Goal: Transaction & Acquisition: Purchase product/service

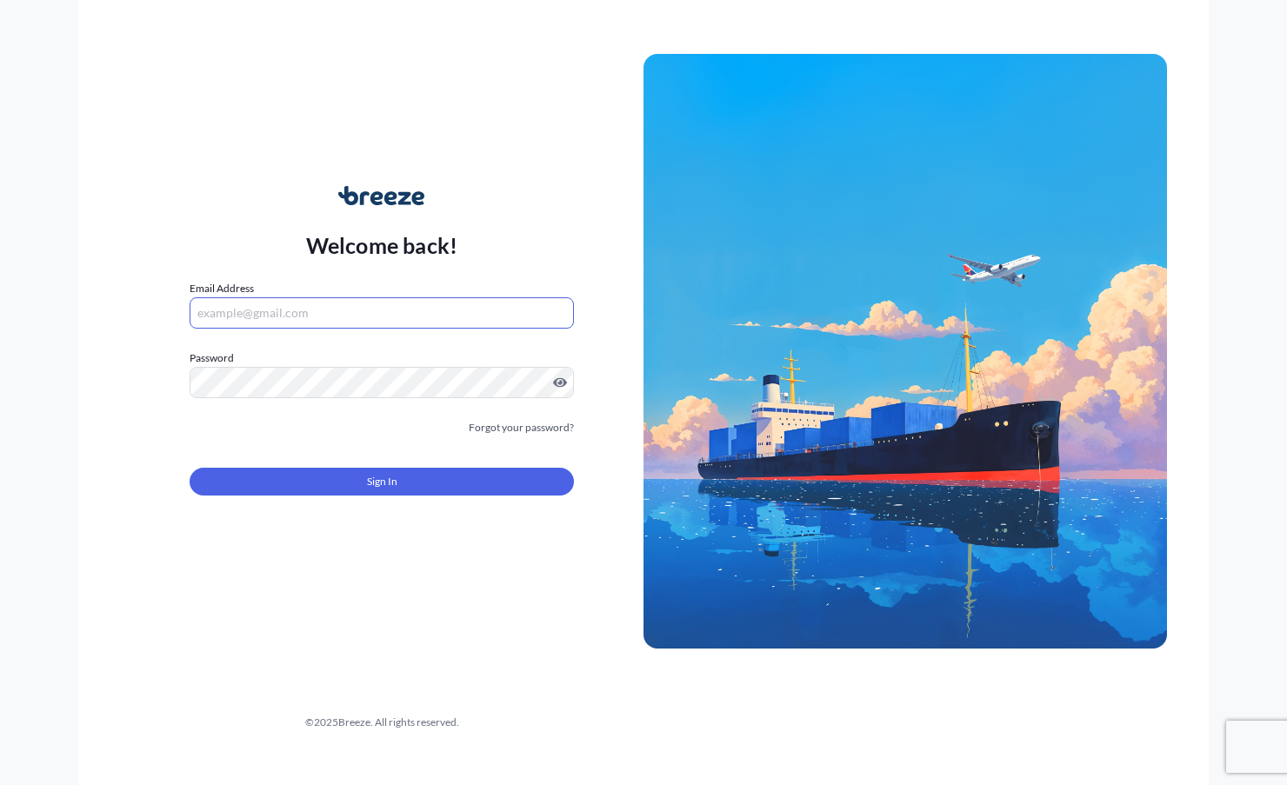
click at [413, 322] on input "Email Address" at bounding box center [382, 312] width 384 height 31
type input "[EMAIL_ADDRESS][DOMAIN_NAME]"
drag, startPoint x: 530, startPoint y: 464, endPoint x: 530, endPoint y: 478, distance: 14.8
click at [530, 464] on div "Sign In" at bounding box center [382, 476] width 384 height 38
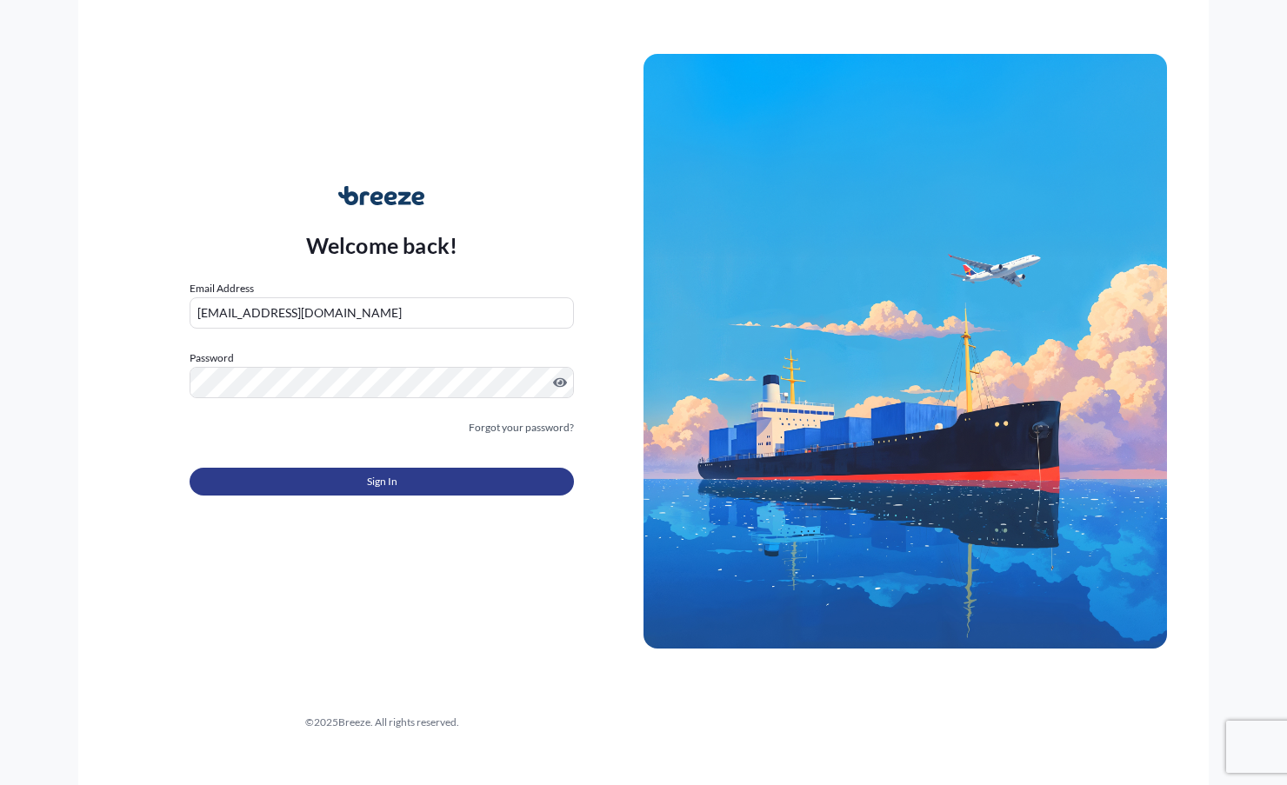
click at [524, 483] on button "Sign In" at bounding box center [382, 482] width 384 height 28
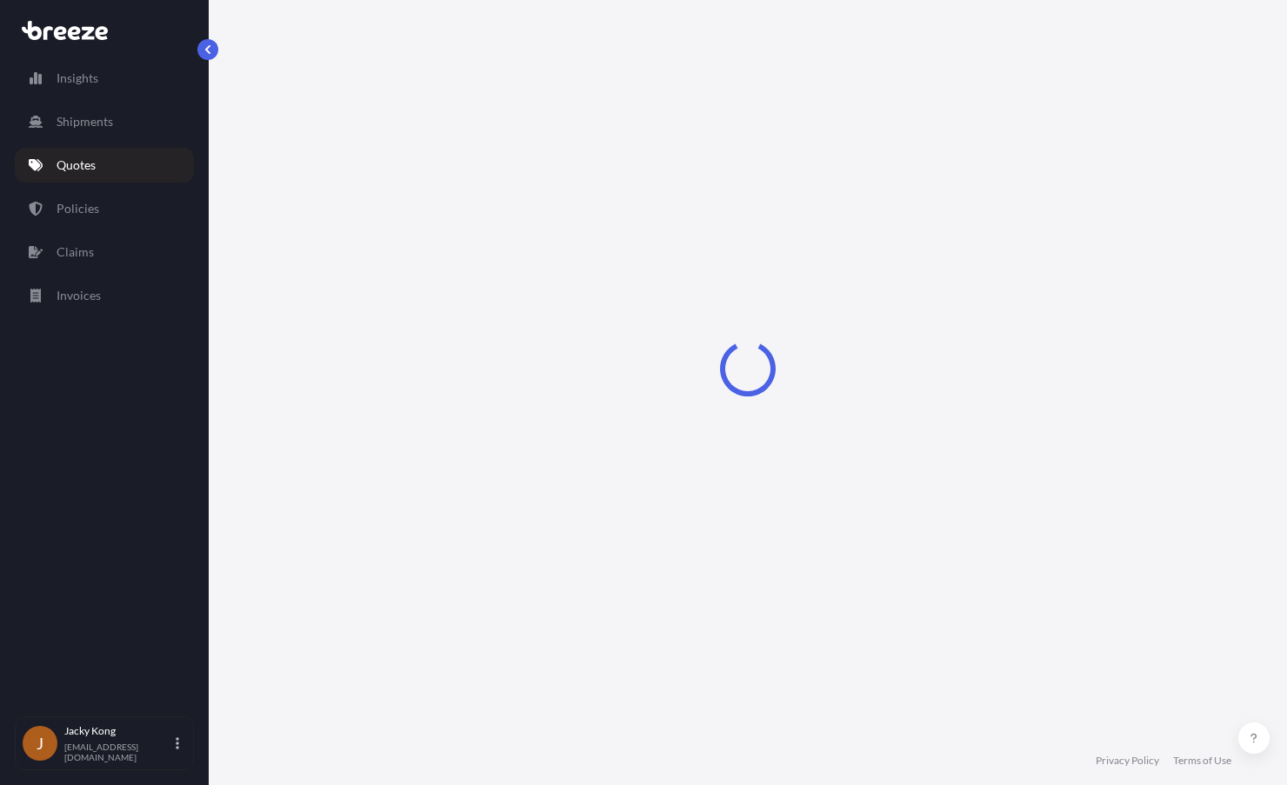
select select "Road"
select select "Air"
select select "Road"
select select "4"
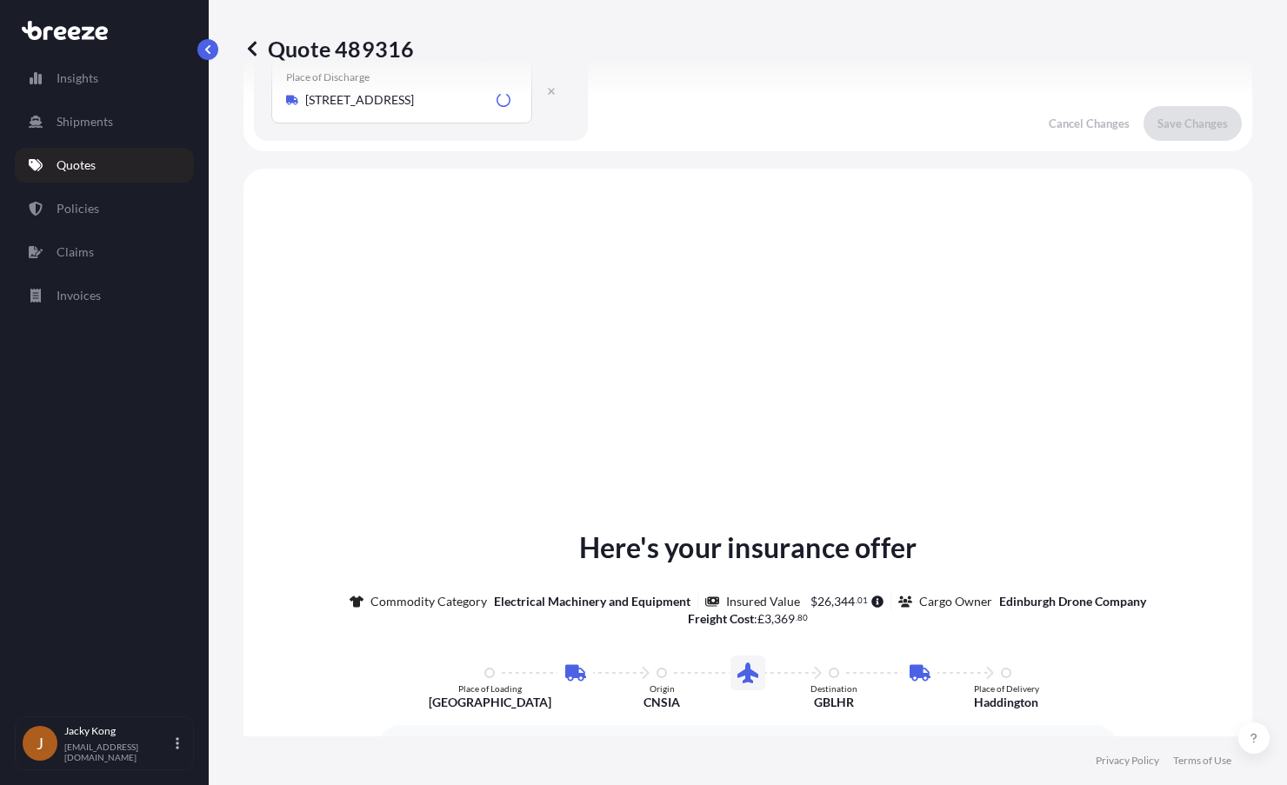
scroll to position [696, 0]
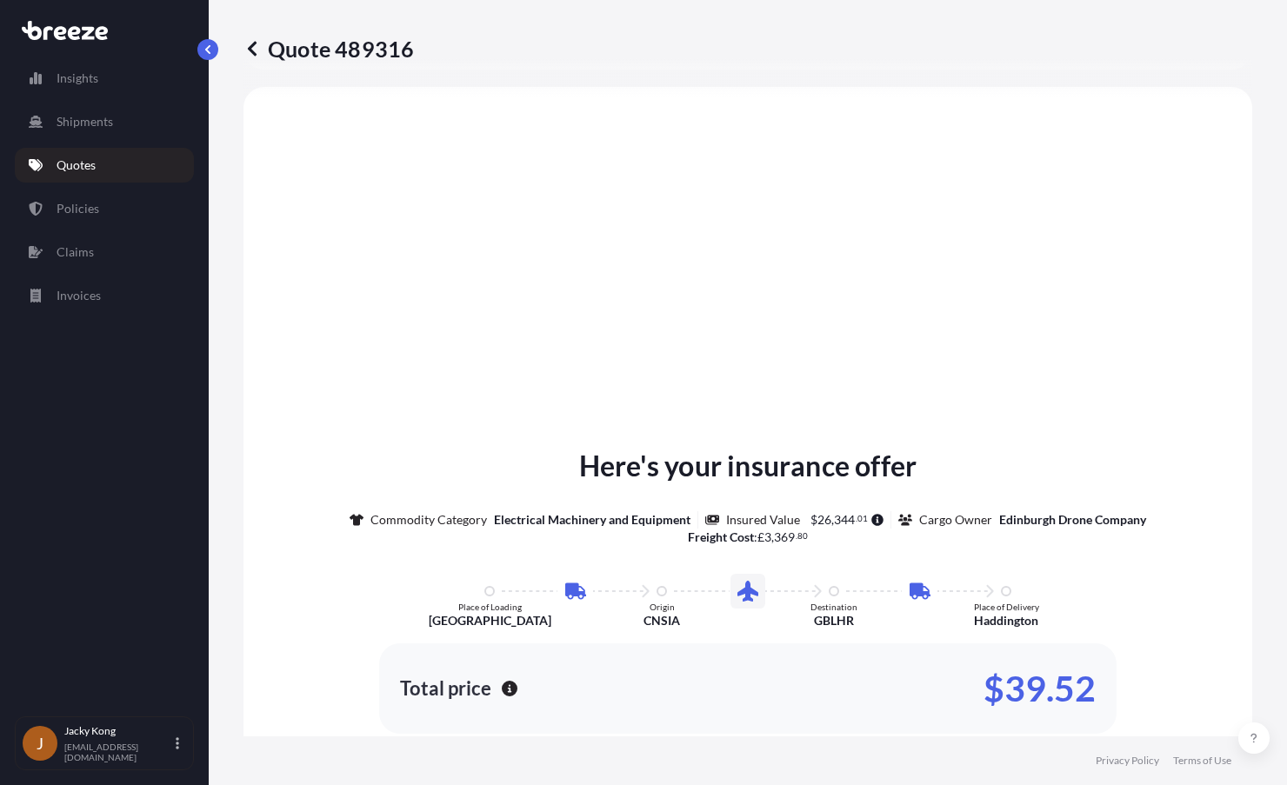
click at [252, 57] on icon at bounding box center [251, 48] width 17 height 17
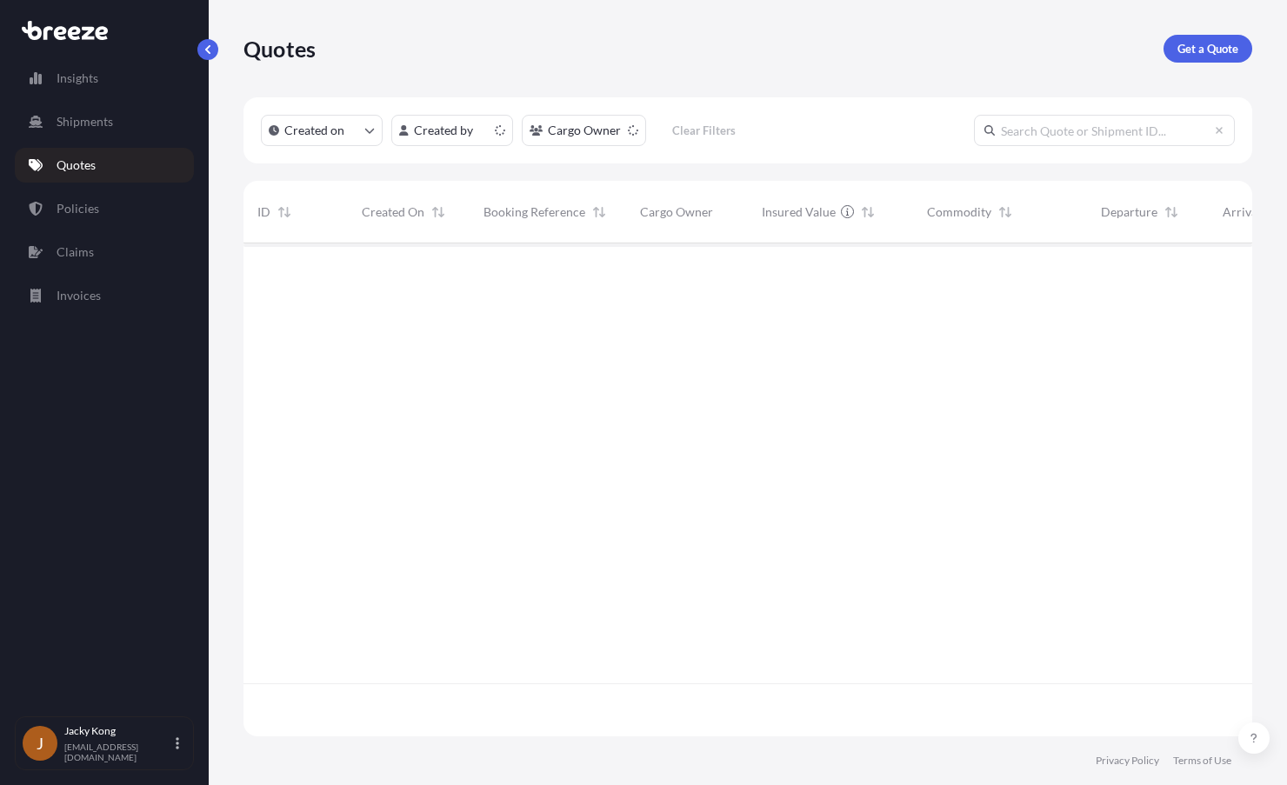
scroll to position [490, 996]
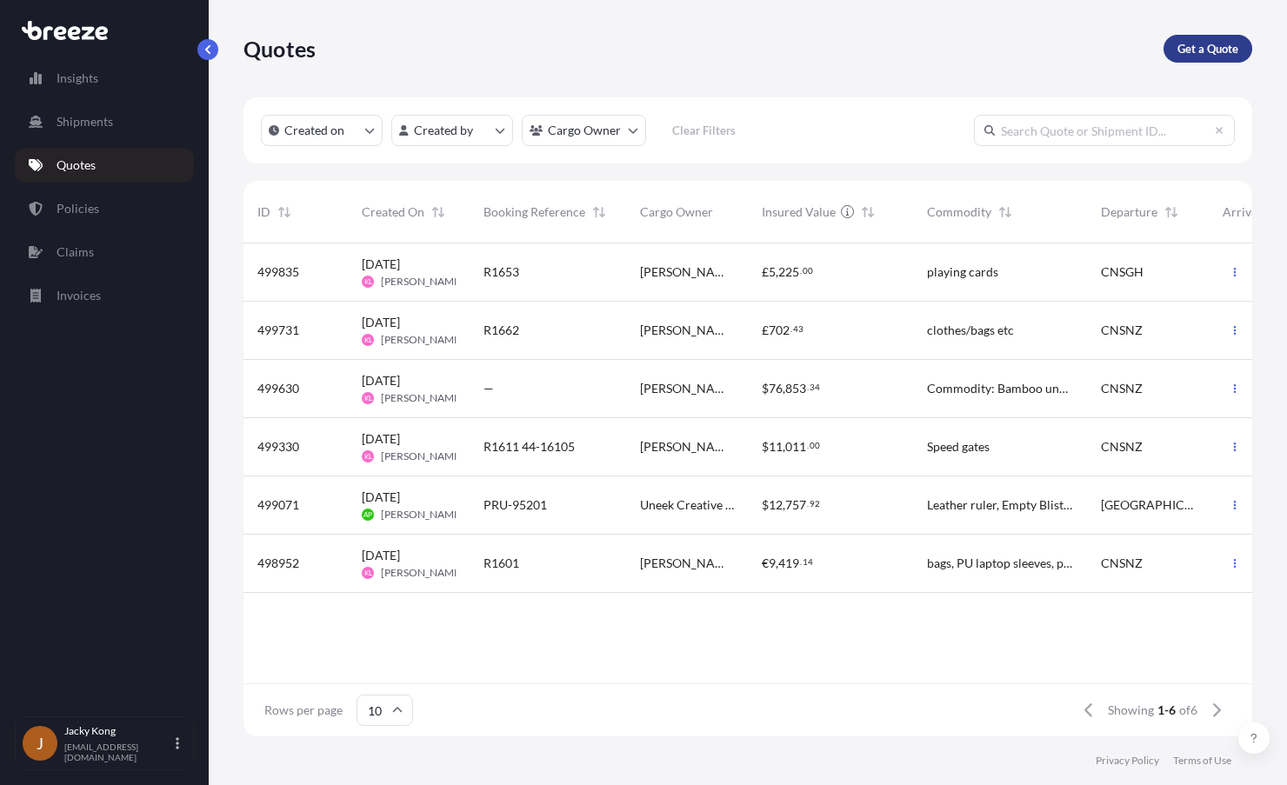
click at [1211, 39] on link "Get a Quote" at bounding box center [1208, 49] width 89 height 28
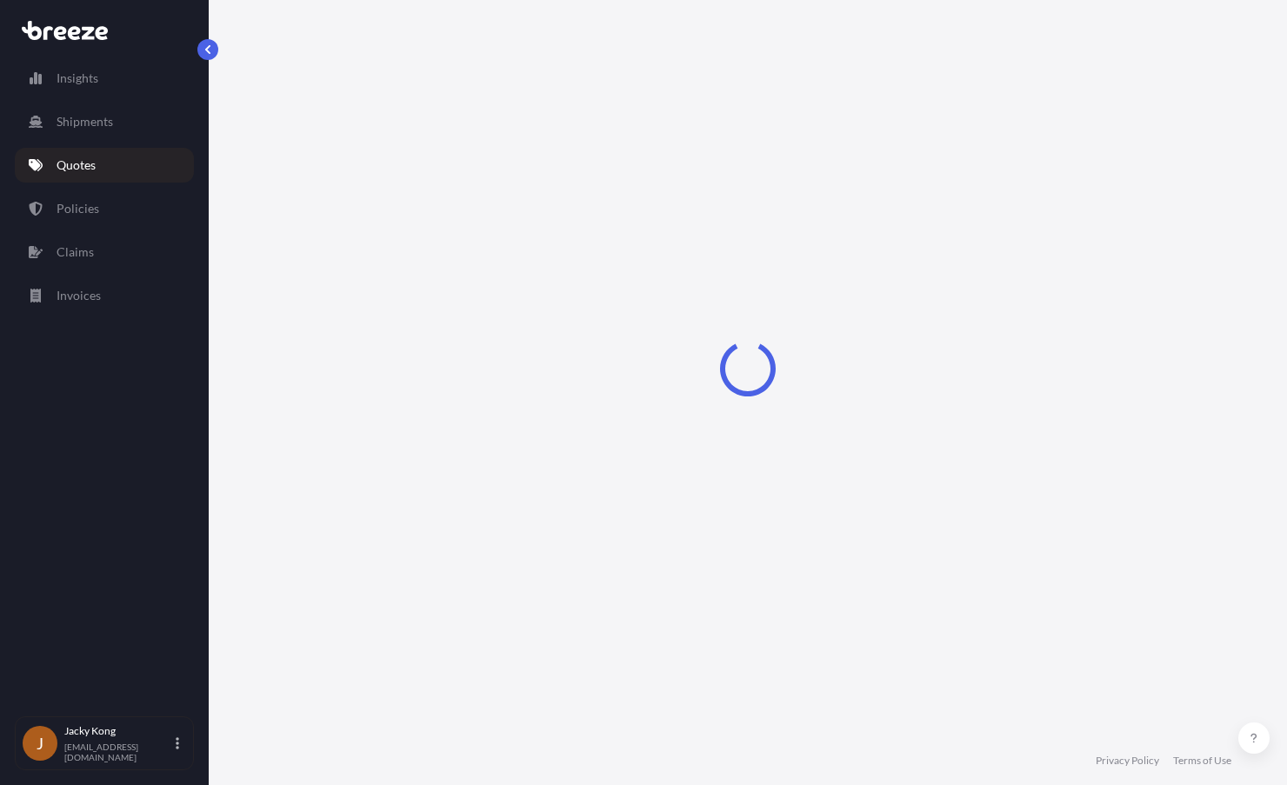
select select "Sea"
select select "1"
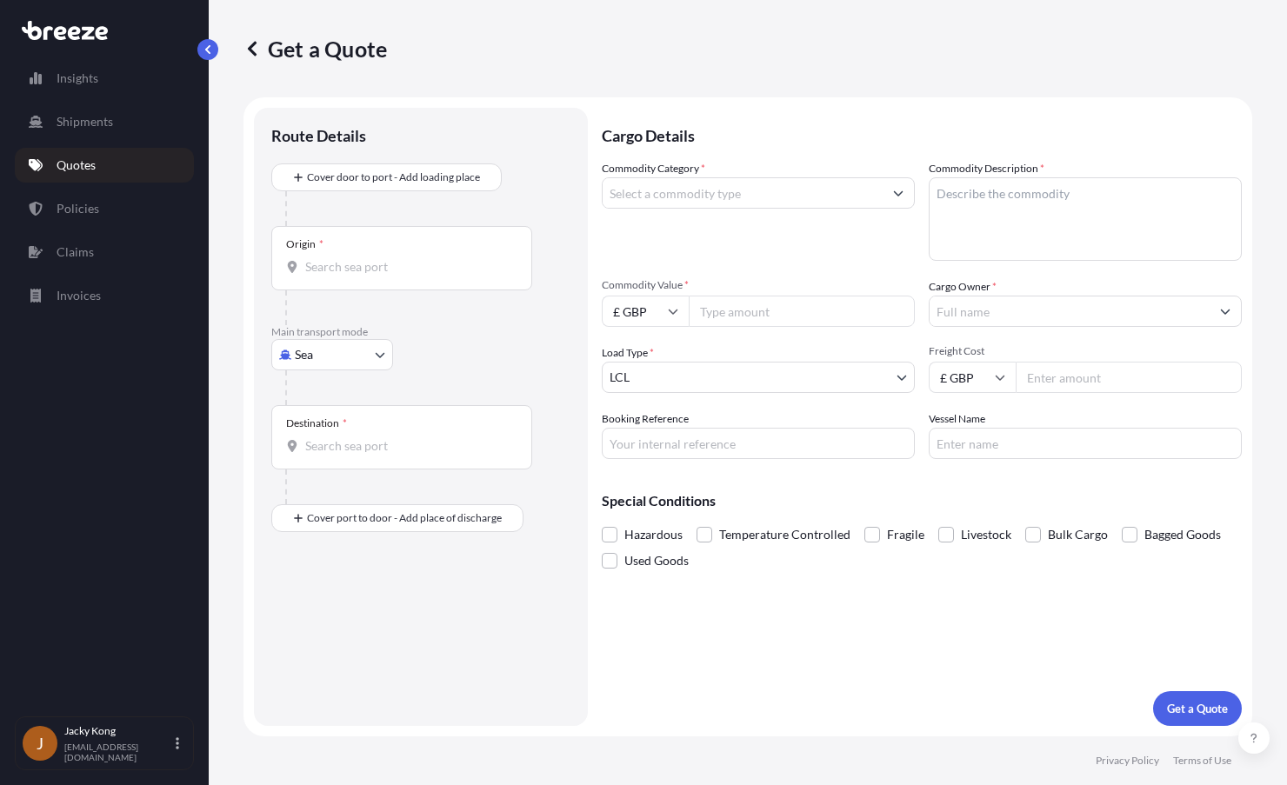
click at [686, 246] on div "Commodity Category *" at bounding box center [758, 210] width 313 height 101
click at [1000, 186] on textarea "Commodity Description *" at bounding box center [1085, 218] width 313 height 83
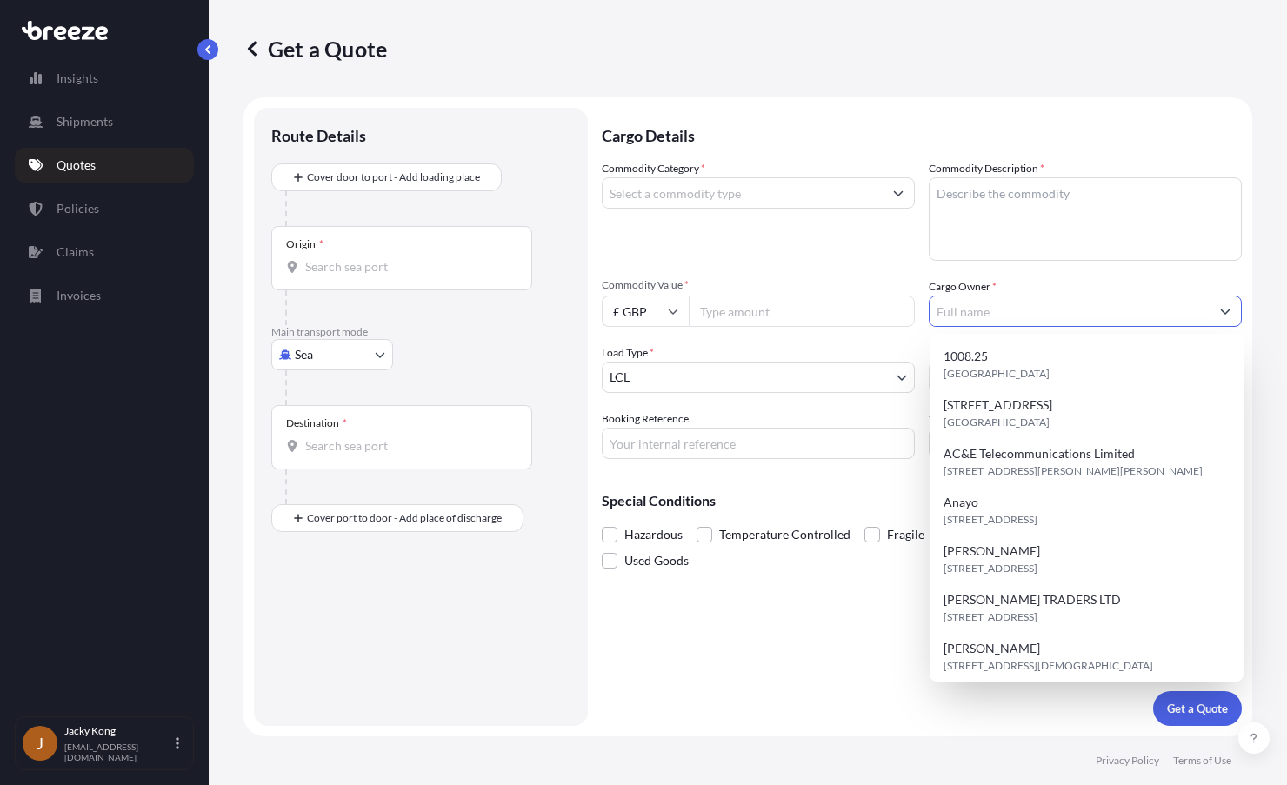
click at [964, 305] on input "Cargo Owner *" at bounding box center [1070, 311] width 280 height 31
paste input "[PERSON_NAME]"
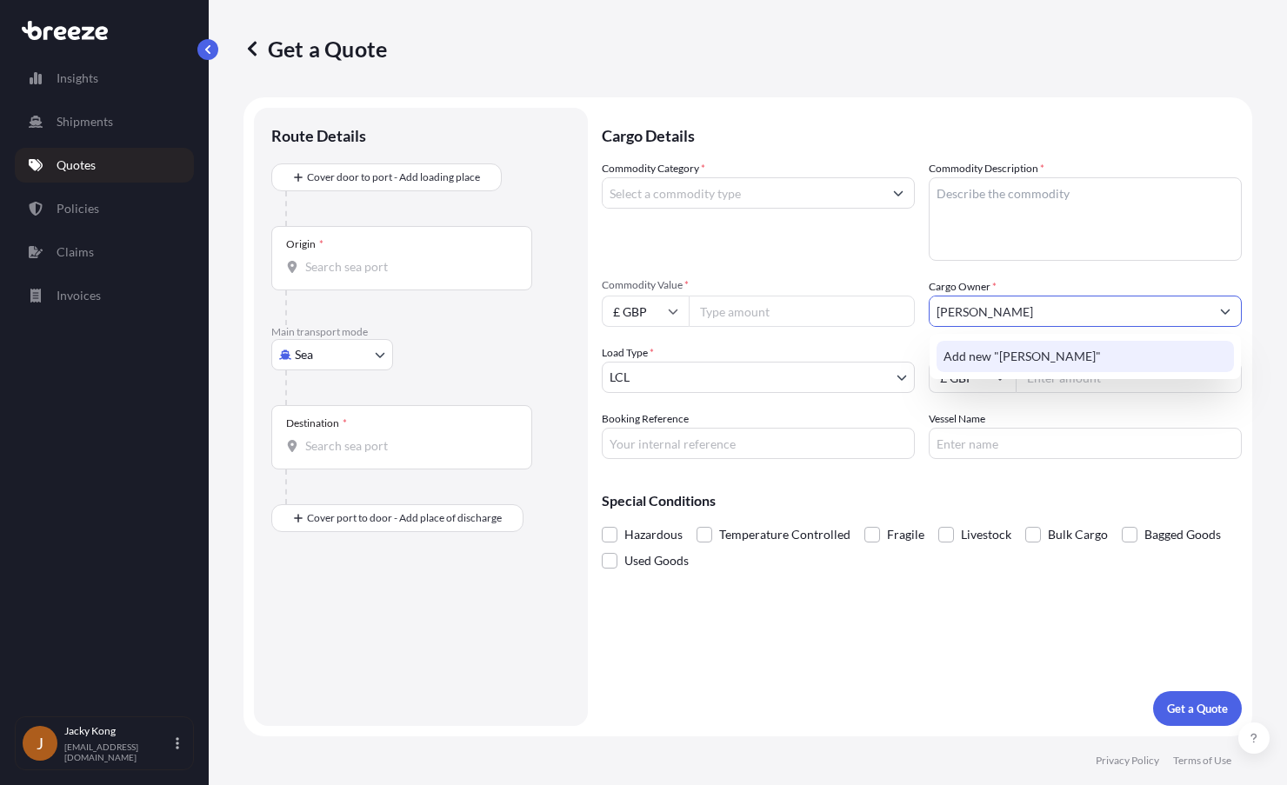
click at [969, 304] on input "[PERSON_NAME]" at bounding box center [1070, 311] width 280 height 31
drag, startPoint x: 1012, startPoint y: 304, endPoint x: 974, endPoint y: 303, distance: 38.3
click at [974, 303] on input "[PERSON_NAME]" at bounding box center [1070, 311] width 280 height 31
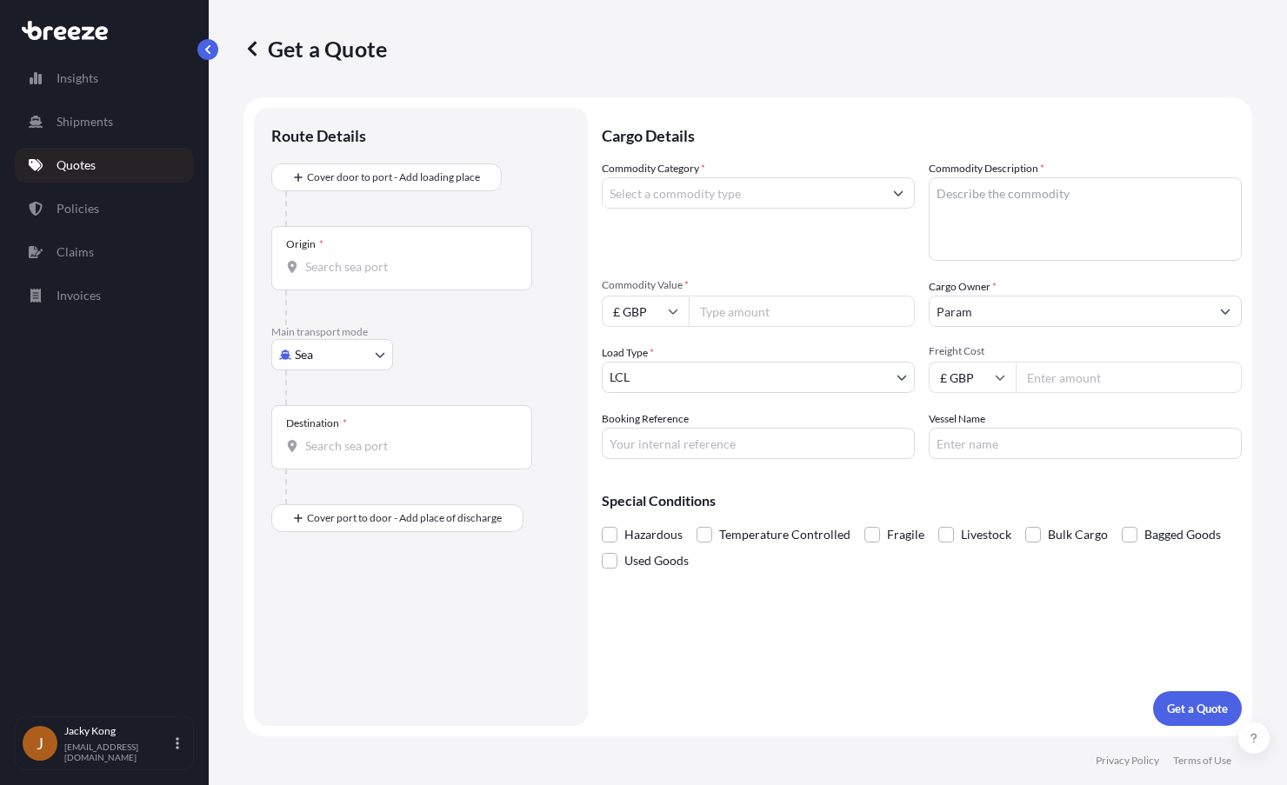
drag, startPoint x: 1085, startPoint y: 275, endPoint x: 1080, endPoint y: 291, distance: 17.3
click at [1085, 275] on div "Commodity Category * Commodity Description * Commodity Value * £ GBP Cargo Owne…" at bounding box center [922, 309] width 640 height 299
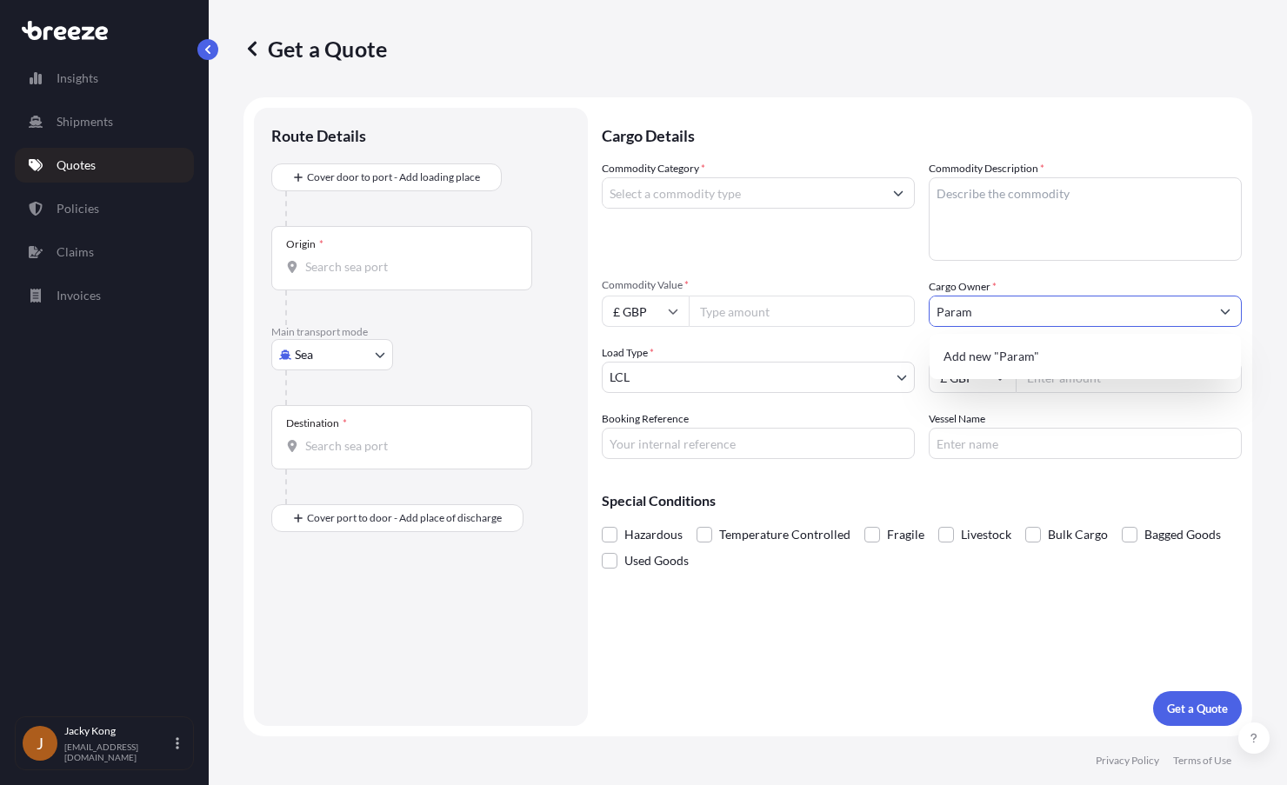
drag, startPoint x: 1054, startPoint y: 305, endPoint x: 1045, endPoint y: 307, distance: 8.9
click at [1053, 305] on input "Param" at bounding box center [1070, 311] width 280 height 31
drag, startPoint x: 1044, startPoint y: 308, endPoint x: 723, endPoint y: 282, distance: 322.8
click at [724, 284] on div "Commodity Category * Commodity Description * Commodity Value * £ GBP Cargo Owne…" at bounding box center [922, 309] width 640 height 299
type input "uneek"
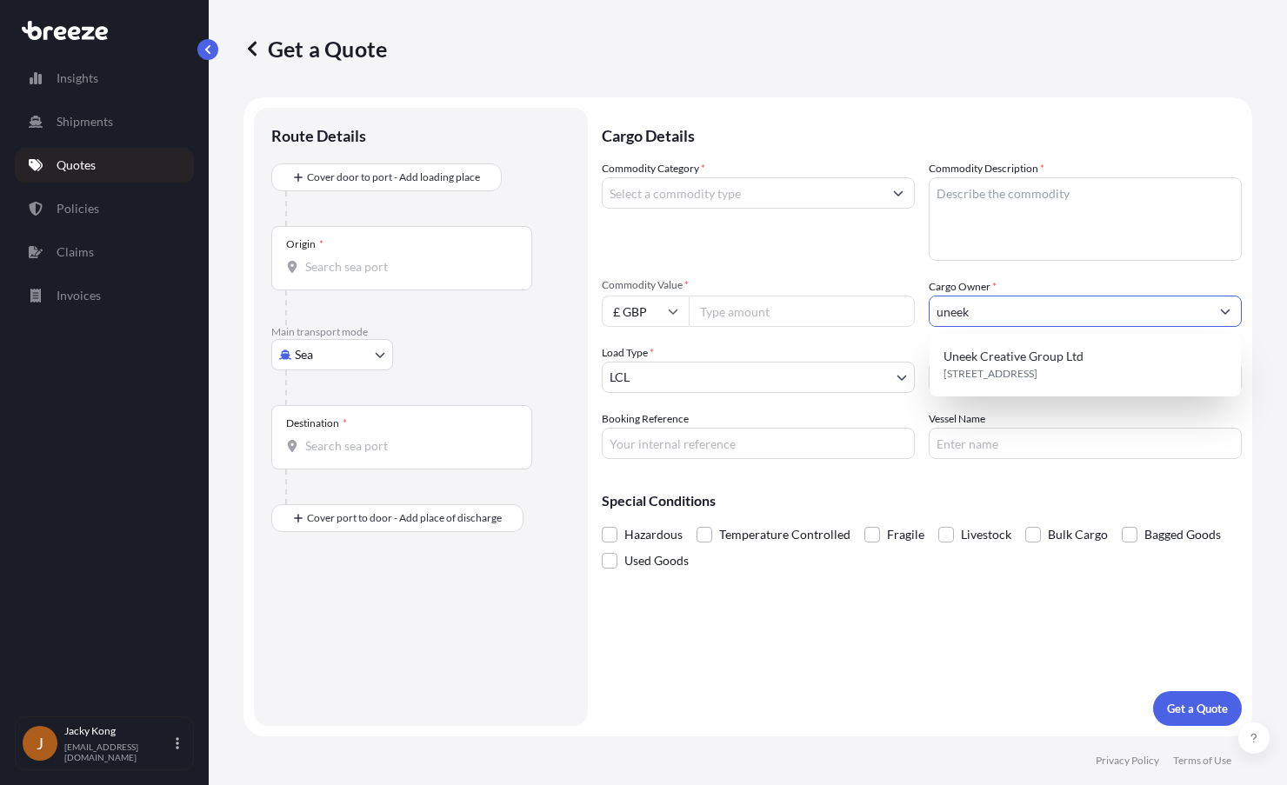
click at [1024, 313] on input "uneek" at bounding box center [1070, 311] width 280 height 31
click at [1027, 366] on span "[STREET_ADDRESS]" at bounding box center [991, 373] width 94 height 17
type input "Uneek Creative Group Ltd"
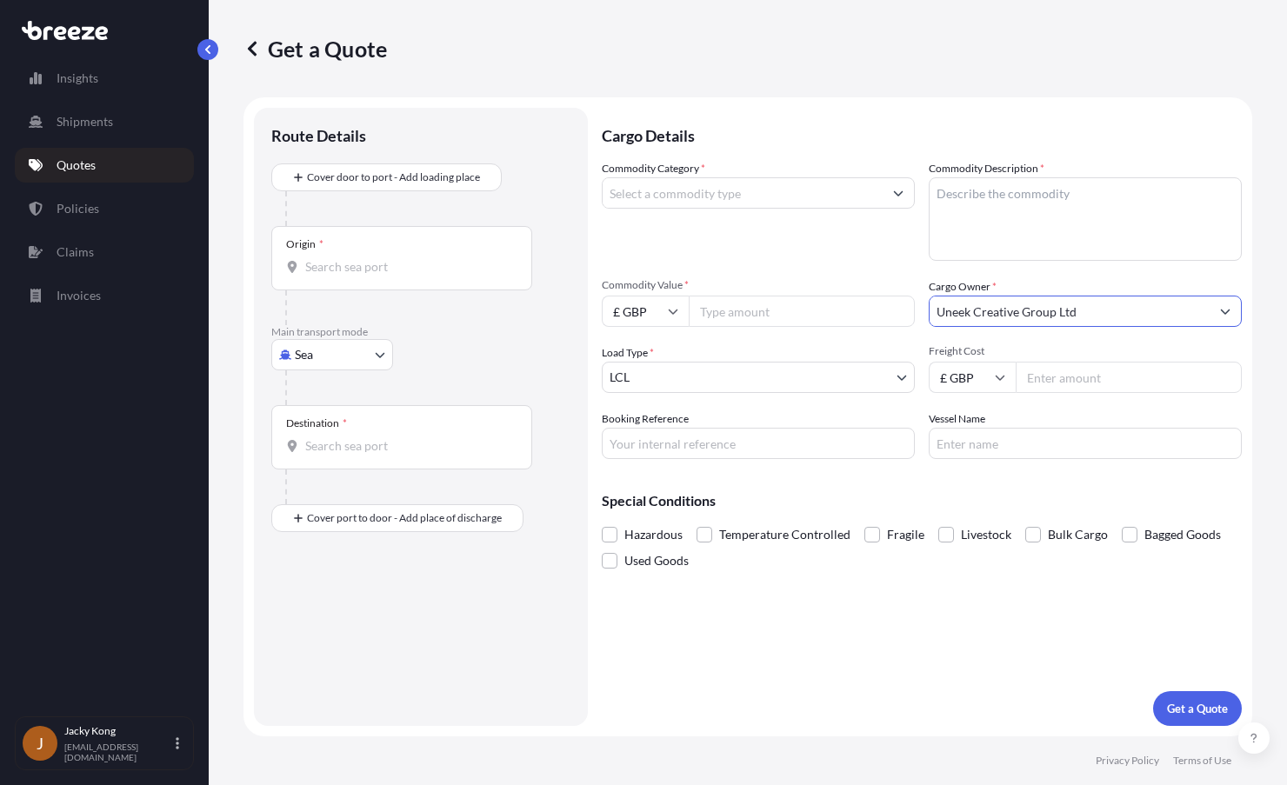
click at [356, 354] on body "1 option available. Insights Shipments Quotes Policies Claims Invoices J Jacky …" at bounding box center [643, 392] width 1287 height 785
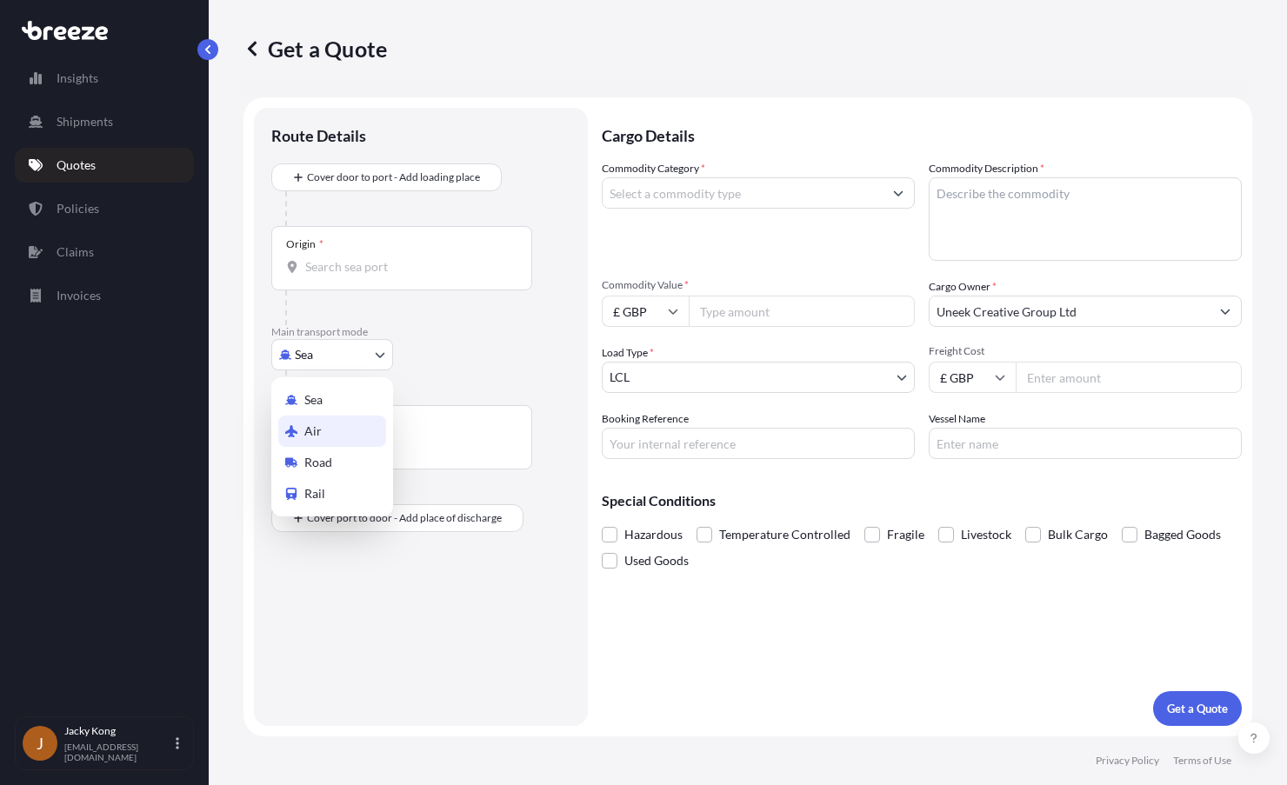
click at [348, 426] on div "Air" at bounding box center [332, 431] width 108 height 31
select select "Air"
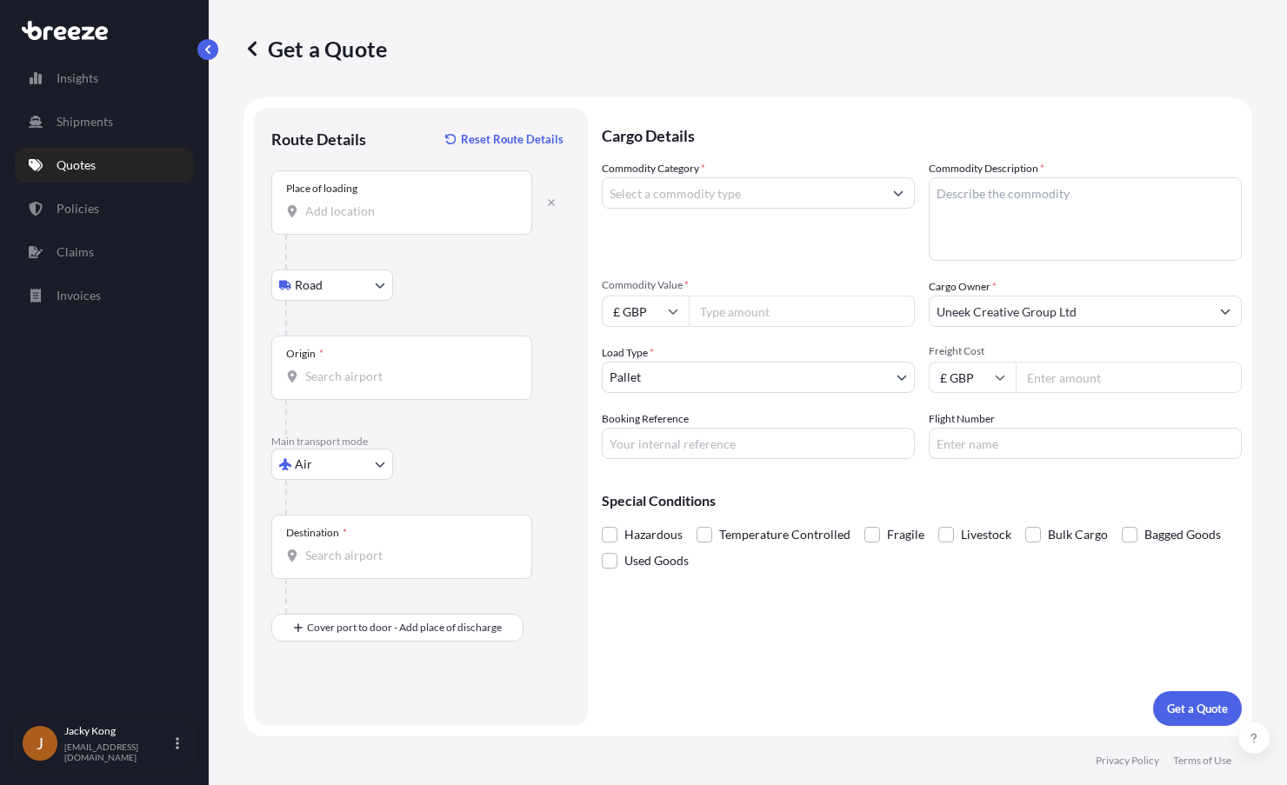
click at [369, 203] on input "Place of loading" at bounding box center [407, 211] width 205 height 17
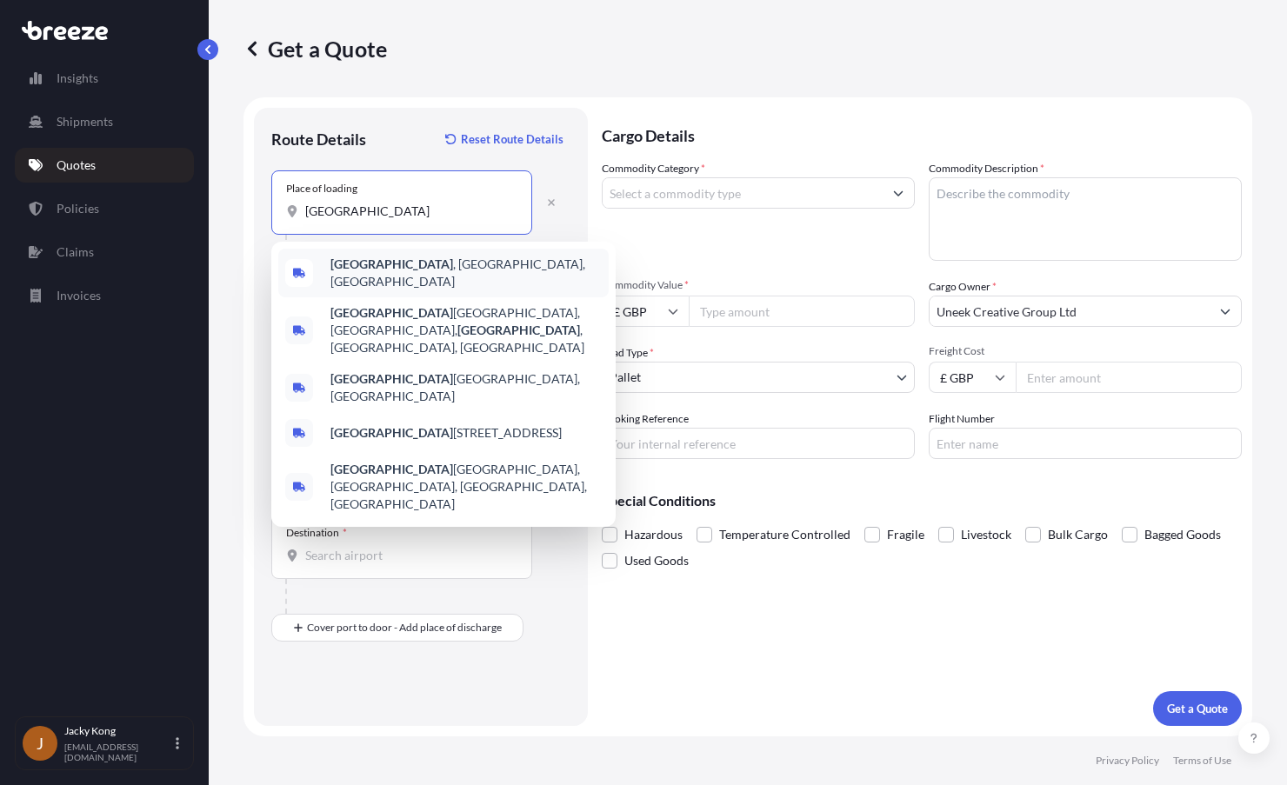
click at [449, 270] on span "[GEOGRAPHIC_DATA] , [GEOGRAPHIC_DATA], [GEOGRAPHIC_DATA]" at bounding box center [465, 273] width 271 height 35
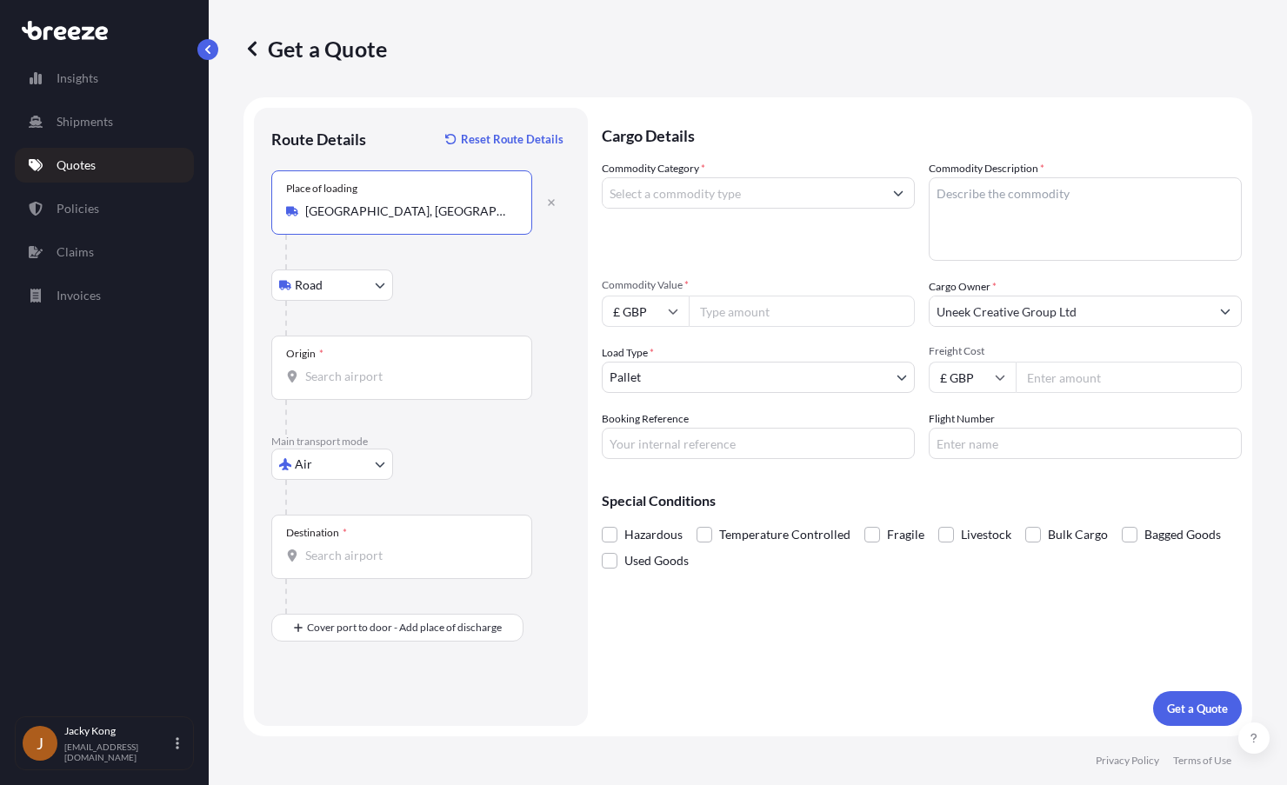
type input "[GEOGRAPHIC_DATA], [GEOGRAPHIC_DATA], [GEOGRAPHIC_DATA]"
click at [350, 377] on input "Origin *" at bounding box center [407, 376] width 205 height 17
type input "CNSNZ - [GEOGRAPHIC_DATA], [GEOGRAPHIC_DATA]"
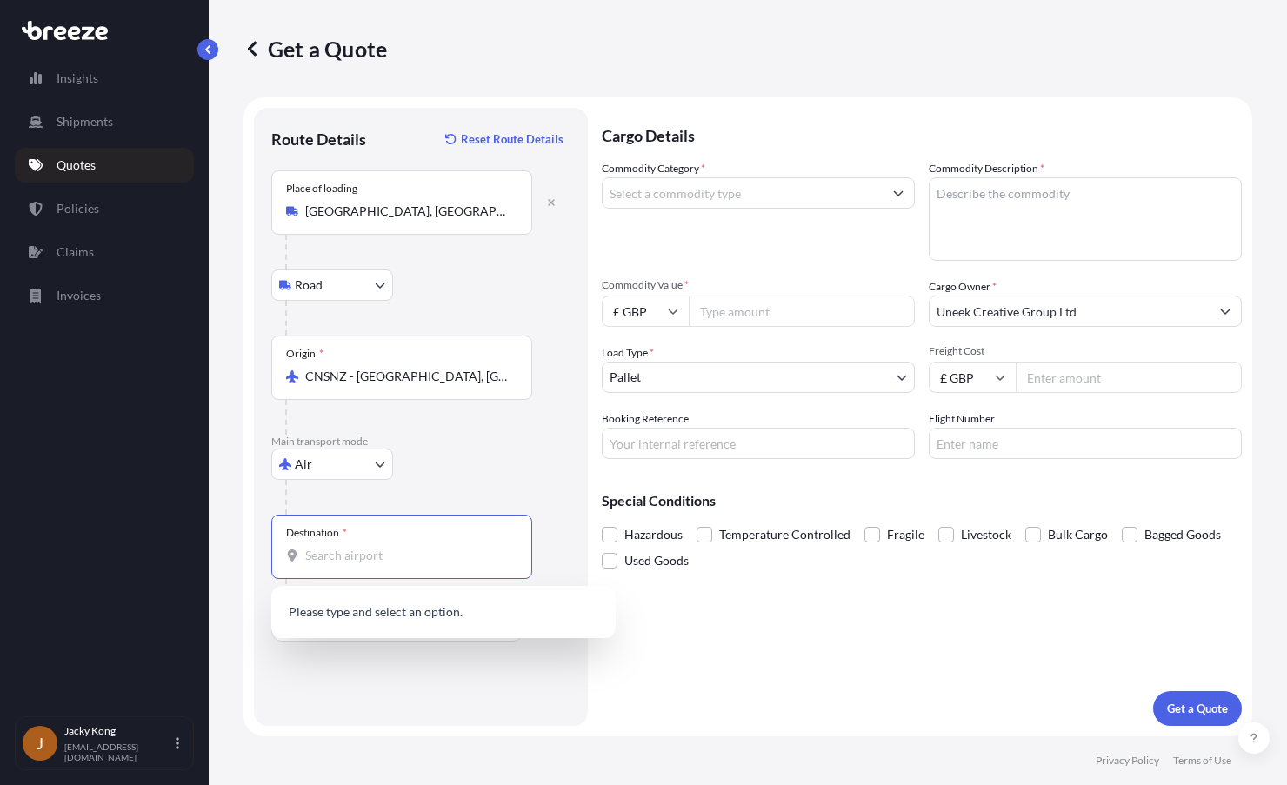
click at [370, 551] on input "Destination *" at bounding box center [407, 555] width 205 height 17
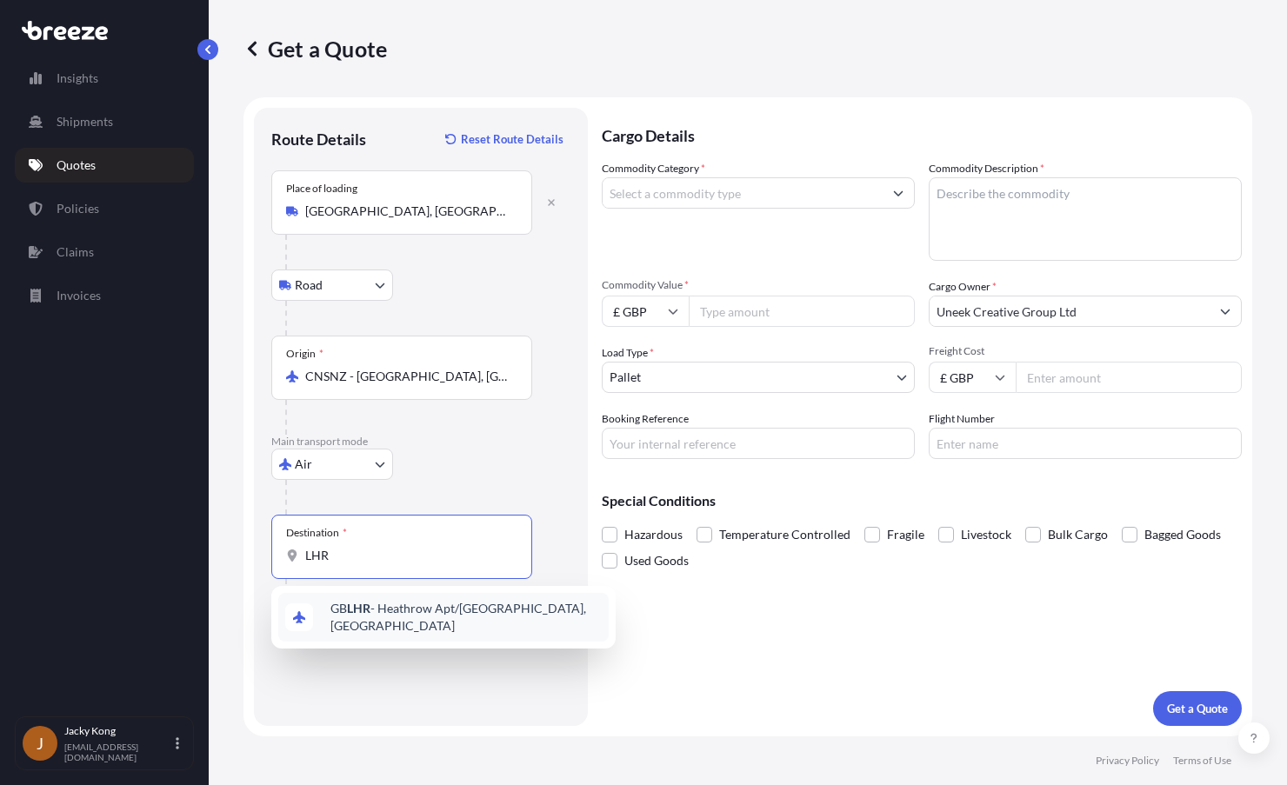
click at [364, 604] on div "GB LHR - Heathrow Apt/[GEOGRAPHIC_DATA], [GEOGRAPHIC_DATA]" at bounding box center [443, 617] width 330 height 49
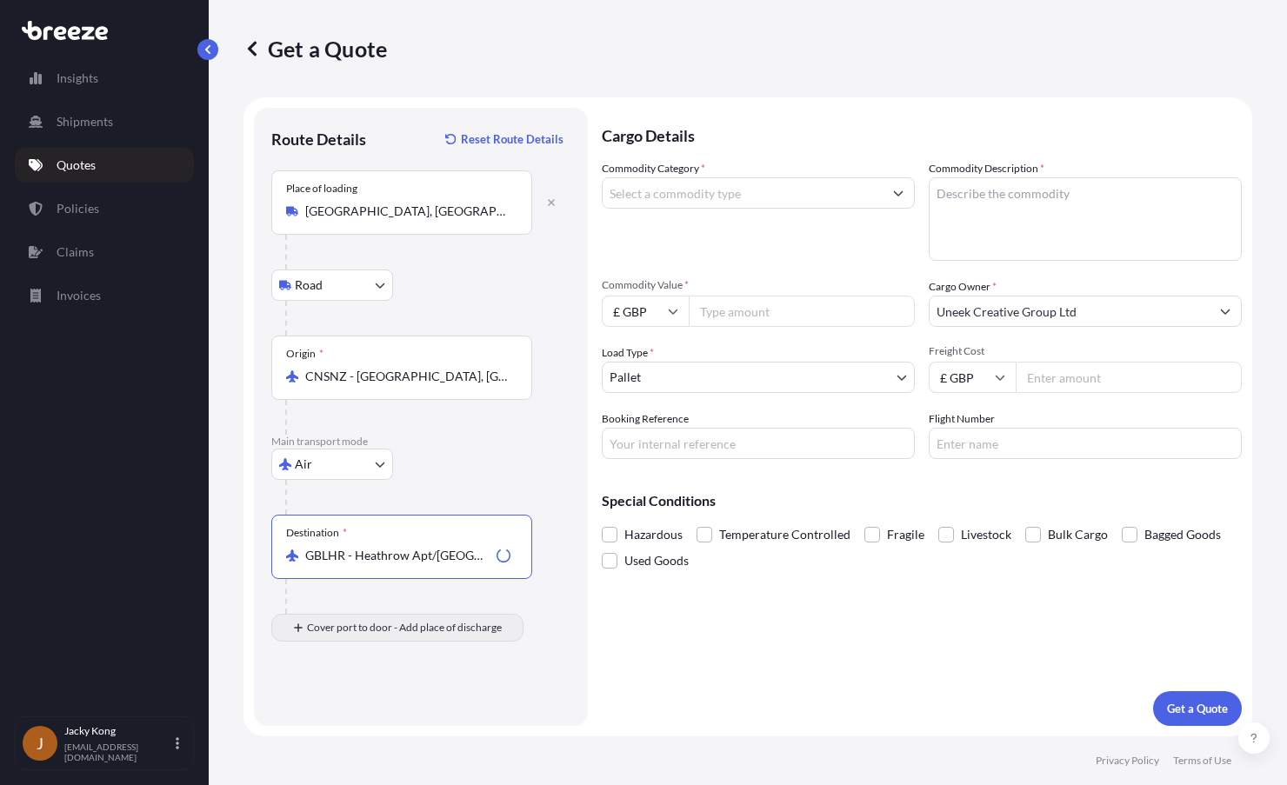
type input "GBLHR - Heathrow Apt/[GEOGRAPHIC_DATA], [GEOGRAPHIC_DATA]"
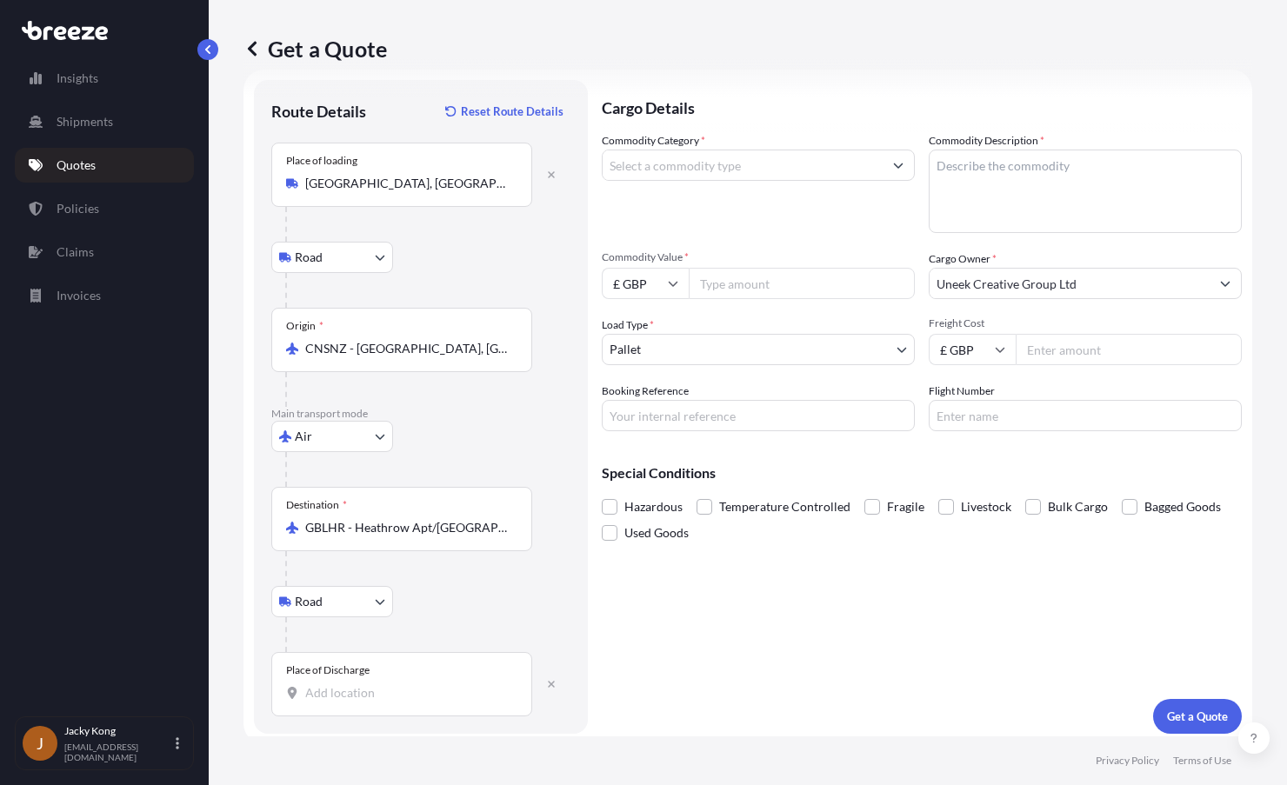
scroll to position [36, 0]
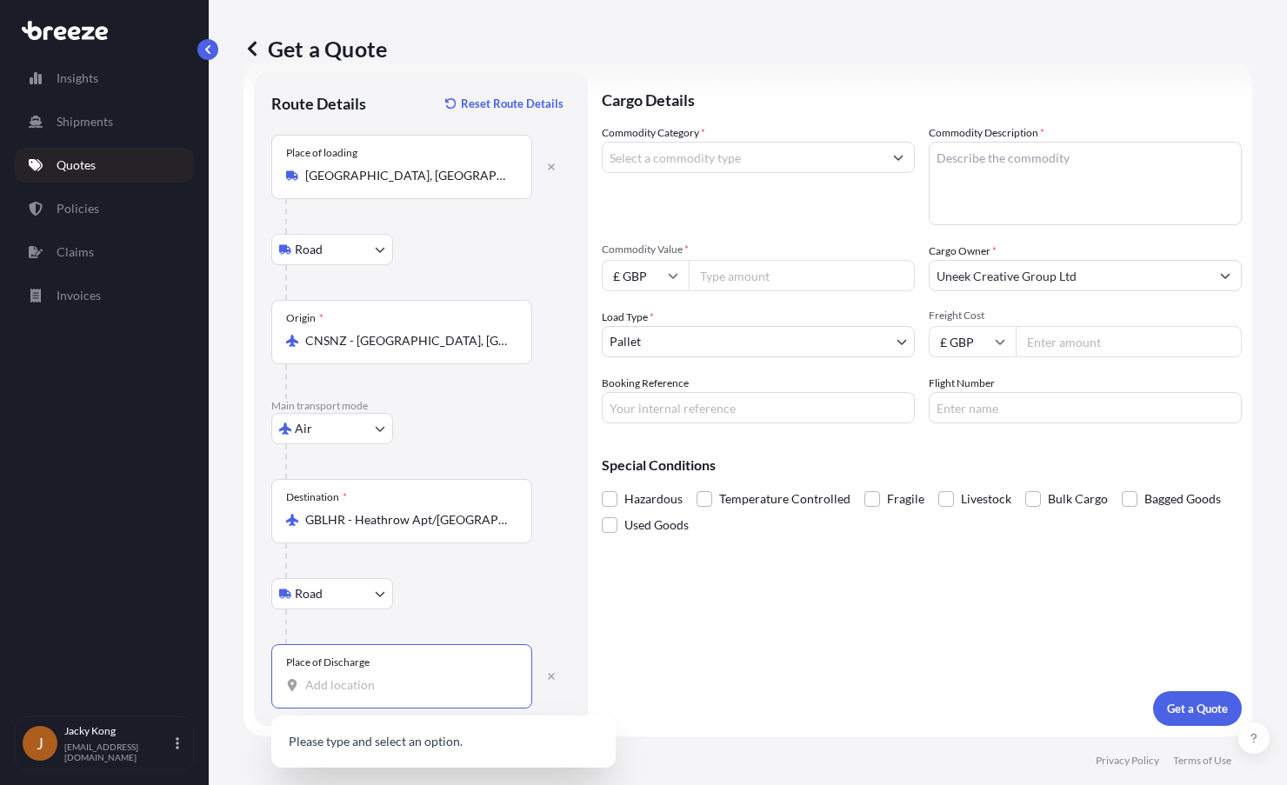
click at [369, 681] on input "Place of Discharge" at bounding box center [407, 685] width 205 height 17
paste input "WD24 7UY"
click at [368, 740] on span "[STREET_ADDRESS]" at bounding box center [384, 743] width 109 height 17
type input "[STREET_ADDRESS]"
click at [968, 159] on textarea "Commodity Description *" at bounding box center [1085, 183] width 313 height 83
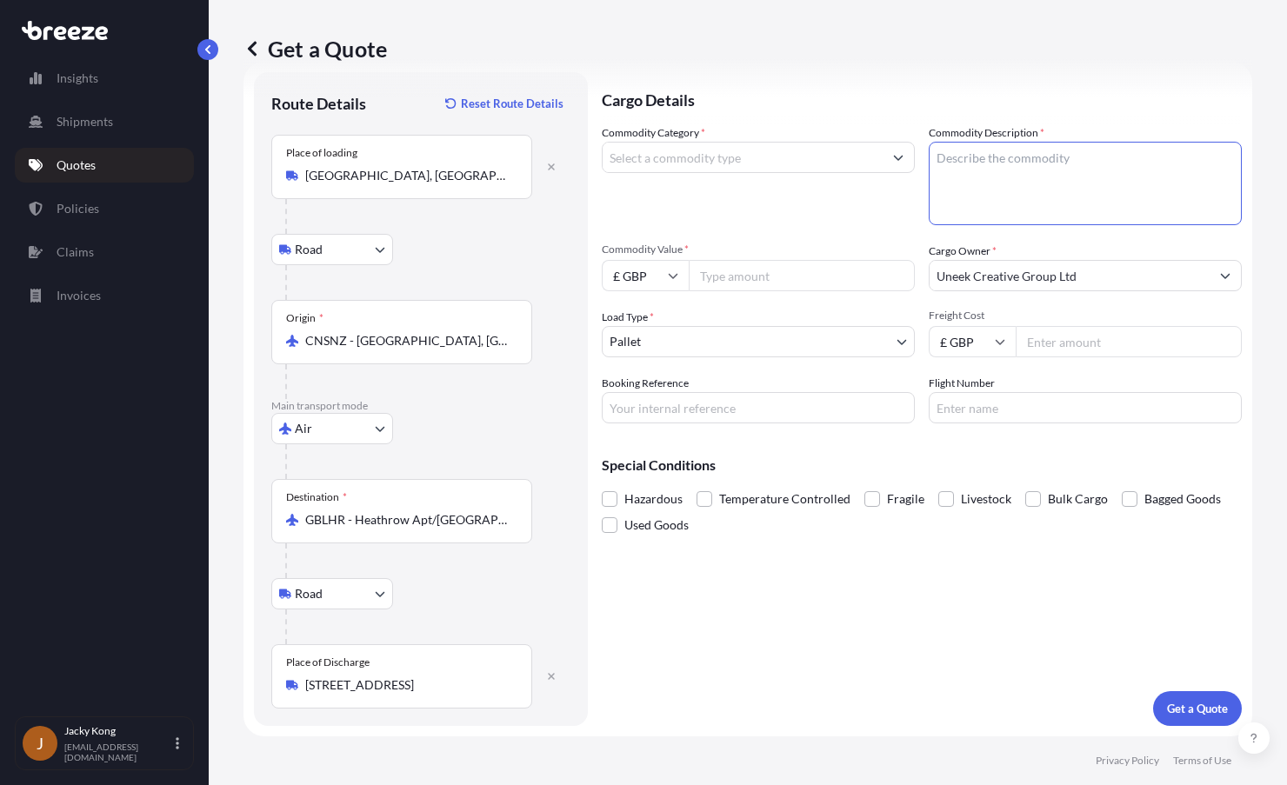
paste textarea "WD24 7UY"
type textarea "Blisters"
click at [747, 159] on input "Commodity Category *" at bounding box center [743, 157] width 280 height 31
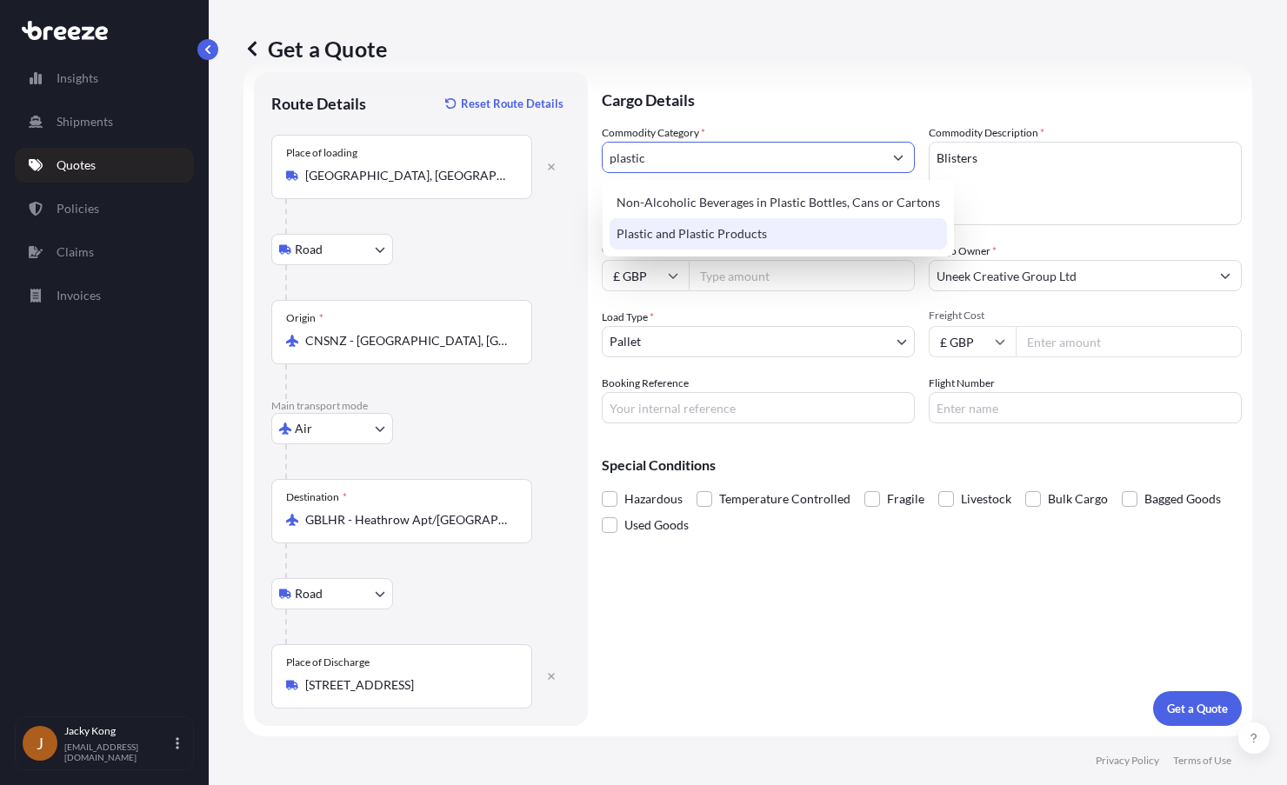
click at [745, 243] on div "Plastic and Plastic Products" at bounding box center [778, 233] width 337 height 31
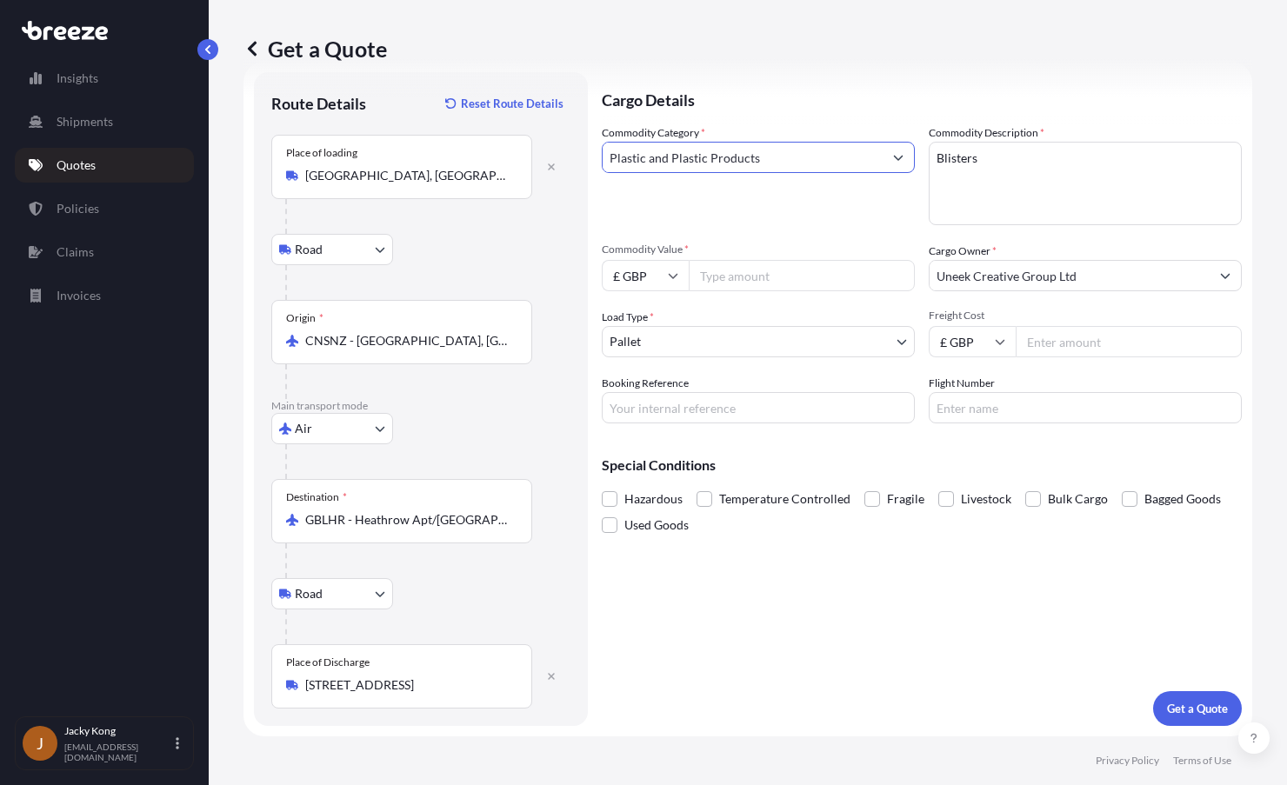
click at [792, 156] on input "Plastic and Plastic Products" at bounding box center [743, 157] width 280 height 31
drag, startPoint x: 817, startPoint y: 163, endPoint x: 349, endPoint y: 139, distance: 469.3
click at [346, 140] on form "Route Details Reset Route Details Place of loading [GEOGRAPHIC_DATA], [GEOGRAPH…" at bounding box center [747, 399] width 1009 height 675
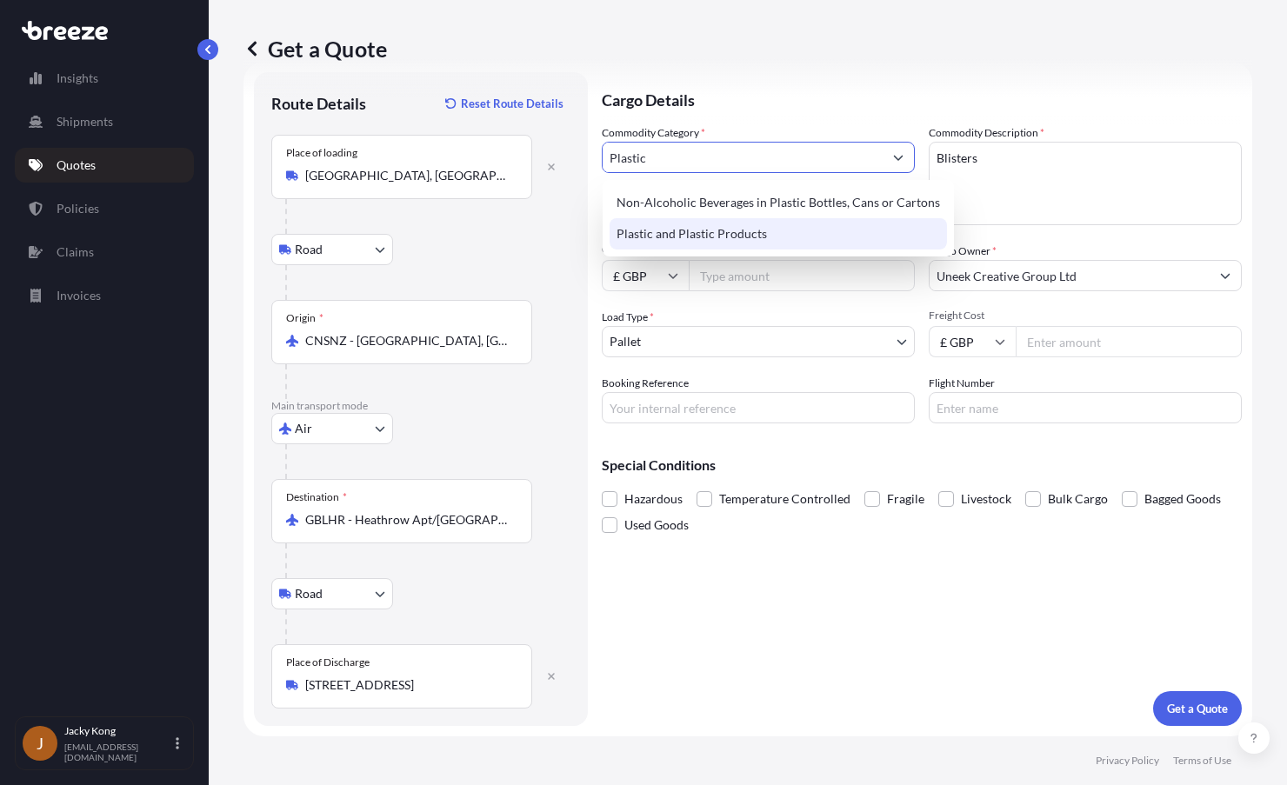
click at [773, 240] on div "Plastic and Plastic Products" at bounding box center [778, 233] width 337 height 31
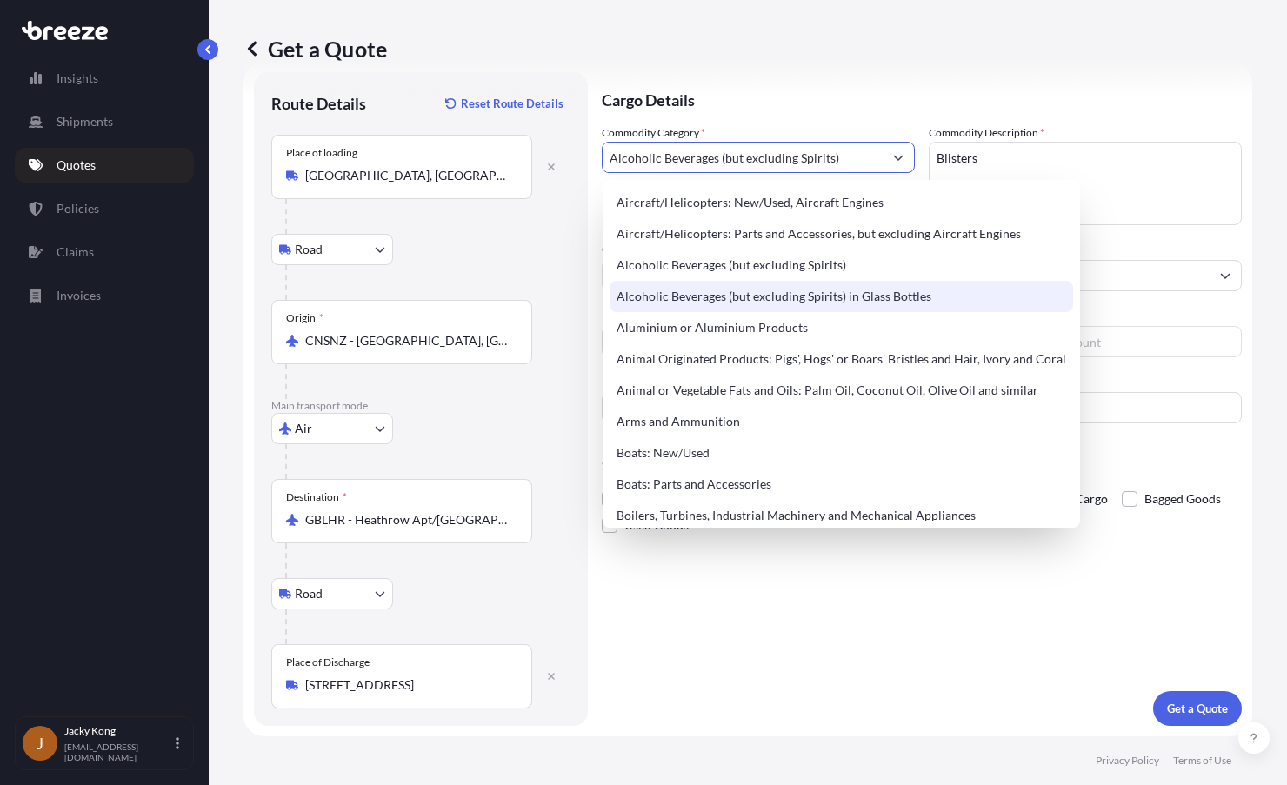
paste input "3,142.86"
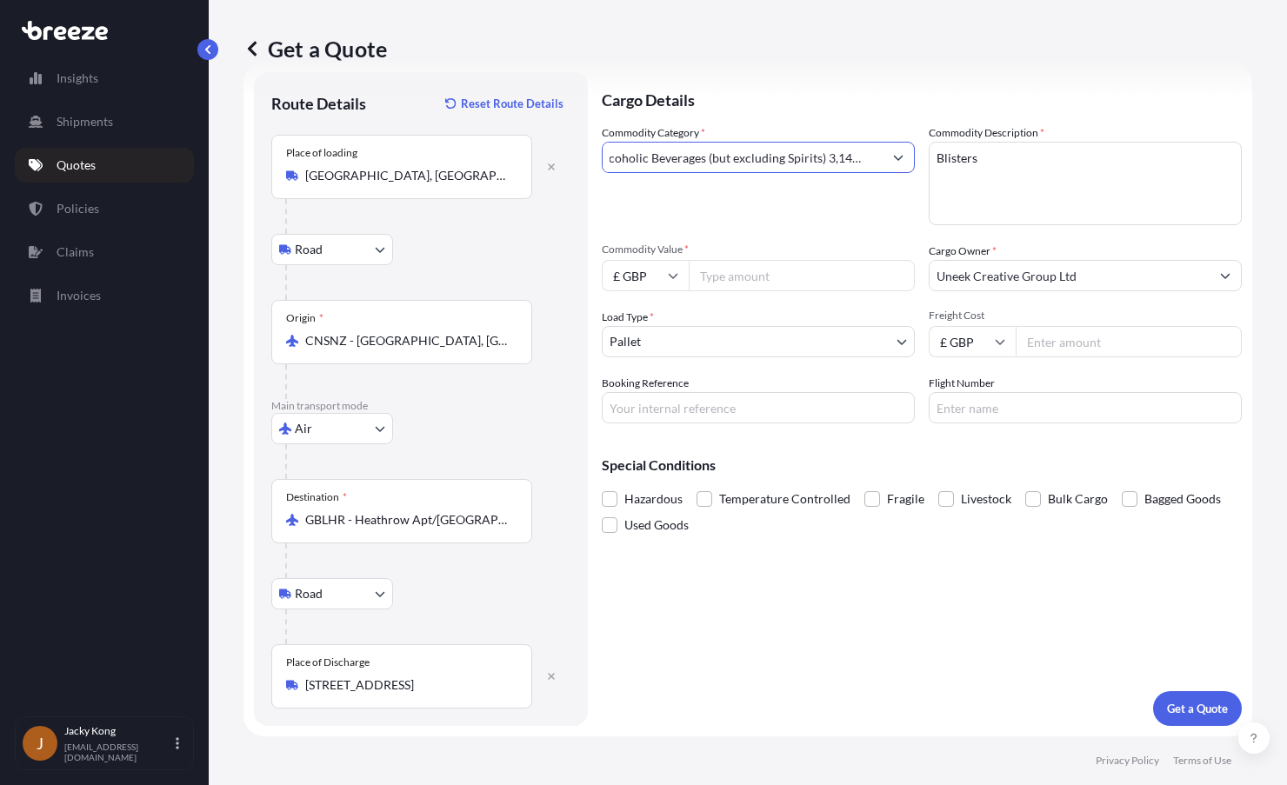
type input "Alcoholic Beverages (but excluding Spirits)"
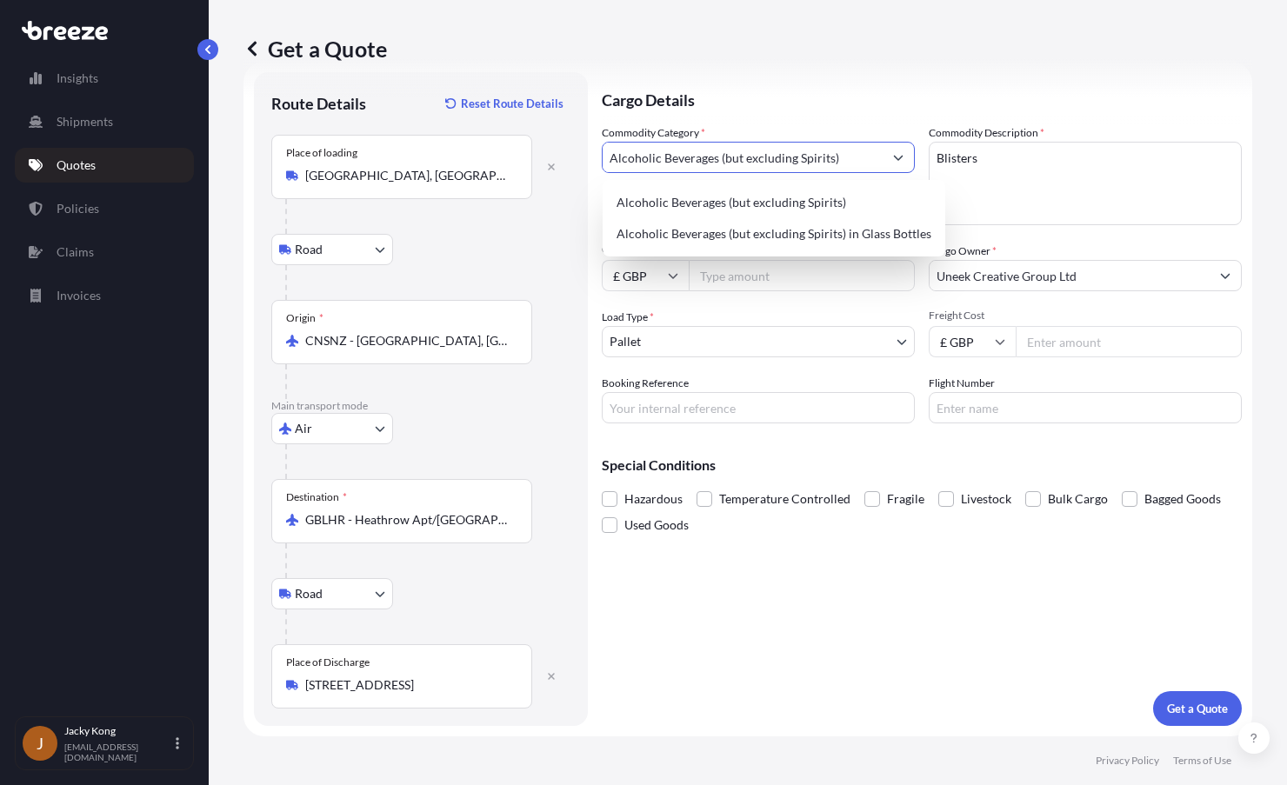
click at [733, 317] on div "Load Type * Pallet" at bounding box center [758, 333] width 313 height 49
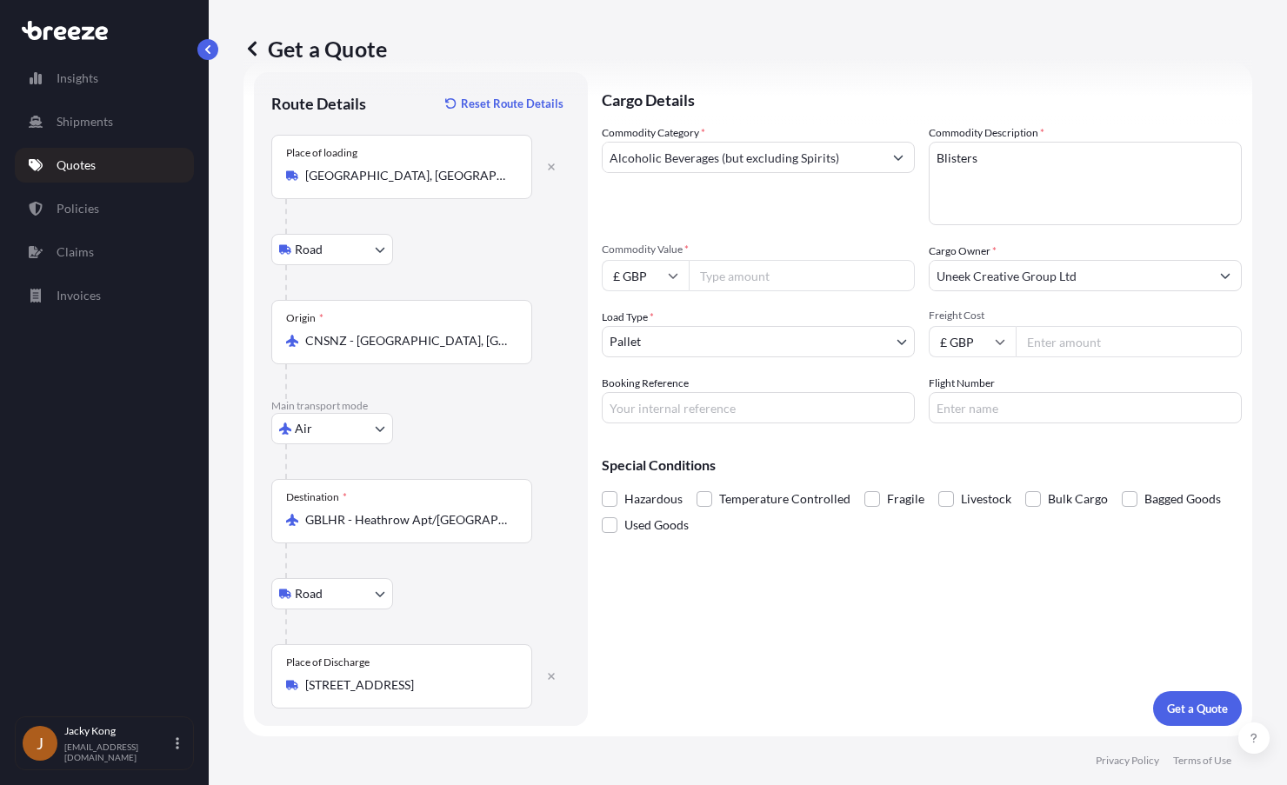
click at [754, 282] on input "Commodity Value *" at bounding box center [802, 275] width 226 height 31
paste input "3142.86"
type input "3142.86"
click at [700, 590] on div "Cargo Details Commodity Category * Alcoholic Beverages (but excluding Spirits) …" at bounding box center [922, 399] width 640 height 654
click at [1021, 337] on input "Freight Cost" at bounding box center [1129, 341] width 226 height 31
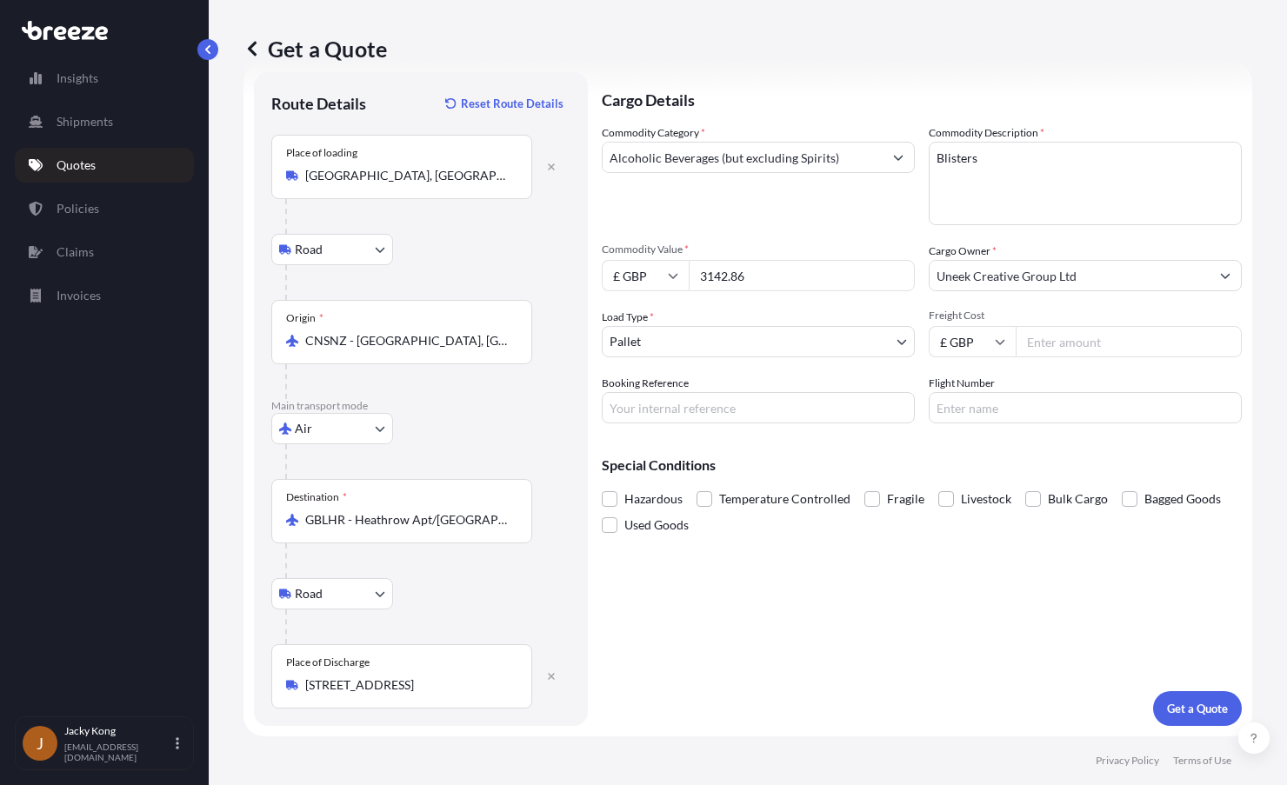
paste input "3431.00"
type input "3431.00"
click at [832, 344] on body "Insights Shipments Quotes Policies Claims Invoices J Jacky Kong [EMAIL_ADDRESS]…" at bounding box center [643, 392] width 1287 height 785
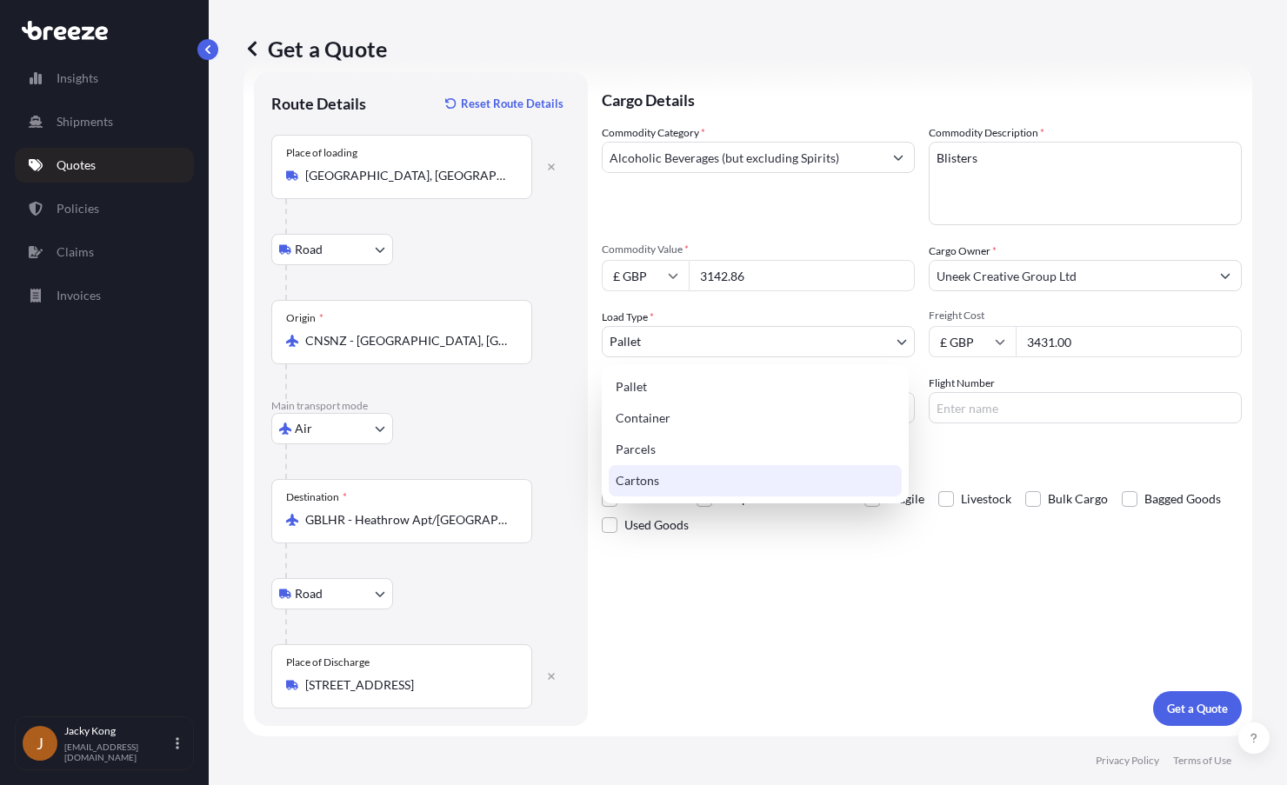
click at [769, 473] on div "Cartons" at bounding box center [755, 480] width 293 height 31
select select "4"
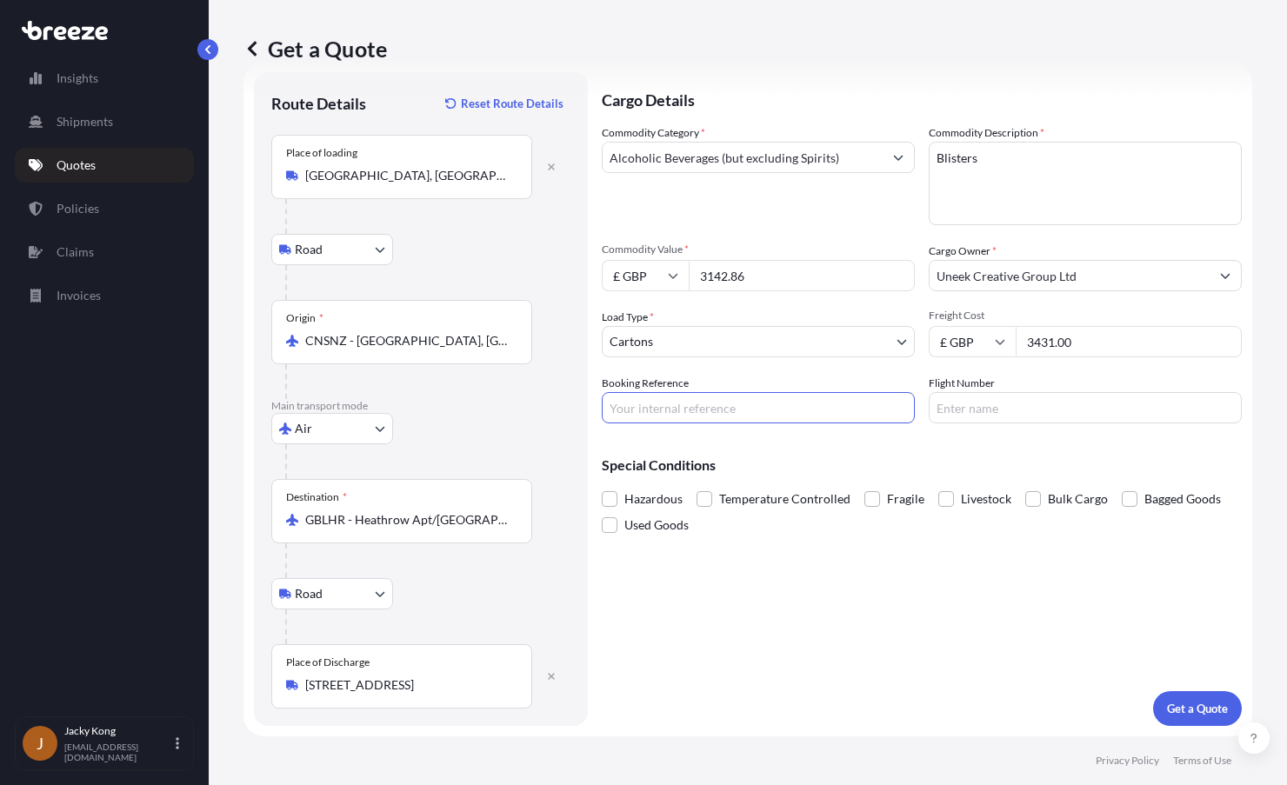
click at [730, 415] on input "Booking Reference" at bounding box center [758, 407] width 313 height 31
paste input "PRU-95414"
type input "PRU-95414"
click at [1163, 699] on button "Get a Quote" at bounding box center [1197, 708] width 89 height 35
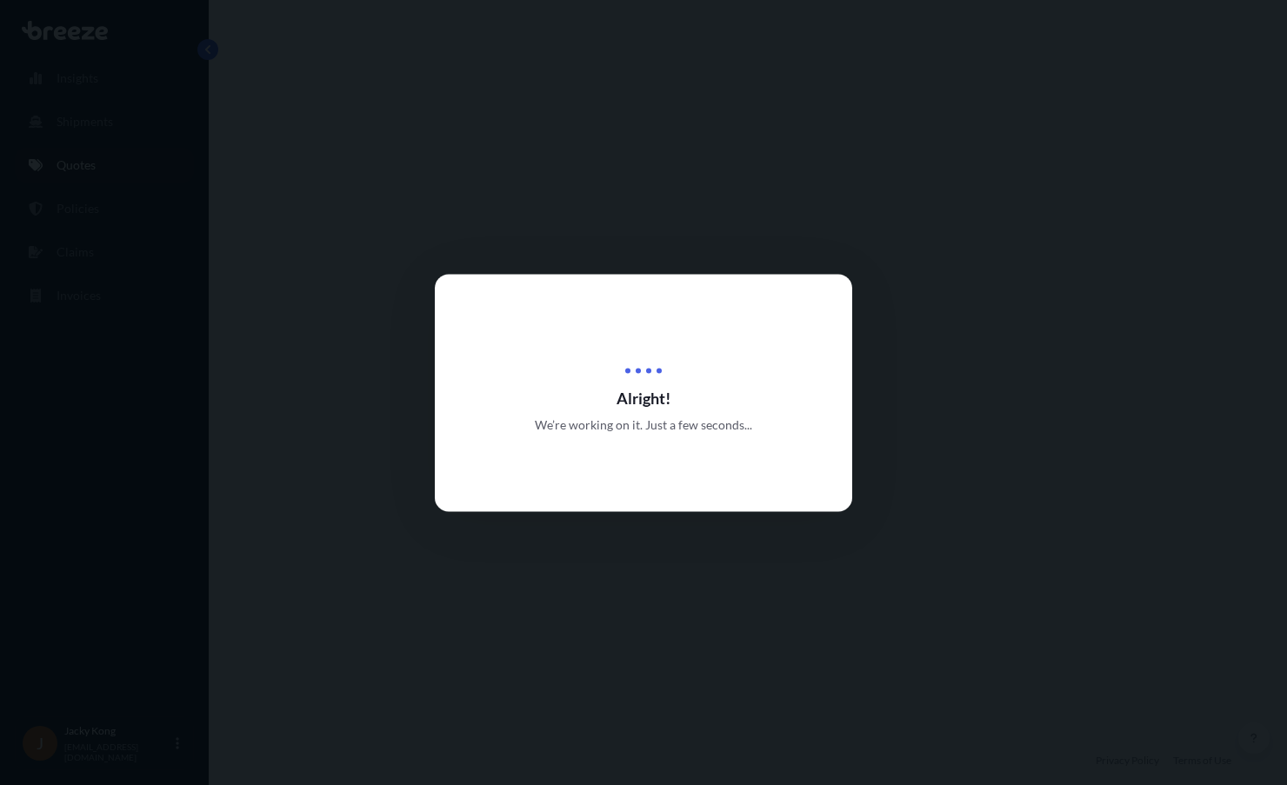
select select "Road"
select select "Air"
select select "Road"
select select "4"
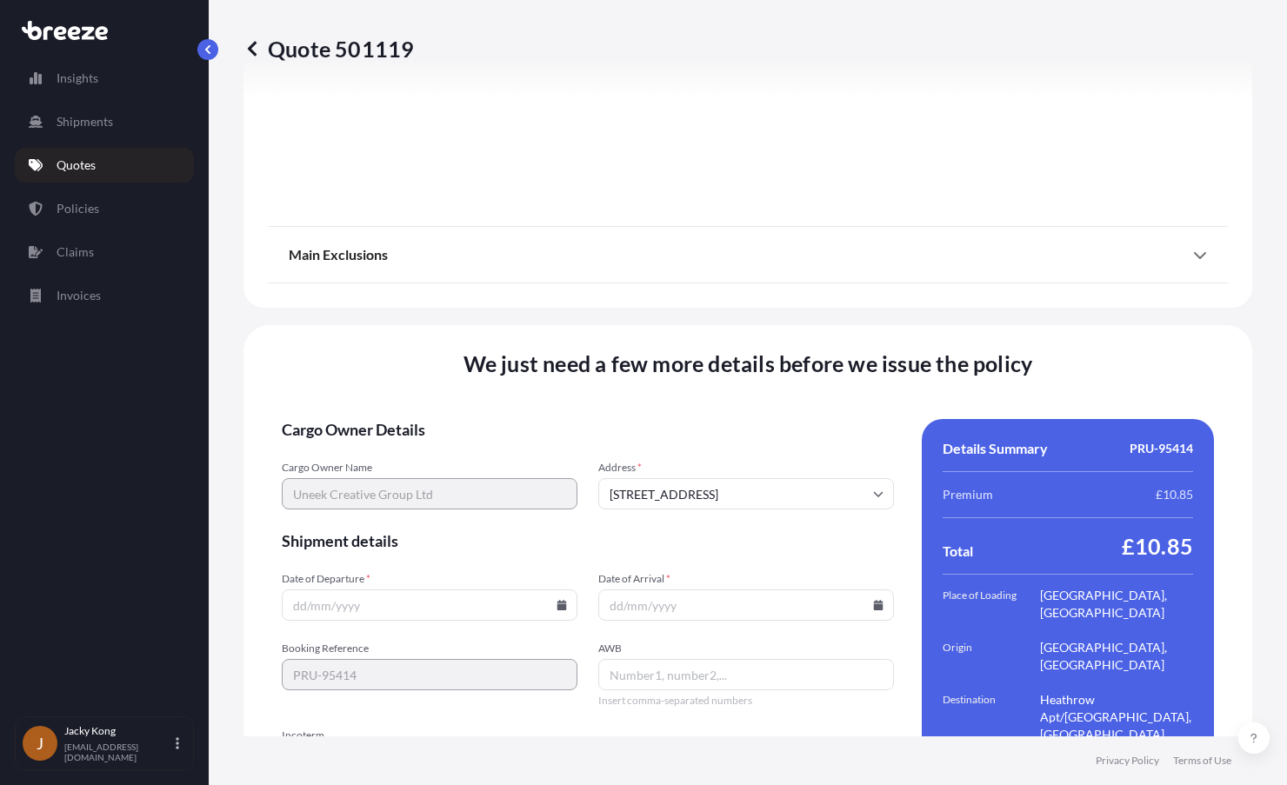
scroll to position [2319, 0]
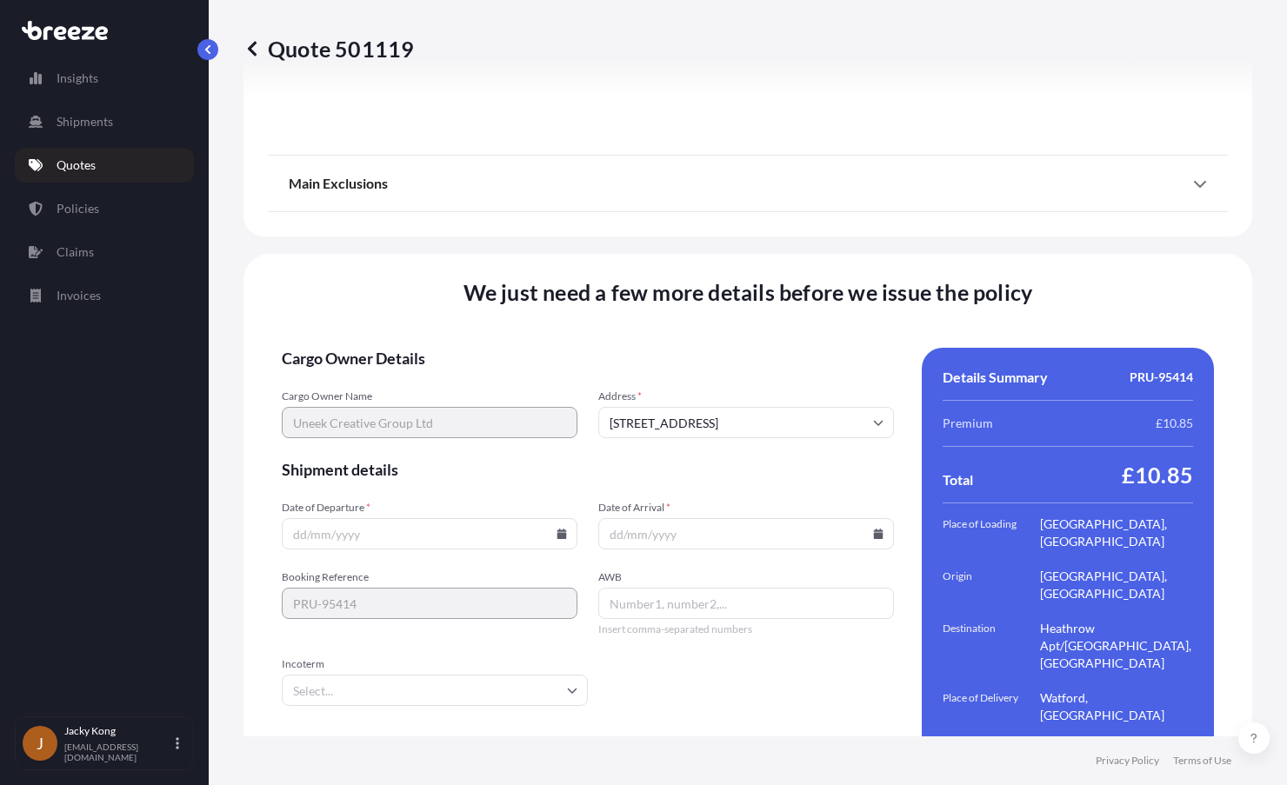
click at [561, 529] on icon at bounding box center [562, 534] width 10 height 10
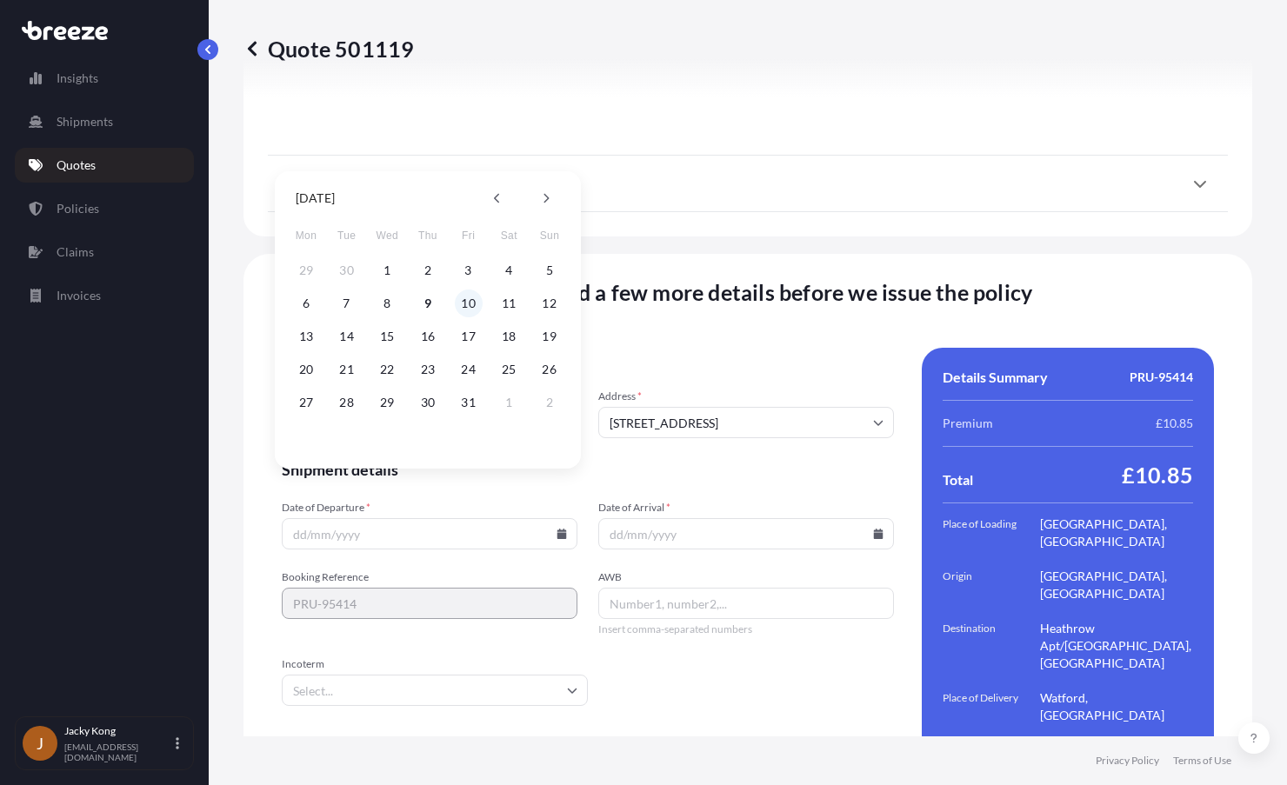
click at [467, 305] on button "10" at bounding box center [469, 304] width 28 height 28
type input "[DATE]"
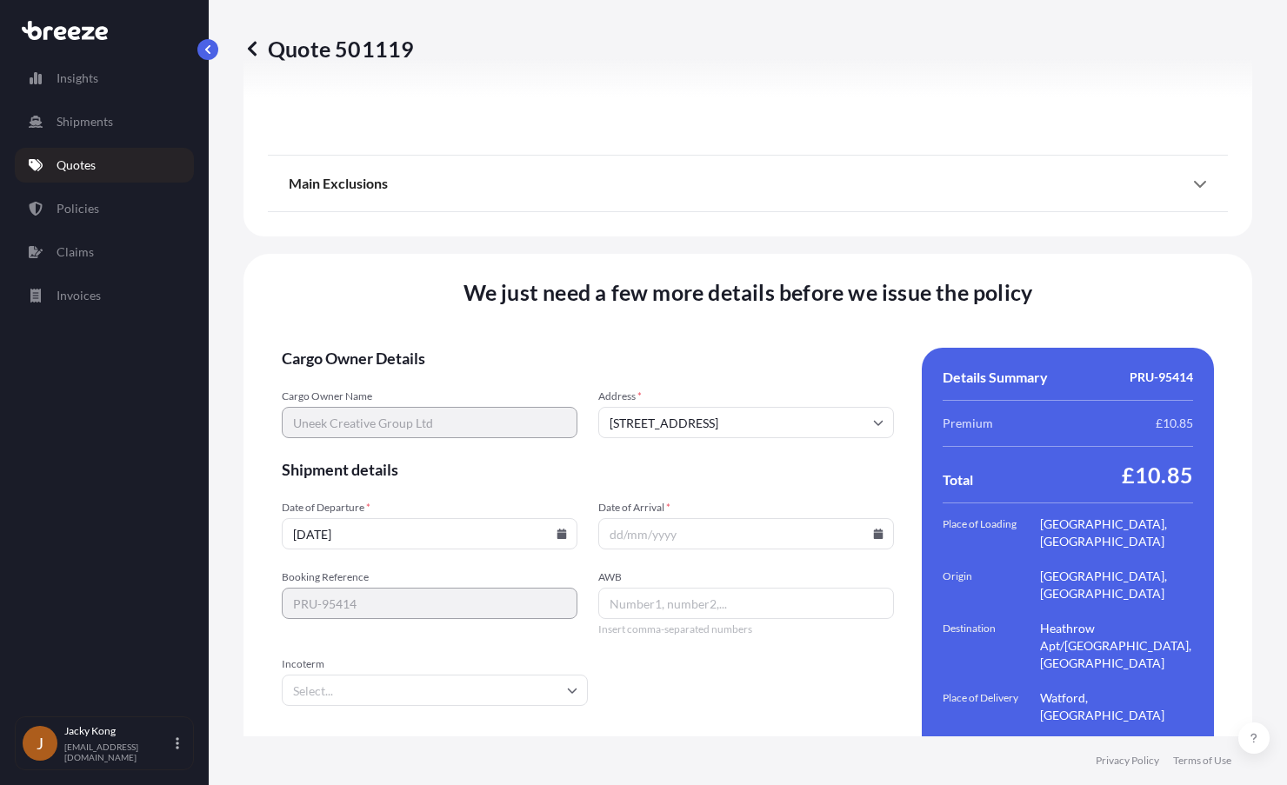
click at [874, 529] on icon at bounding box center [879, 534] width 10 height 10
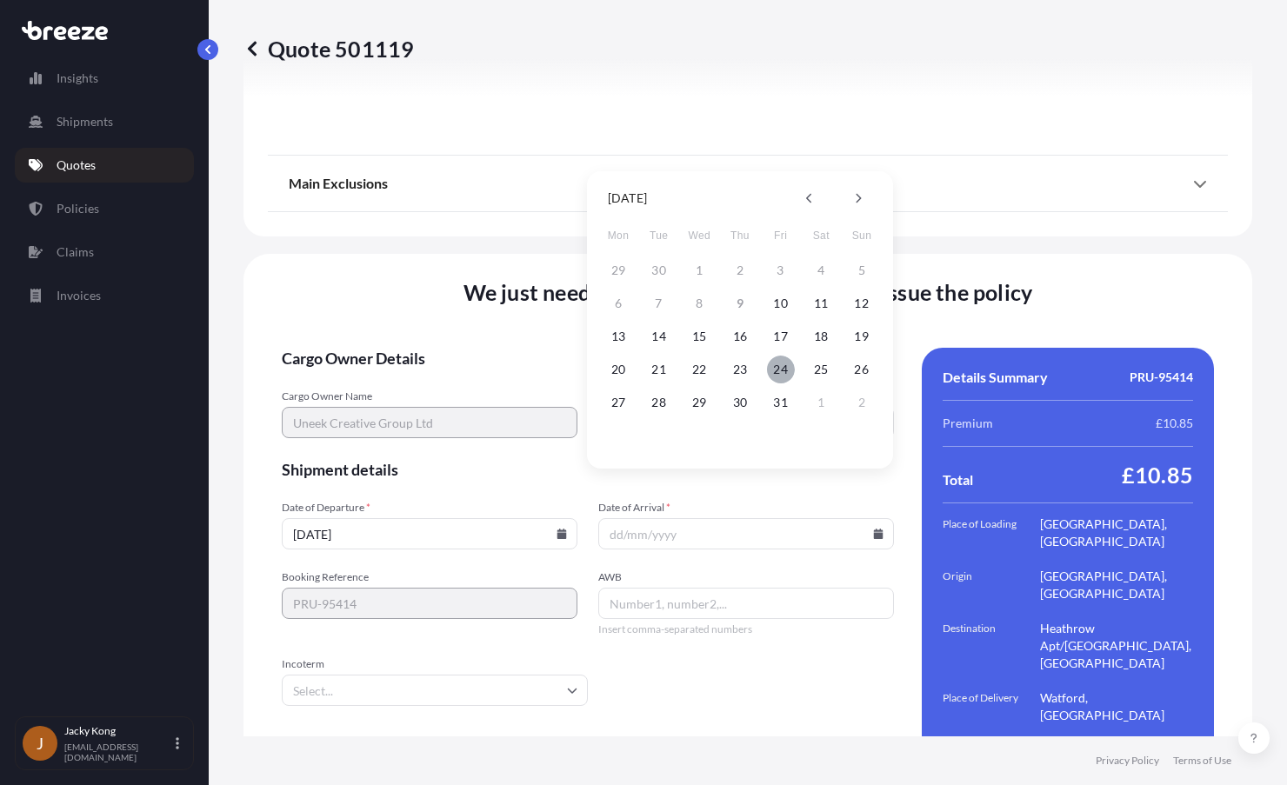
click at [778, 370] on button "24" at bounding box center [781, 370] width 28 height 28
type input "[DATE]"
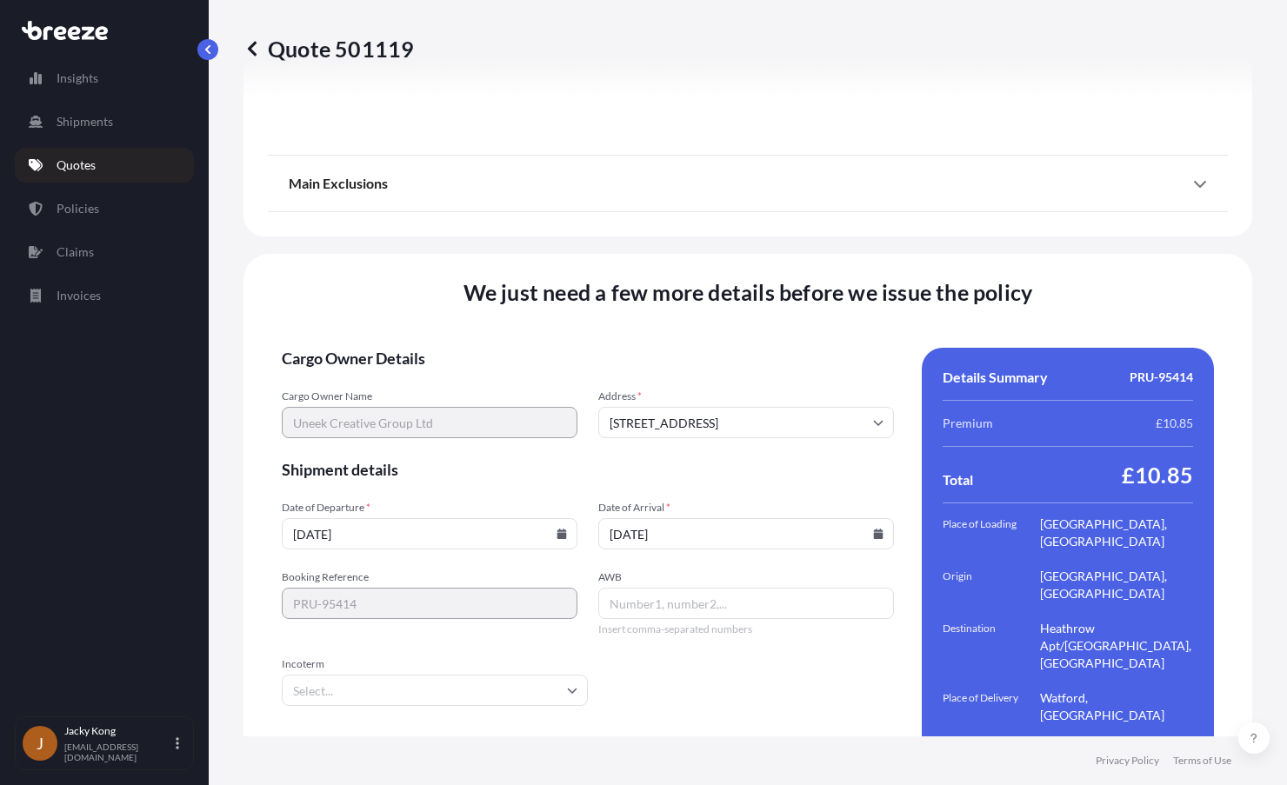
click at [549, 675] on input "Incoterm" at bounding box center [435, 690] width 306 height 31
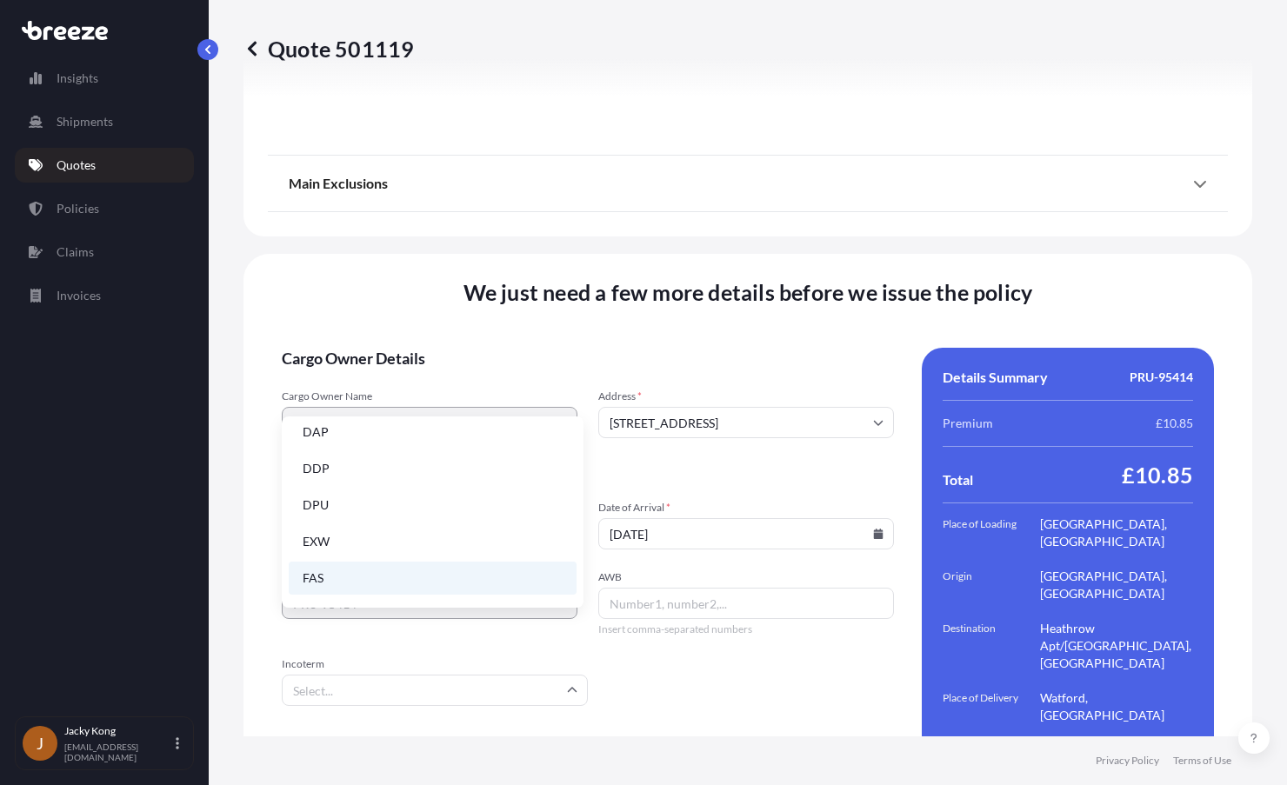
scroll to position [174, 0]
click at [451, 455] on li "DDP" at bounding box center [433, 448] width 288 height 33
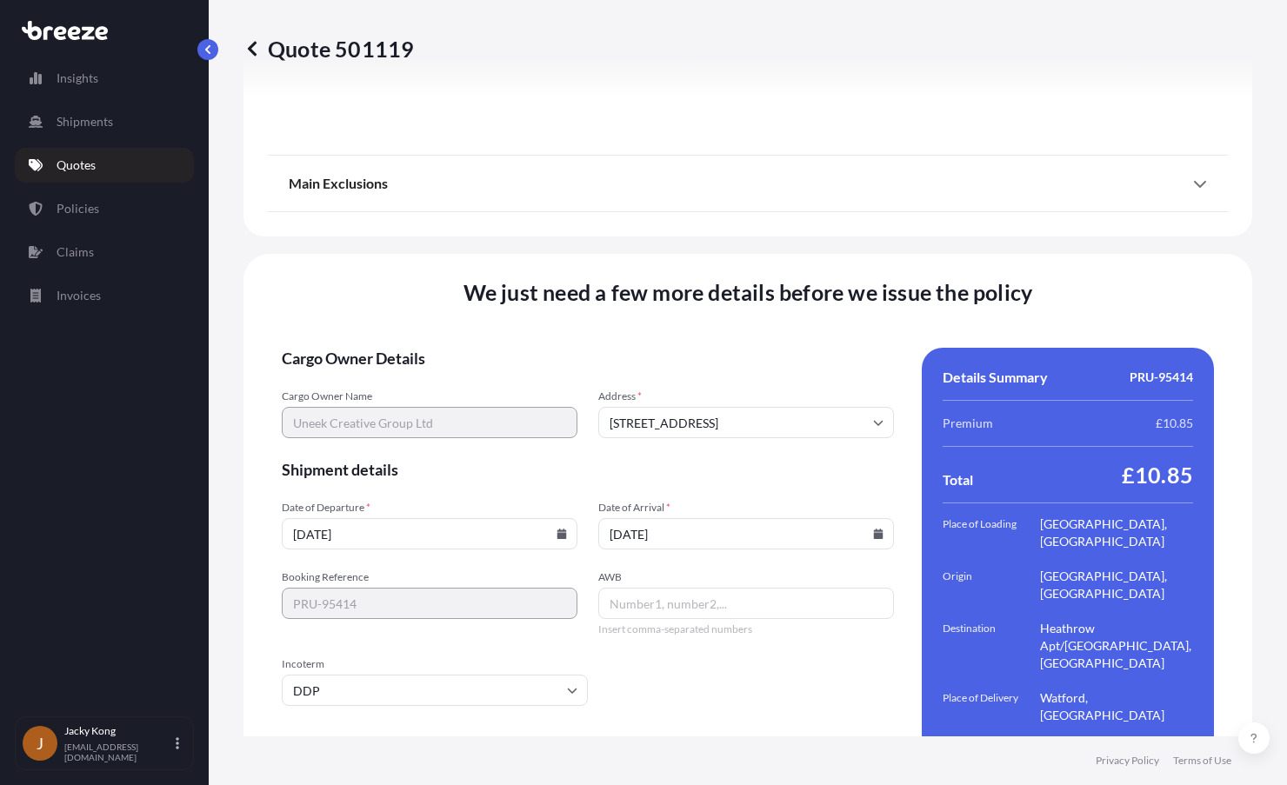
click at [688, 683] on form "Cargo Owner Details Cargo Owner Name Uneek Creative Group Ltd Address * [GEOGRA…" at bounding box center [588, 573] width 612 height 450
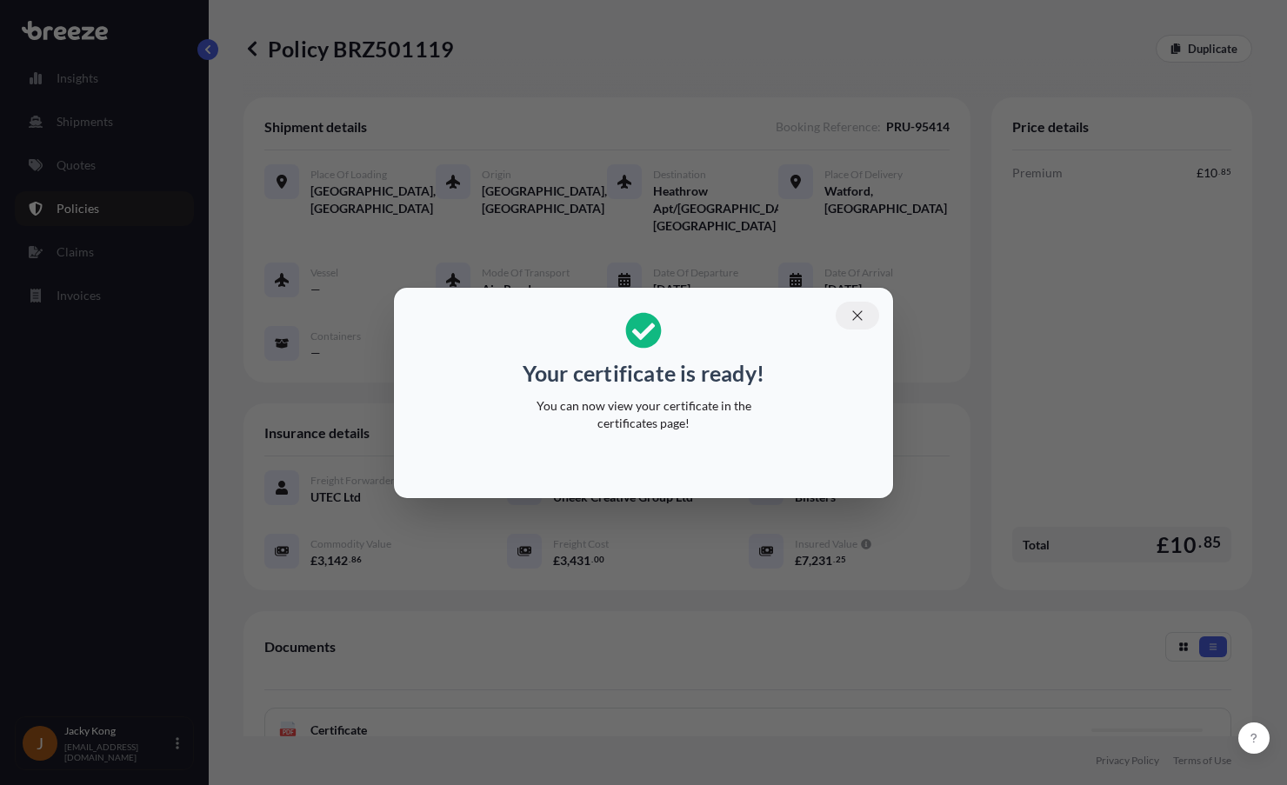
click at [857, 317] on icon "button" at bounding box center [858, 316] width 16 height 16
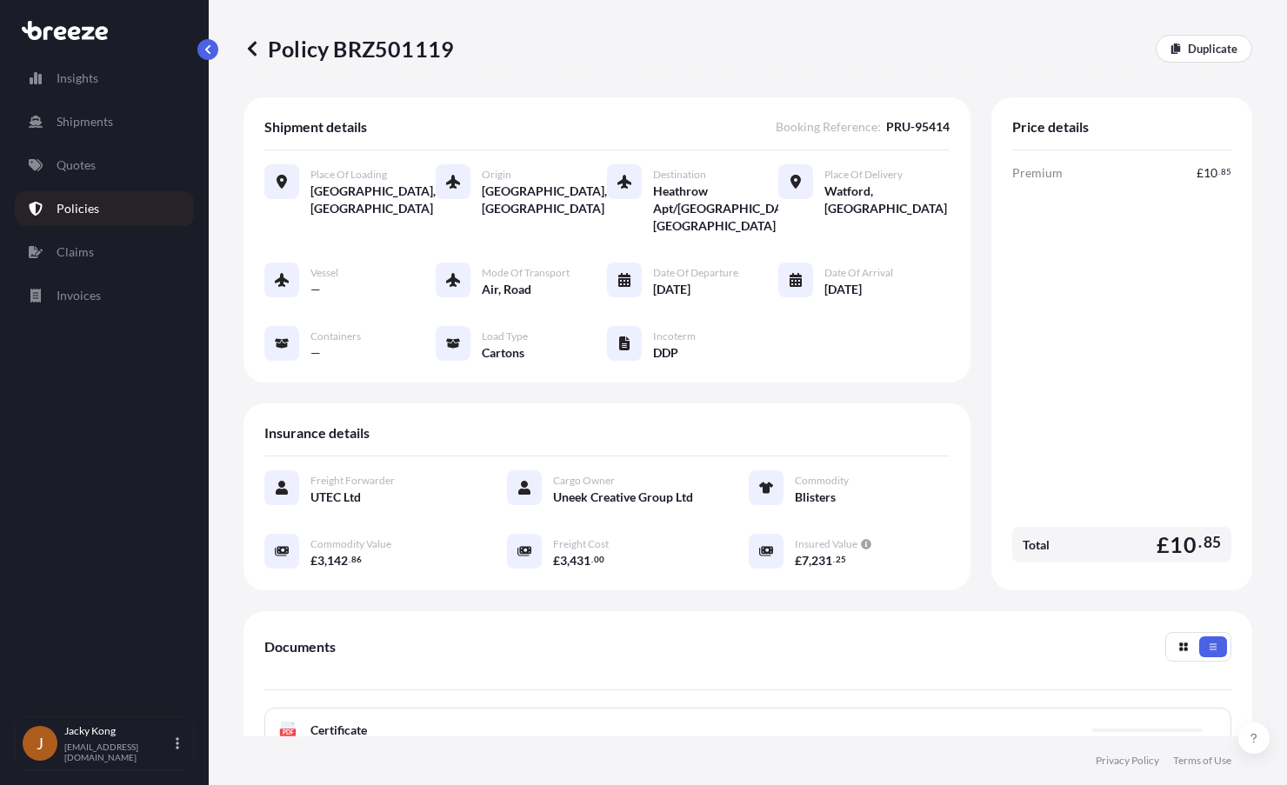
click at [366, 48] on p "Policy BRZ501119" at bounding box center [348, 49] width 210 height 28
copy p "BRZ501119"
click at [614, 99] on div "Shipment details Booking Reference : PRU-95414 Place of Loading [GEOGRAPHIC_DAT…" at bounding box center [606, 239] width 727 height 285
click at [1167, 53] on link "Duplicate" at bounding box center [1204, 49] width 97 height 28
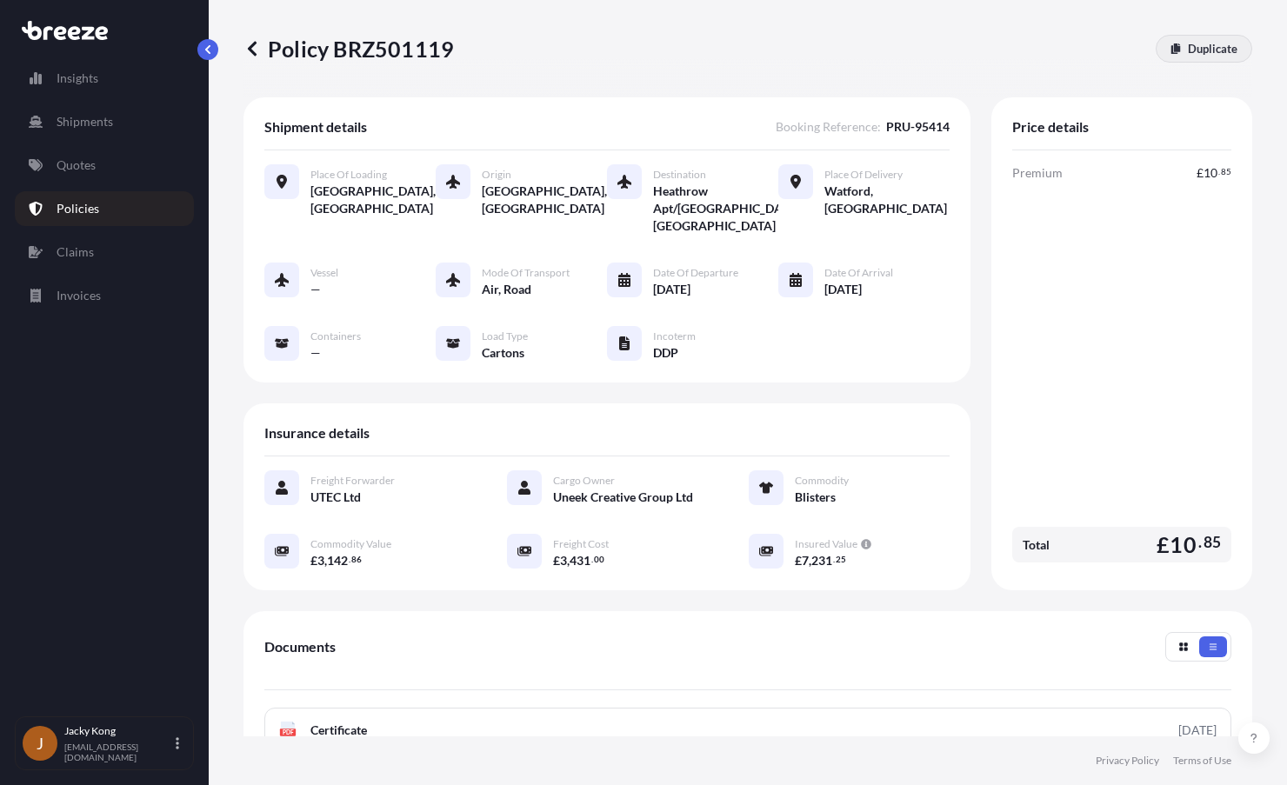
select select "Road"
select select "Air"
select select "Road"
select select "4"
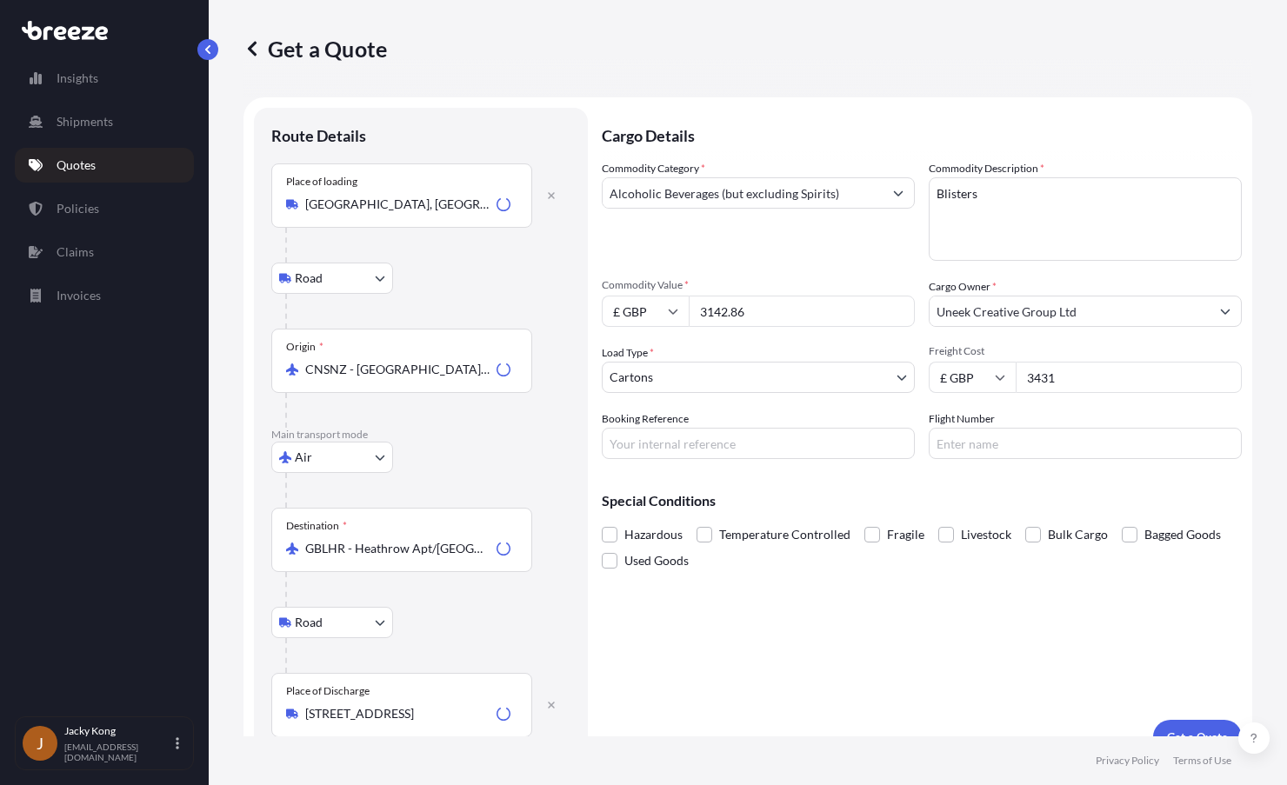
scroll to position [28, 0]
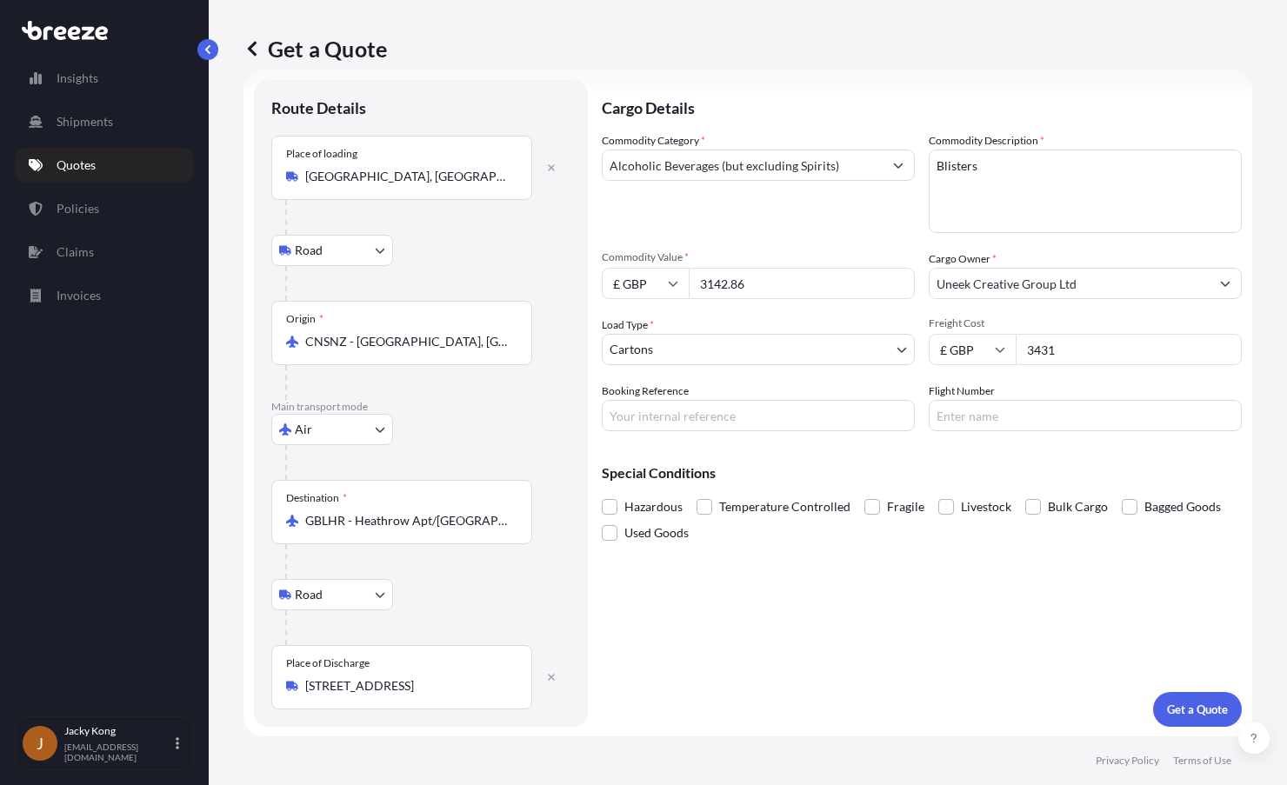
click at [366, 430] on body "Insights Shipments Quotes Policies Claims Invoices J Jacky Kong [EMAIL_ADDRESS]…" at bounding box center [643, 392] width 1287 height 785
click at [332, 567] on div "Rail" at bounding box center [332, 568] width 108 height 31
select select "Rail"
select select "1"
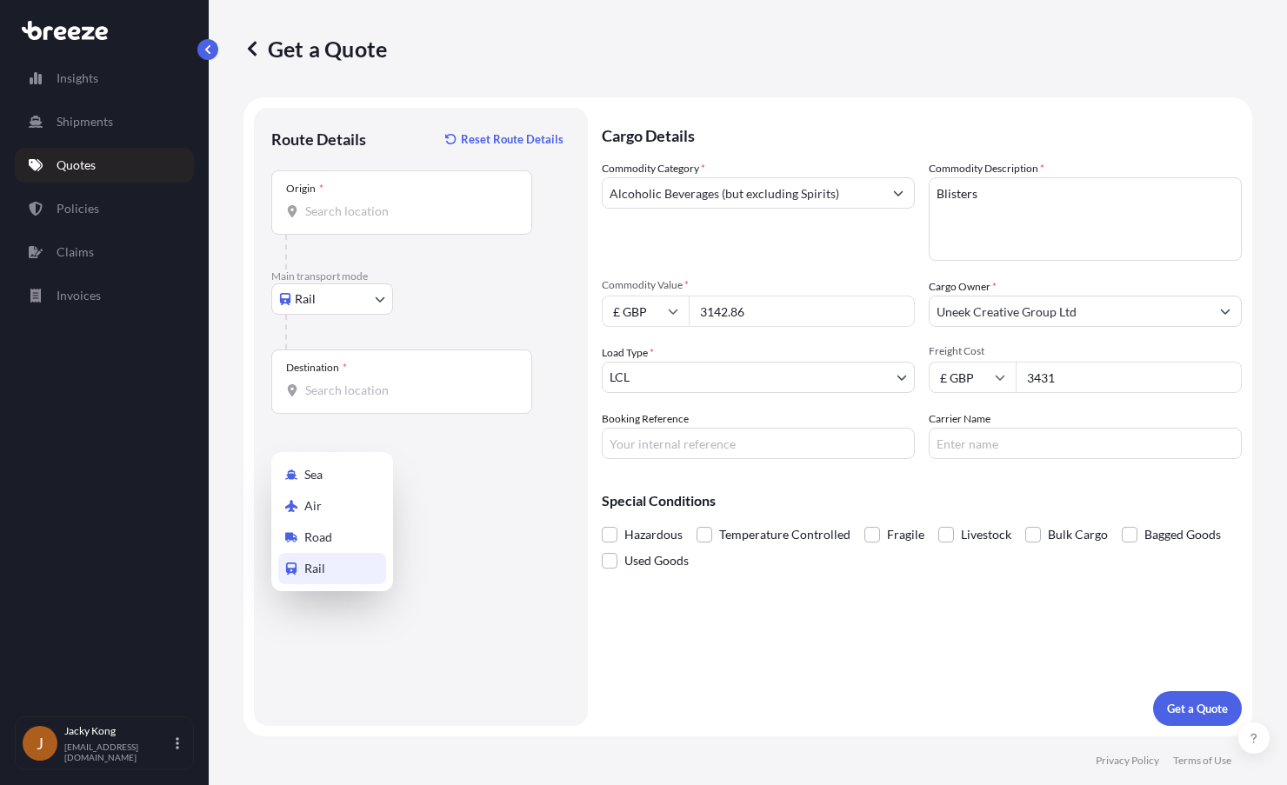
scroll to position [0, 0]
click at [397, 203] on input "Origin *" at bounding box center [407, 211] width 205 height 17
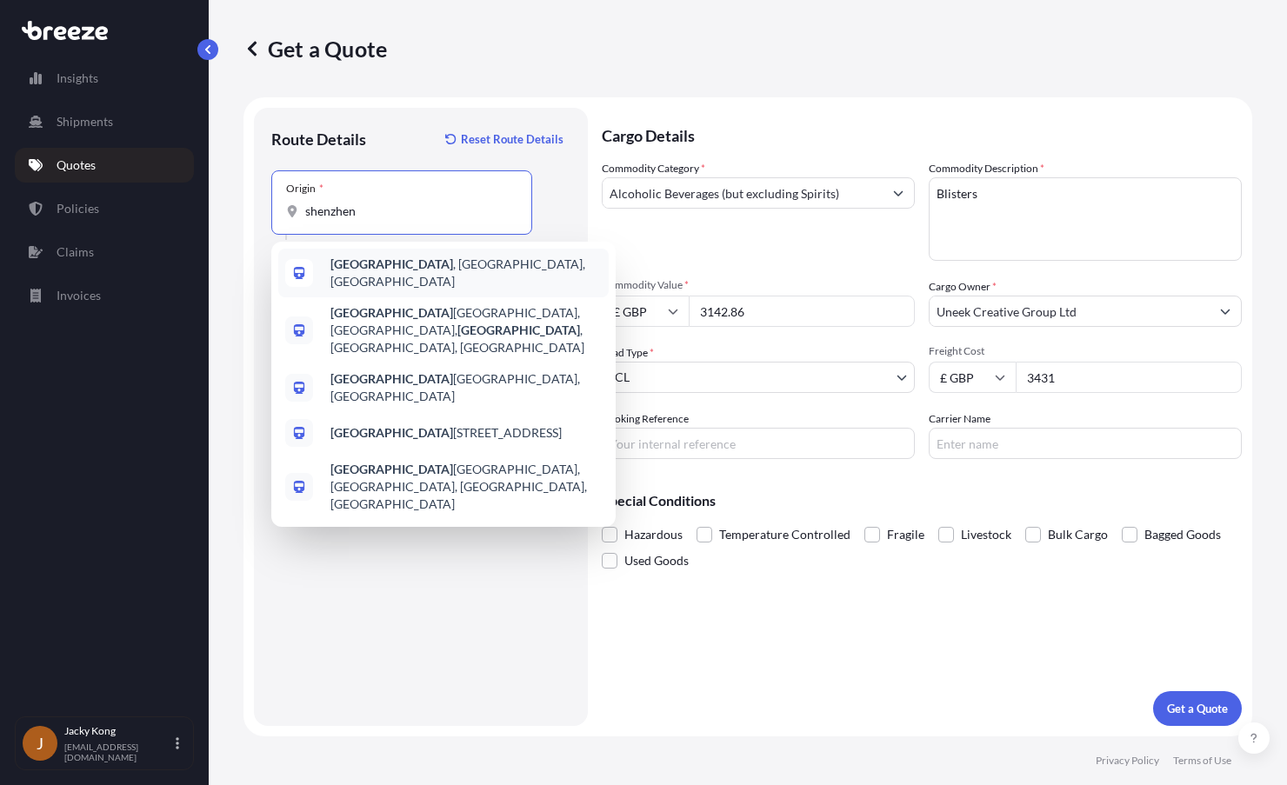
click at [374, 269] on b "[GEOGRAPHIC_DATA]" at bounding box center [391, 264] width 123 height 15
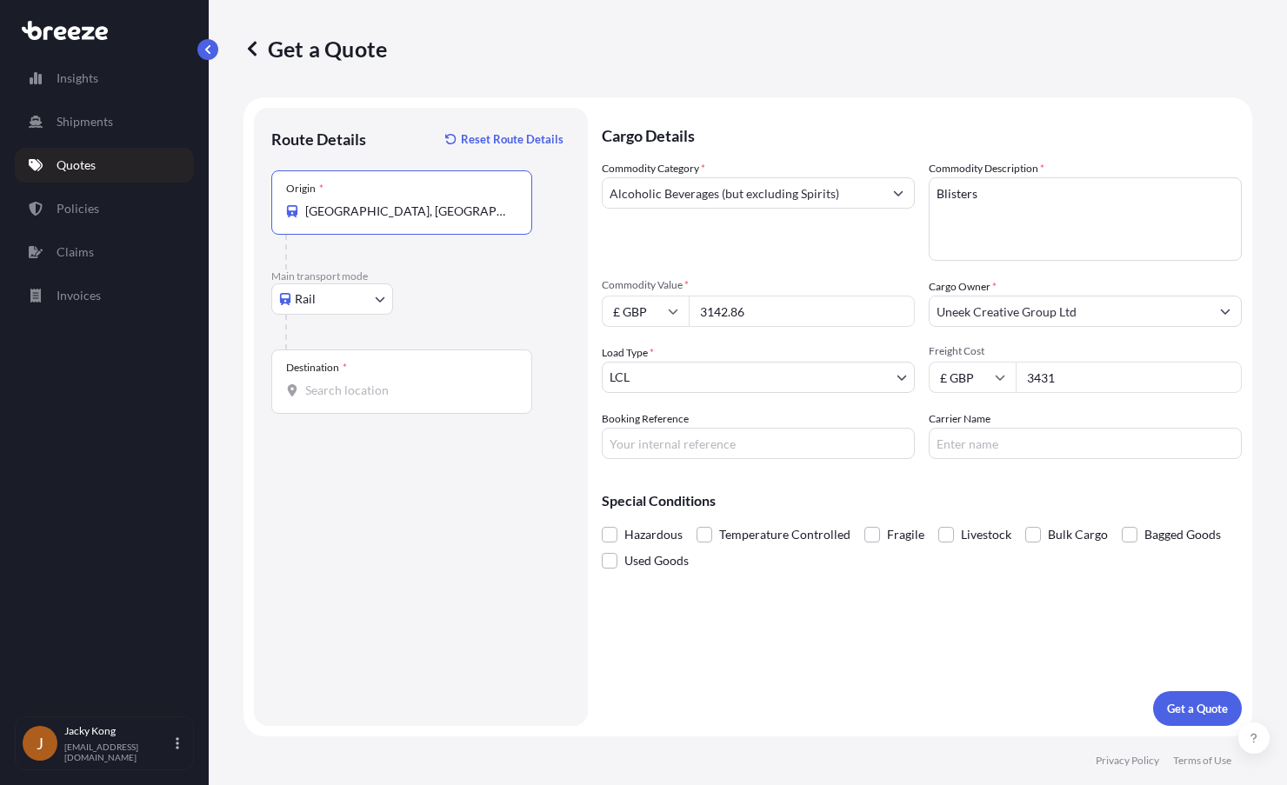
type input "[GEOGRAPHIC_DATA], [GEOGRAPHIC_DATA], [GEOGRAPHIC_DATA]"
click at [377, 387] on input "Destination *" at bounding box center [407, 390] width 205 height 17
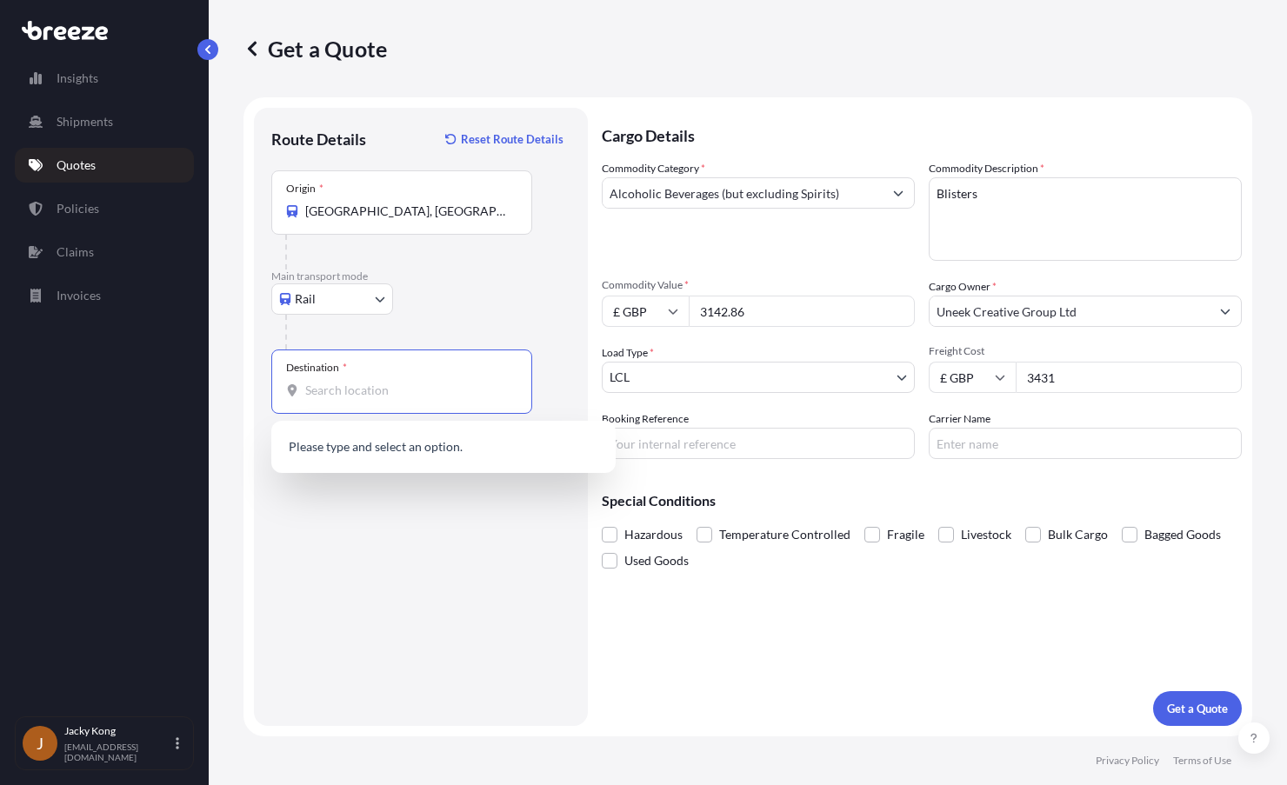
paste input "WD24 7UX"
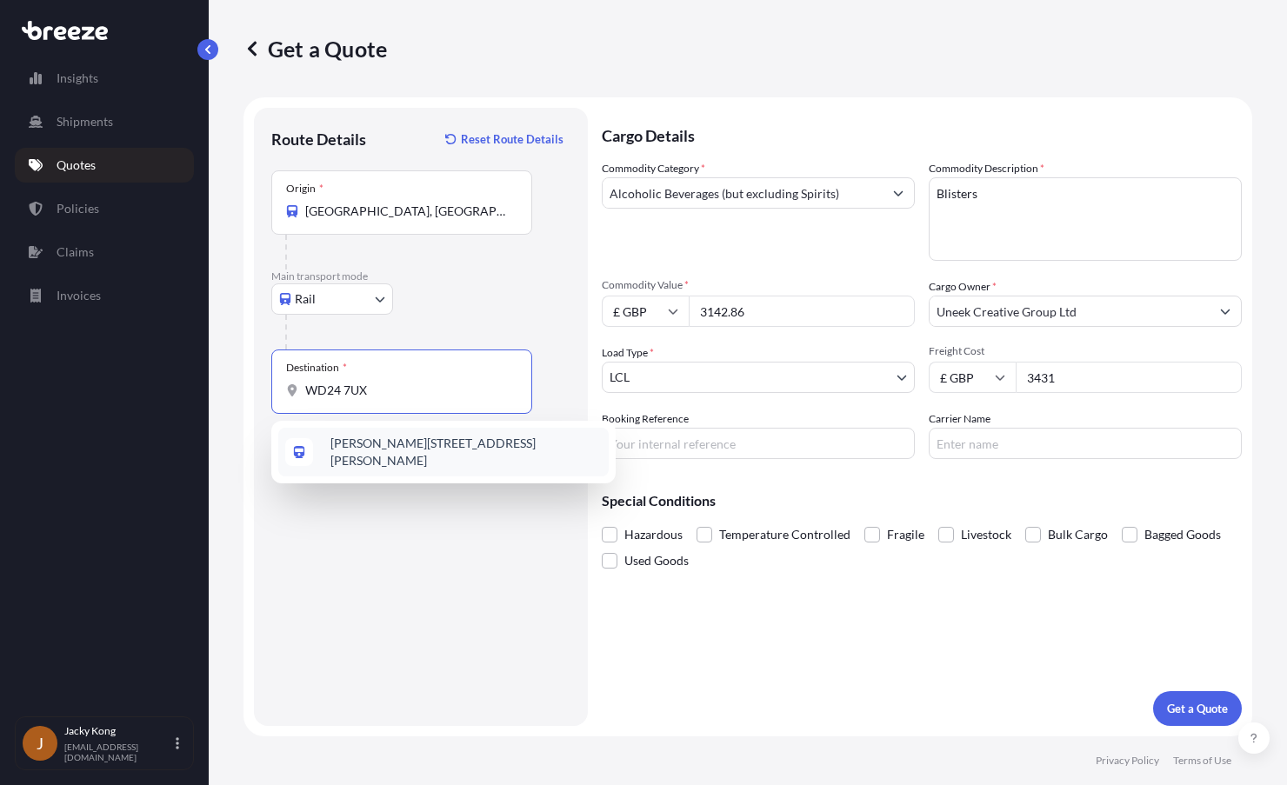
click at [376, 455] on span "[PERSON_NAME][STREET_ADDRESS][PERSON_NAME]" at bounding box center [465, 452] width 271 height 35
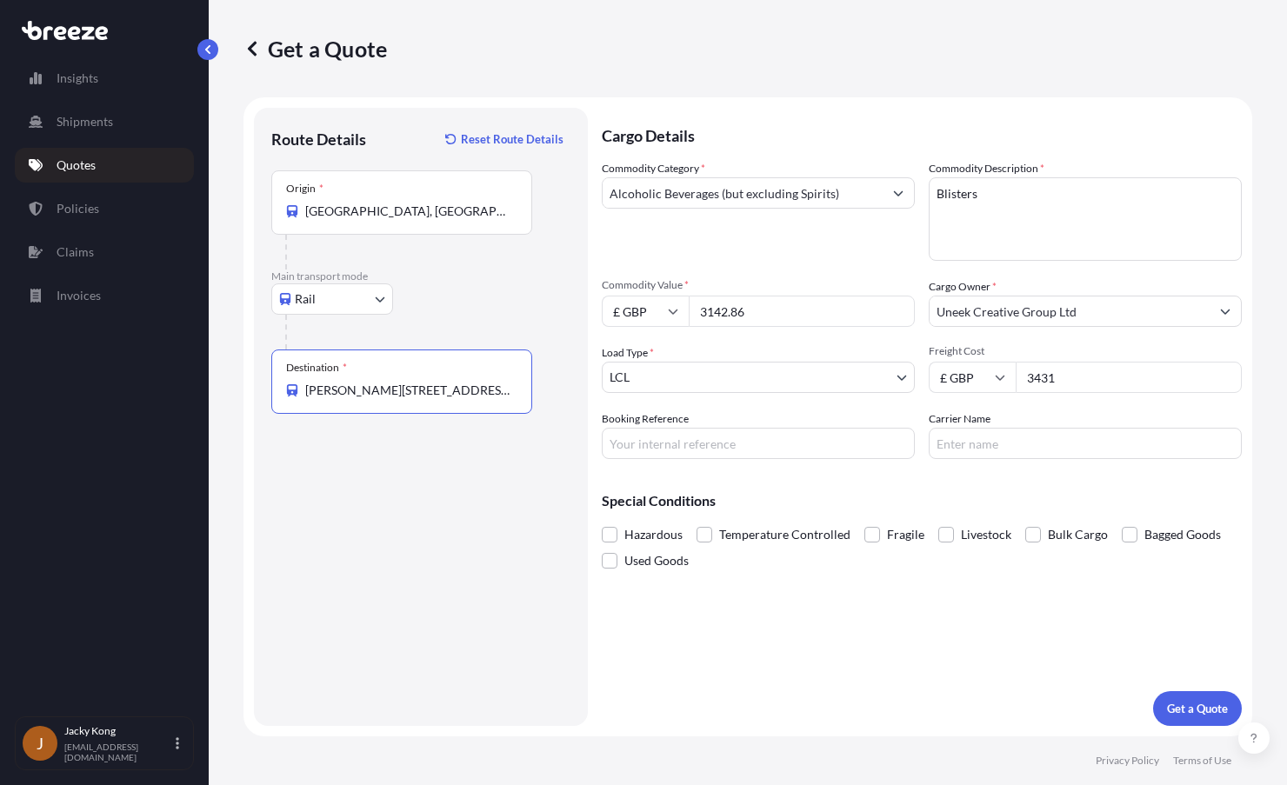
type input "[PERSON_NAME][STREET_ADDRESS][PERSON_NAME]"
click at [755, 315] on input "3142.86" at bounding box center [802, 311] width 226 height 31
drag, startPoint x: 757, startPoint y: 312, endPoint x: 596, endPoint y: 310, distance: 160.9
click at [596, 310] on form "Route Details Reset Route Details Place of loading Select transport Road Rail O…" at bounding box center [747, 416] width 1009 height 639
paste input "1857.14"
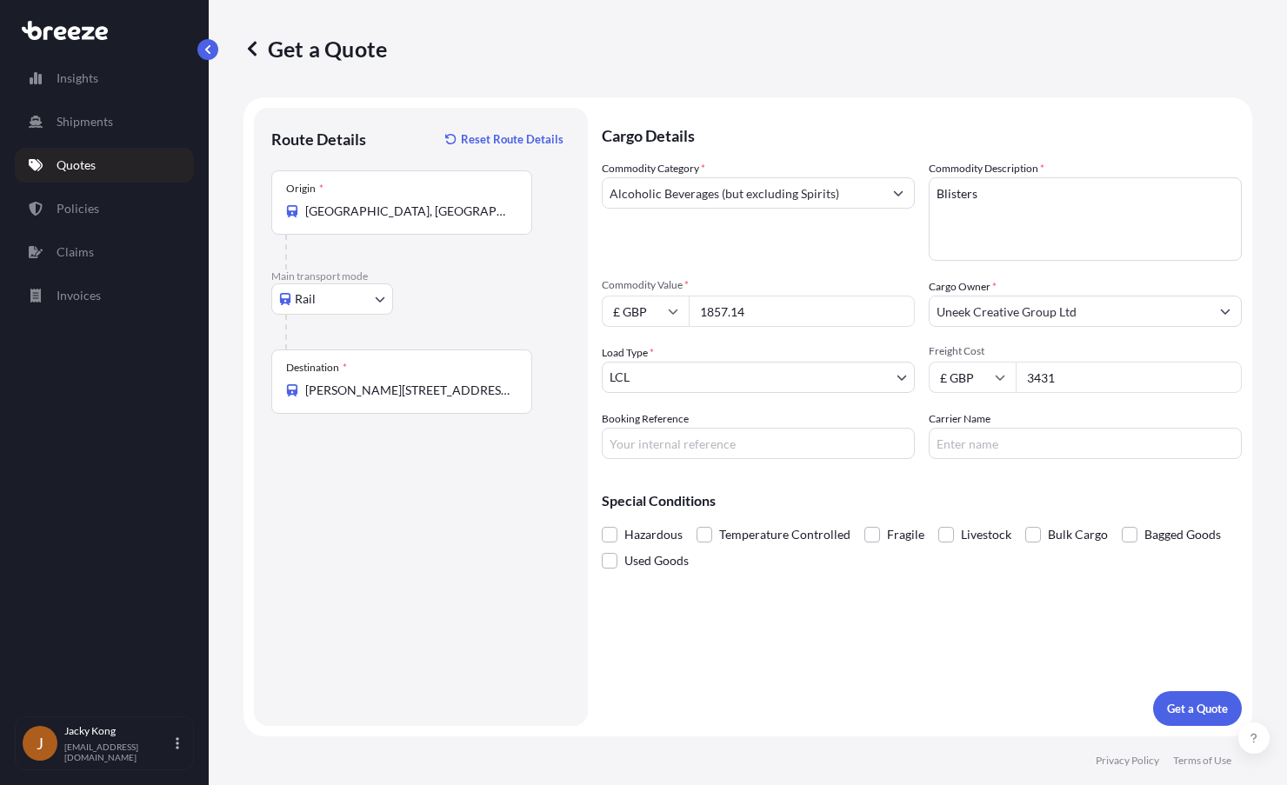
type input "1857.14"
click at [714, 248] on div "Commodity Category * Alcoholic Beverages (but excluding Spirits)" at bounding box center [758, 210] width 313 height 101
drag, startPoint x: 1082, startPoint y: 374, endPoint x: 902, endPoint y: 360, distance: 180.6
click at [883, 358] on div "Commodity Category * Alcoholic Beverages (but excluding Spirits) Commodity Desc…" at bounding box center [922, 309] width 640 height 299
paste input "1219.70"
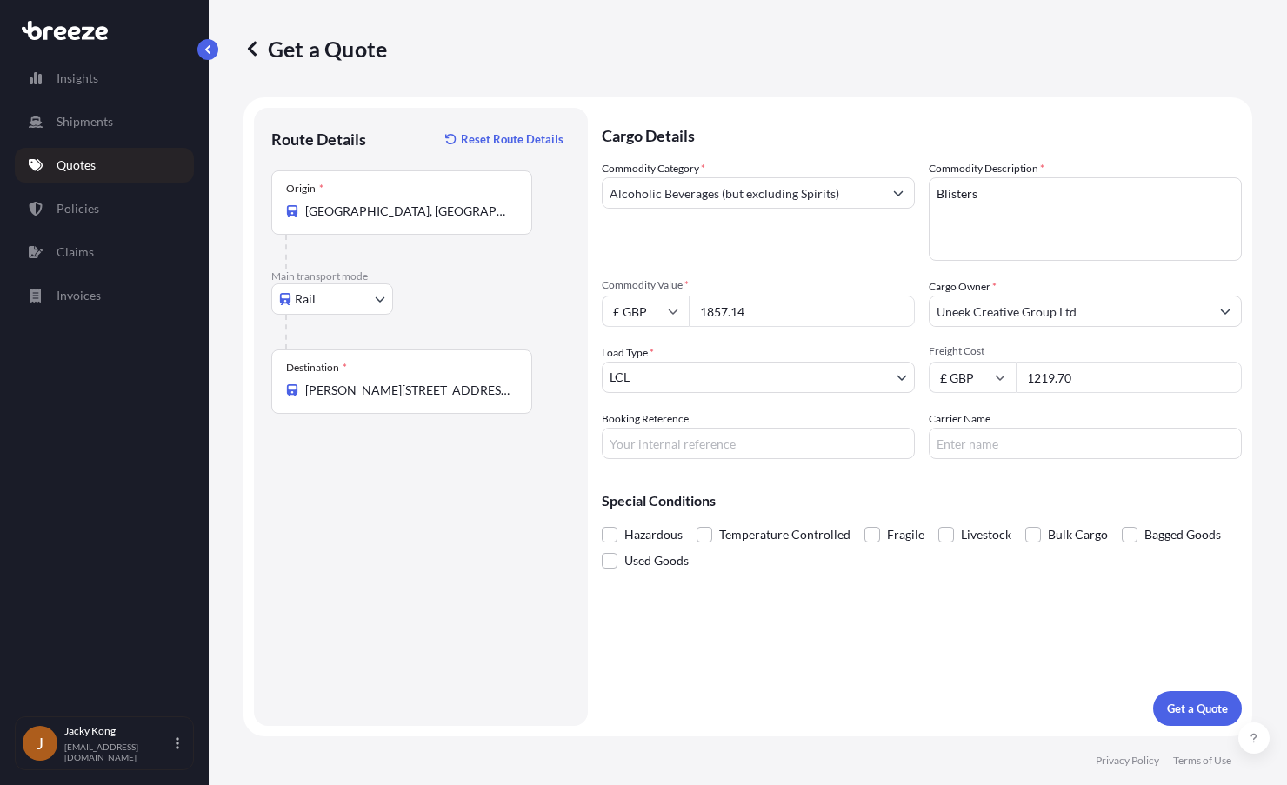
type input "1219.70"
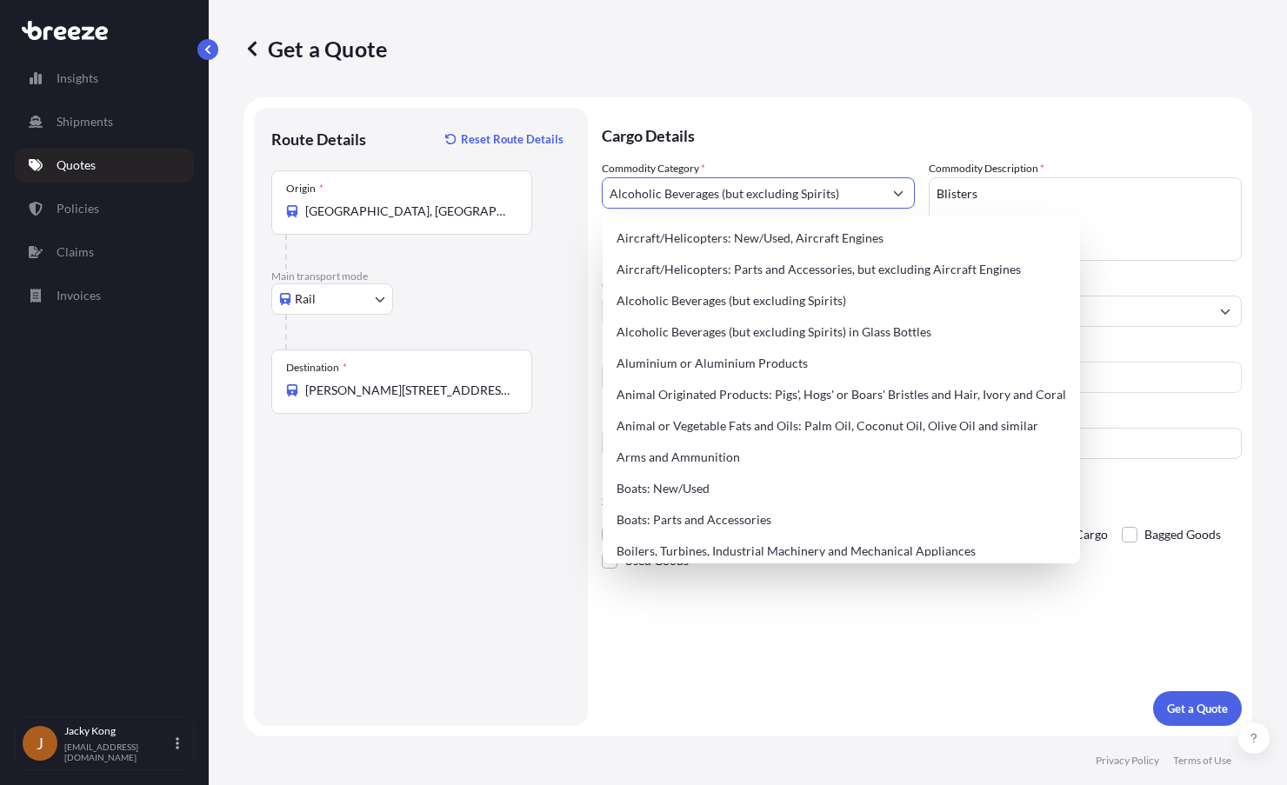
click at [824, 196] on input "Alcoholic Beverages (but excluding Spirits)" at bounding box center [743, 192] width 280 height 31
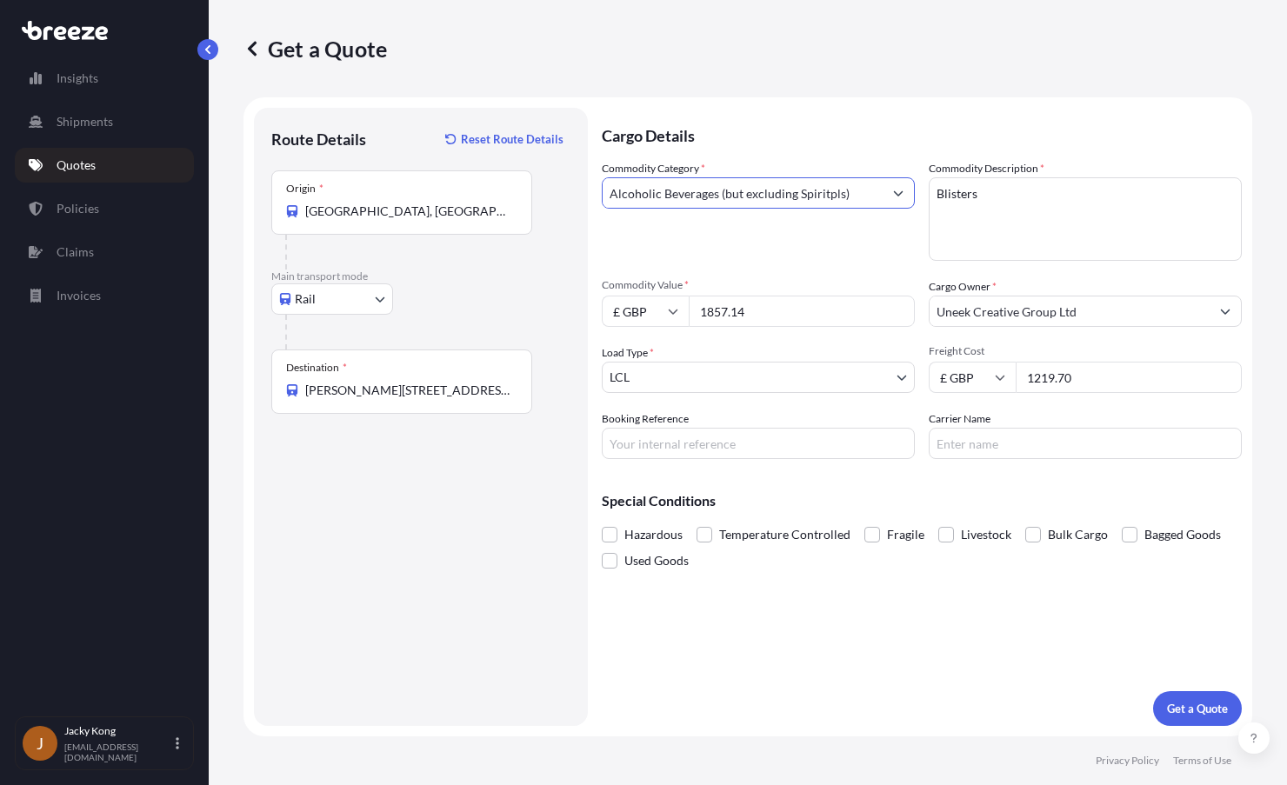
drag, startPoint x: 856, startPoint y: 192, endPoint x: 225, endPoint y: 133, distance: 633.3
click at [225, 133] on div "Get a Quote Route Details Reset Route Details Place of loading Select transport…" at bounding box center [748, 368] width 1078 height 737
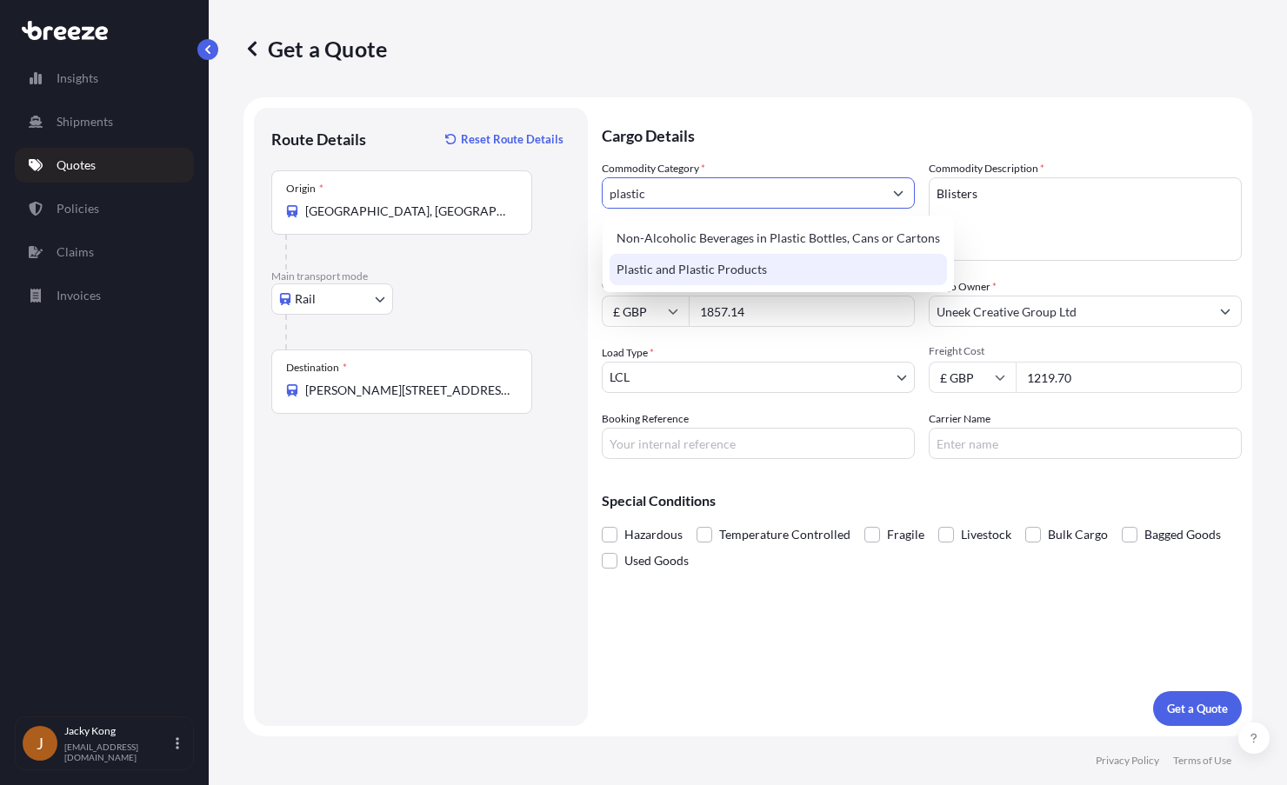
click at [668, 264] on div "Plastic and Plastic Products" at bounding box center [778, 269] width 337 height 31
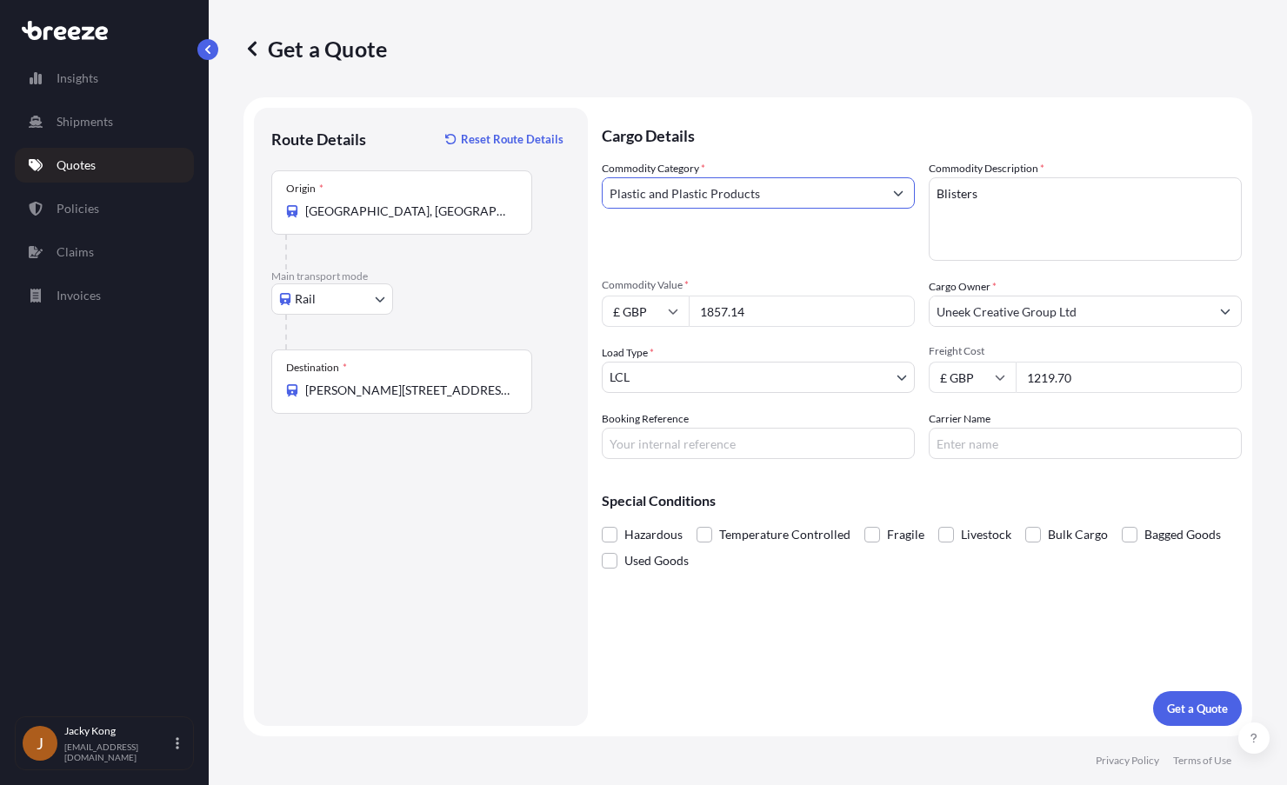
type input "Plastic and Plastic Products"
click at [867, 624] on div "Cargo Details Commodity Category * Plastic and Plastic Products Commodity Descr…" at bounding box center [922, 417] width 640 height 618
drag, startPoint x: 689, startPoint y: 446, endPoint x: 698, endPoint y: 450, distance: 10.5
click at [689, 446] on input "Booking Reference" at bounding box center [758, 443] width 313 height 31
paste input "PRU-95602"
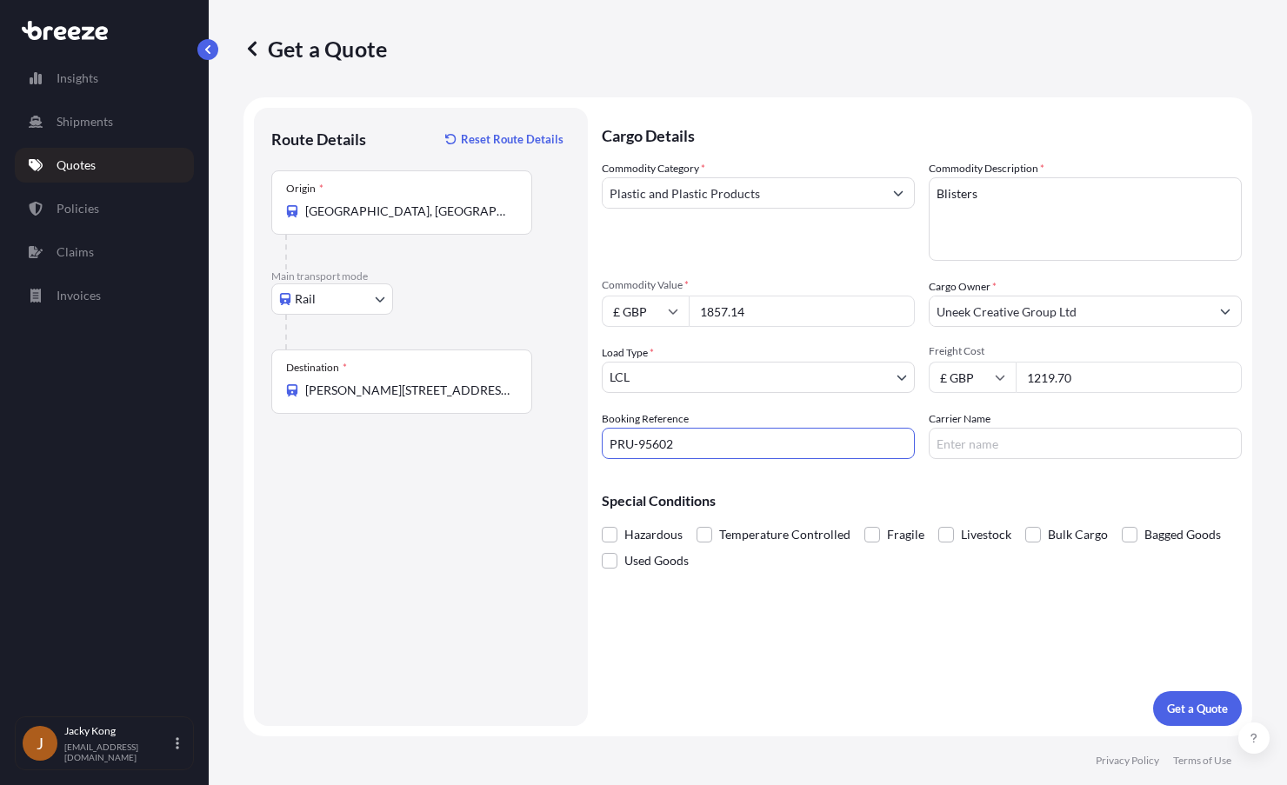
type input "PRU-95602"
click at [1189, 698] on button "Get a Quote" at bounding box center [1197, 708] width 89 height 35
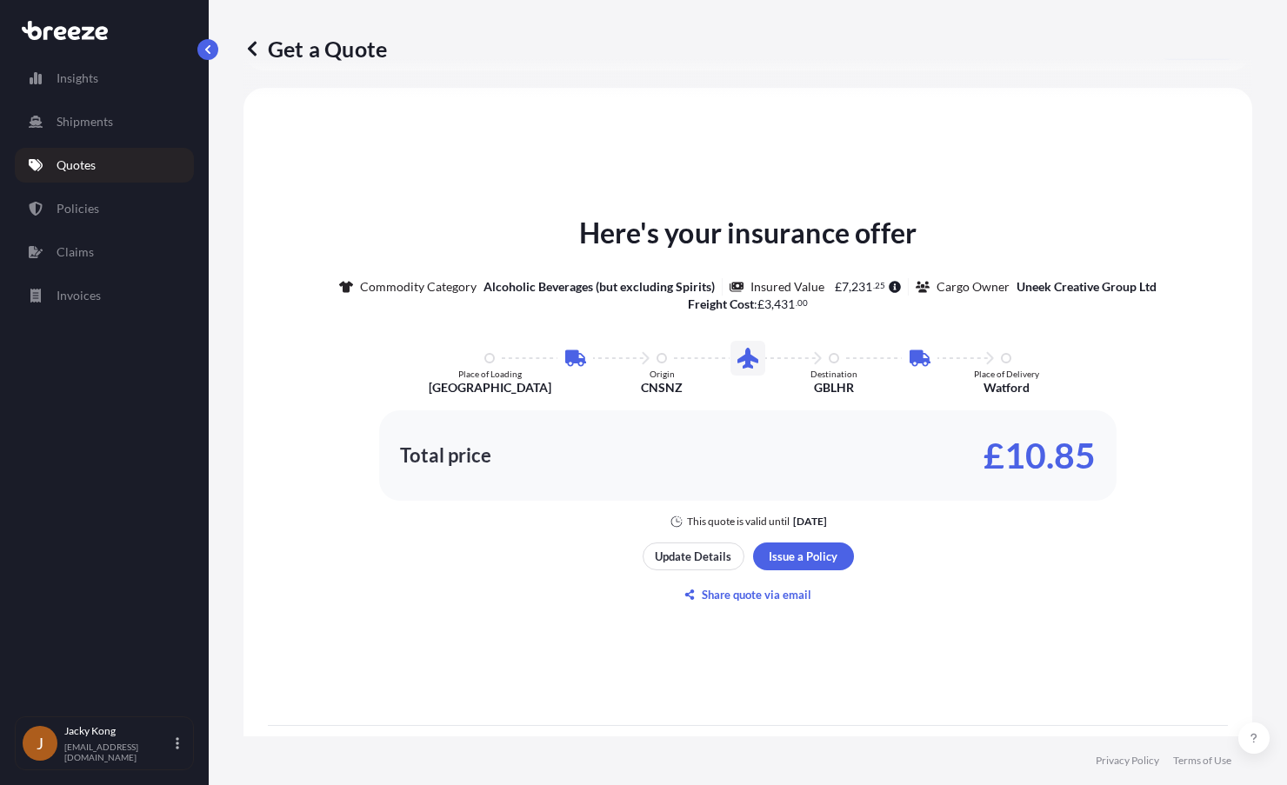
scroll to position [764, 0]
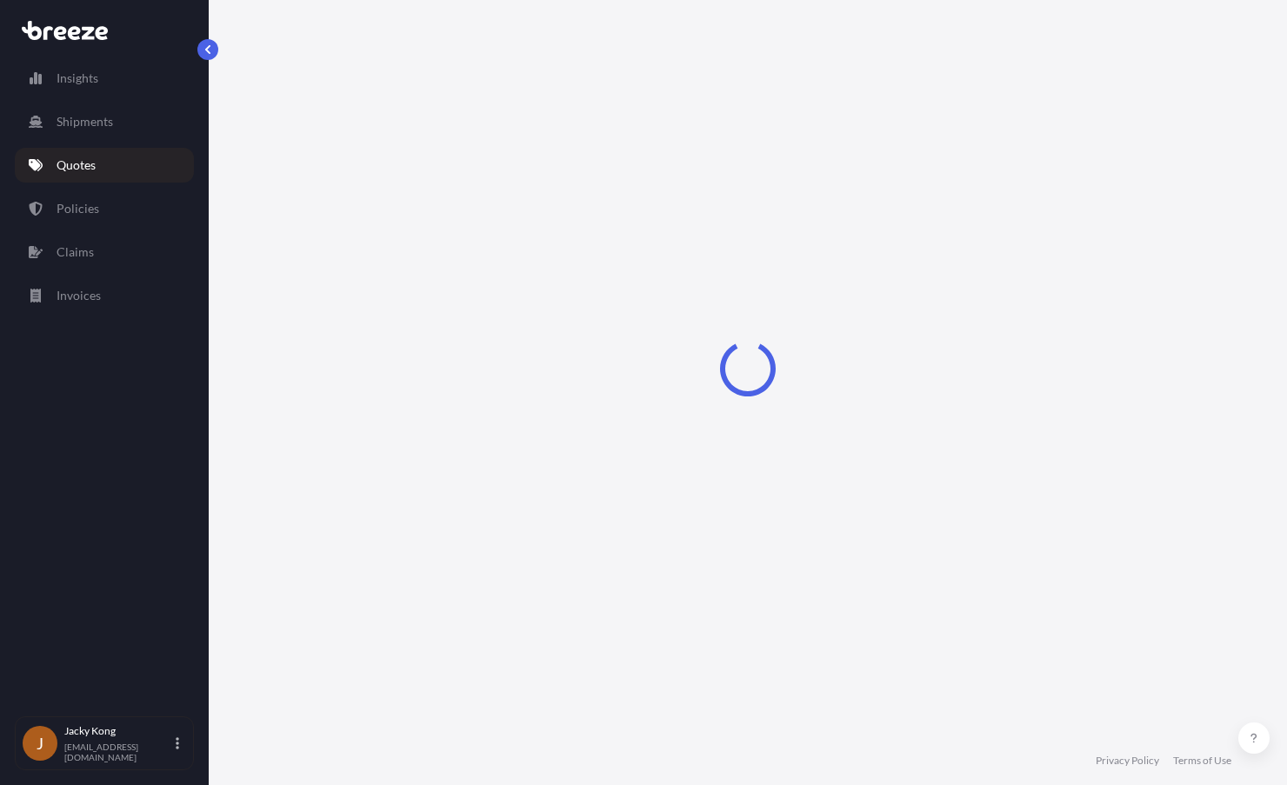
select select "Rail"
select select "1"
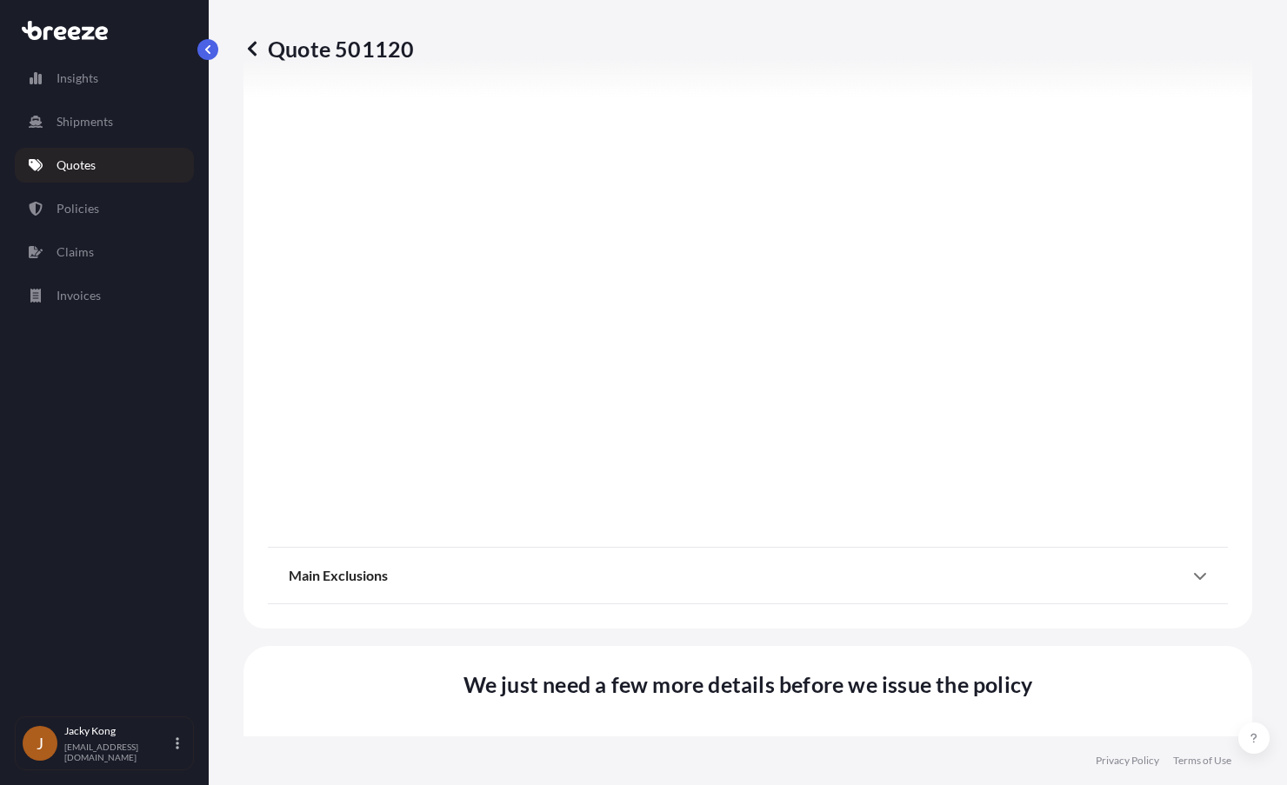
scroll to position [2027, 0]
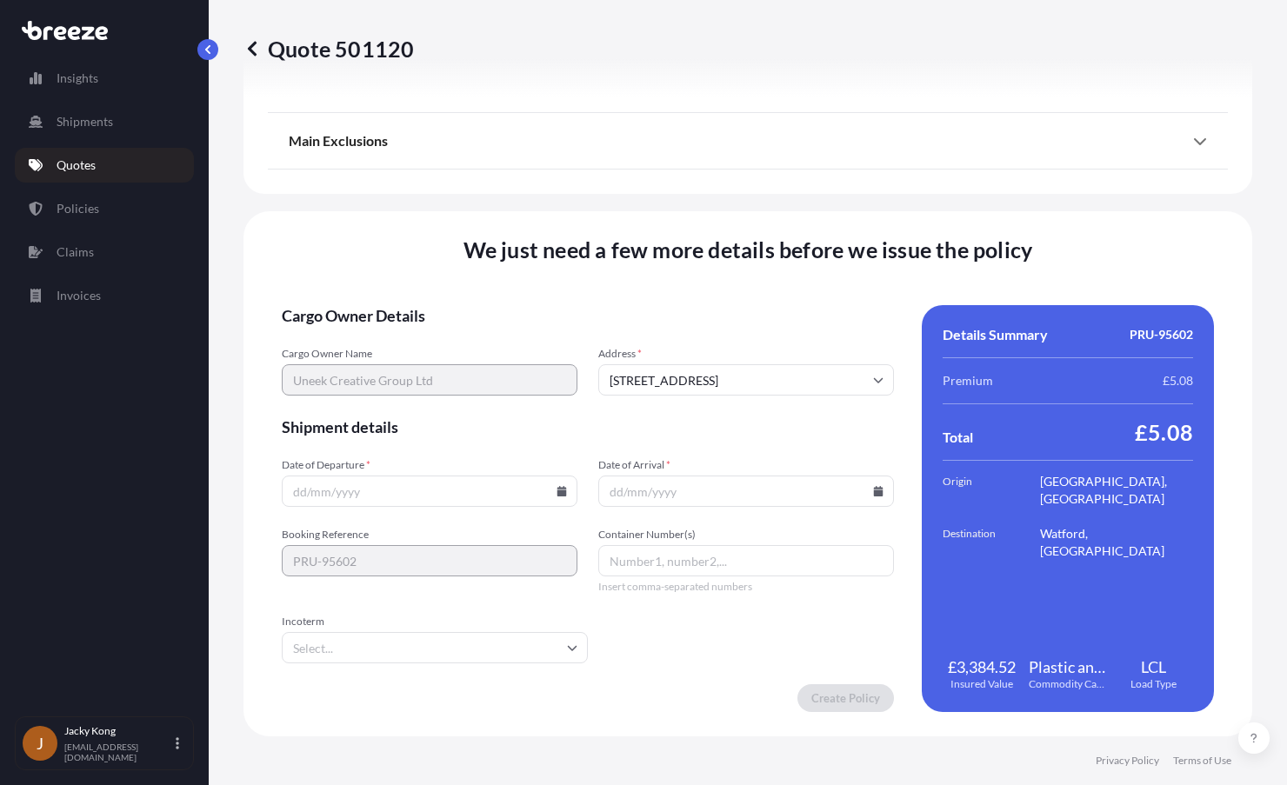
click at [560, 492] on icon at bounding box center [562, 491] width 10 height 10
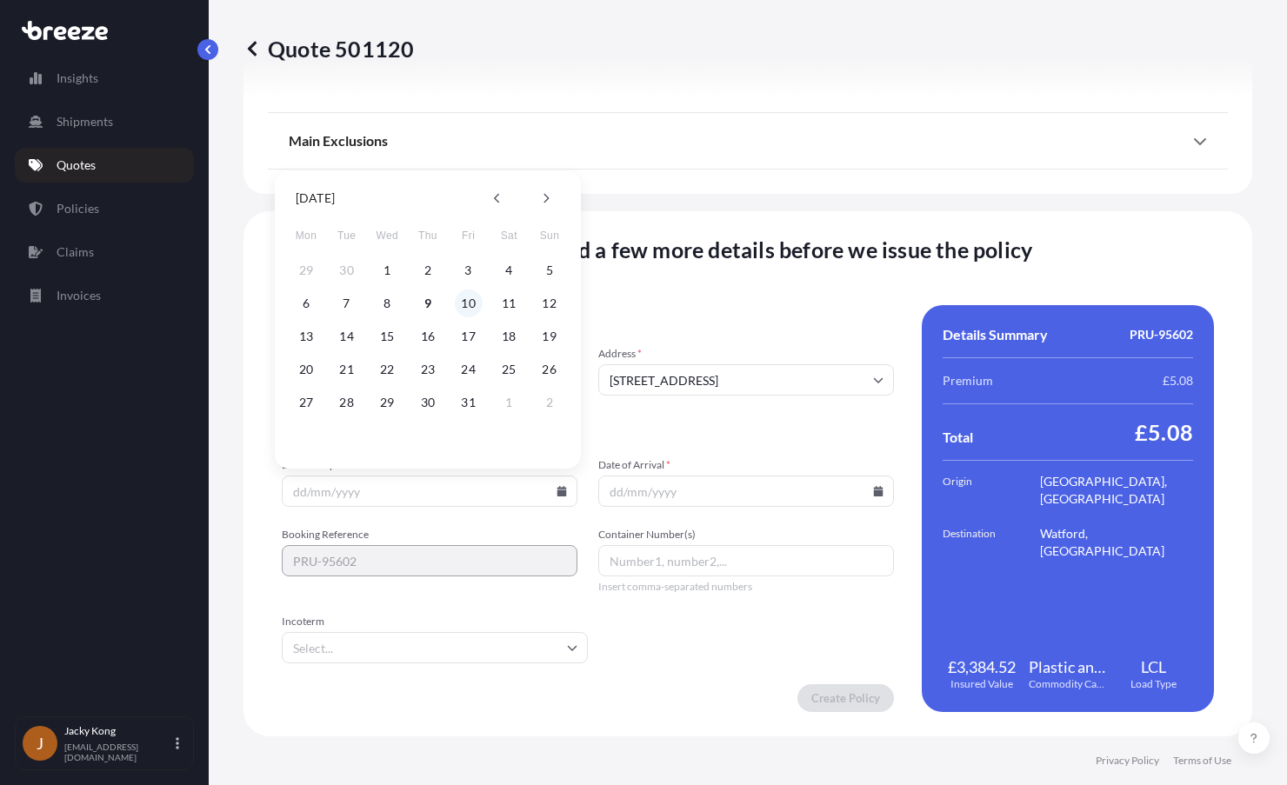
click at [463, 304] on button "10" at bounding box center [469, 304] width 28 height 28
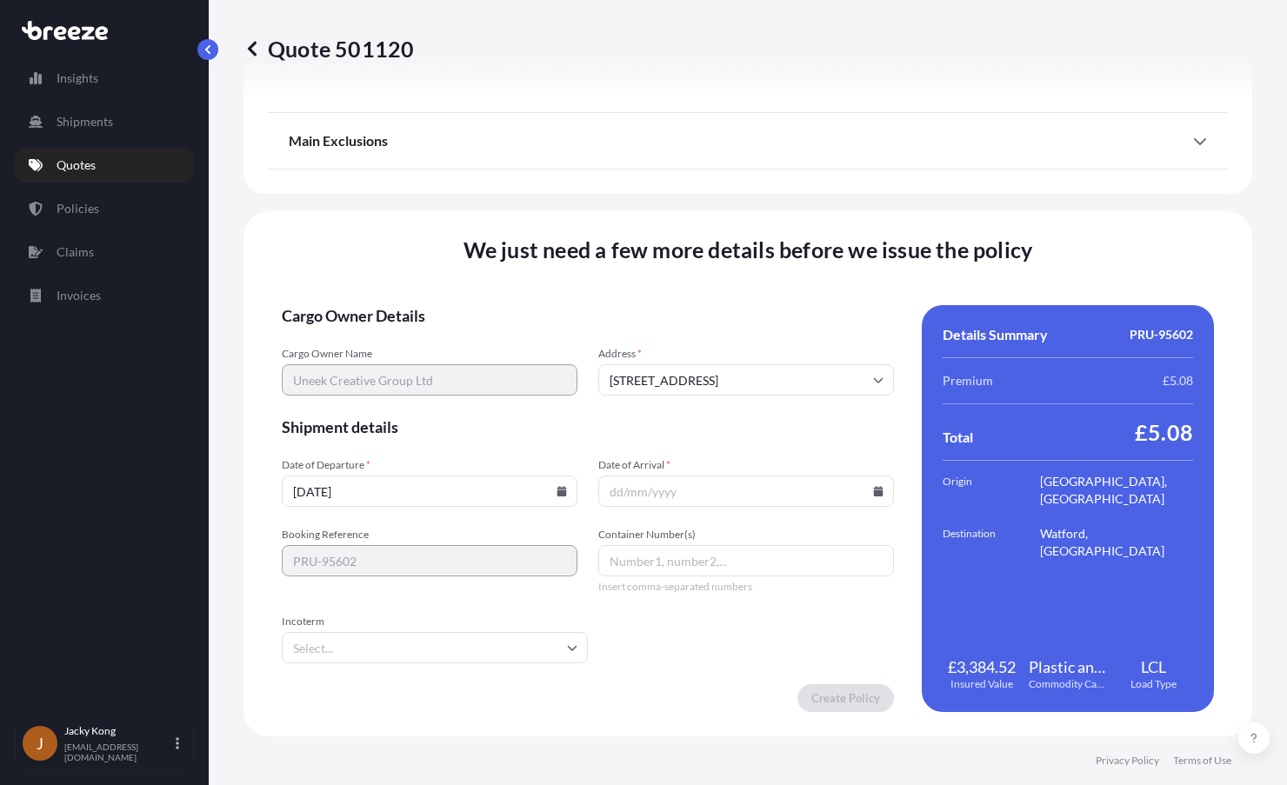
type input "[DATE]"
click at [874, 493] on icon at bounding box center [879, 491] width 10 height 10
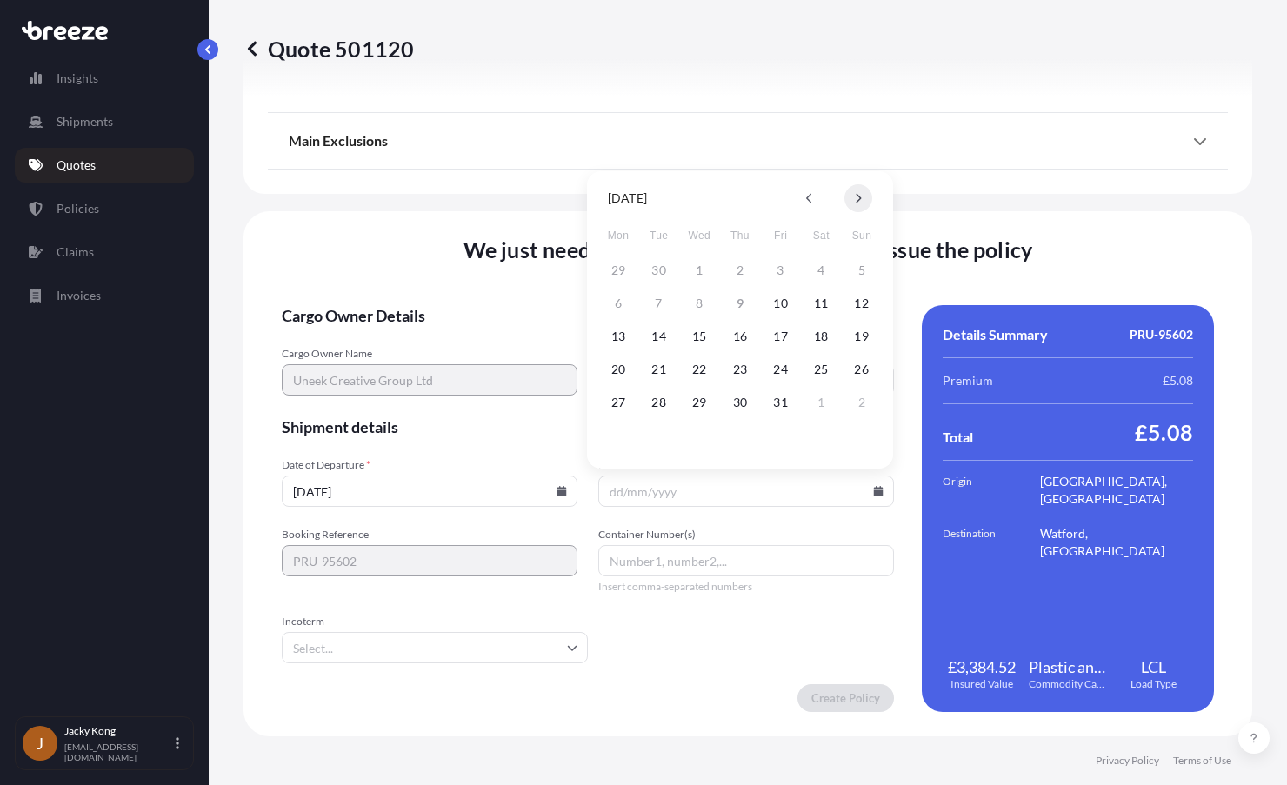
click at [859, 200] on icon at bounding box center [859, 199] width 5 height 10
click at [738, 368] on button "20" at bounding box center [740, 370] width 28 height 28
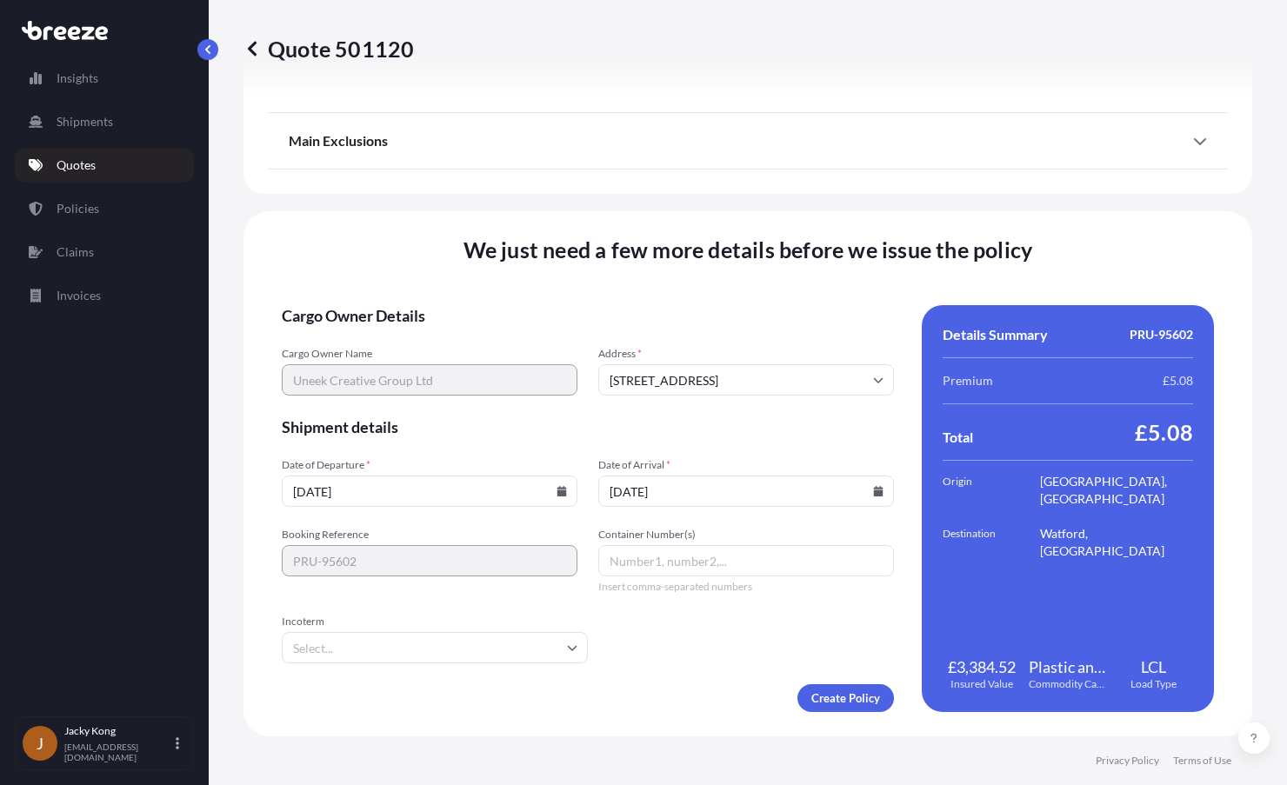
type input "[DATE]"
click at [475, 657] on input "Incoterm" at bounding box center [435, 647] width 306 height 31
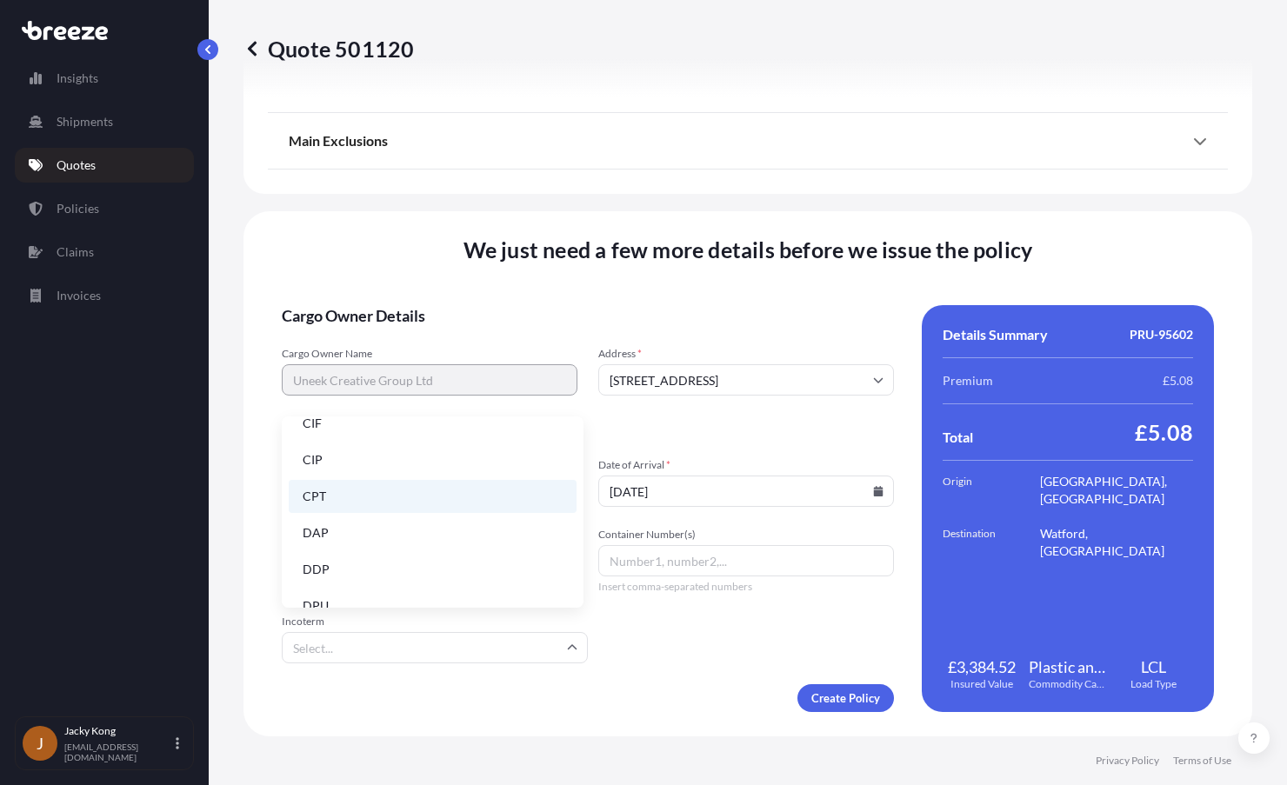
scroll to position [47, 0]
drag, startPoint x: 419, startPoint y: 566, endPoint x: 428, endPoint y: 568, distance: 8.9
click at [419, 567] on li "DDP" at bounding box center [433, 575] width 288 height 33
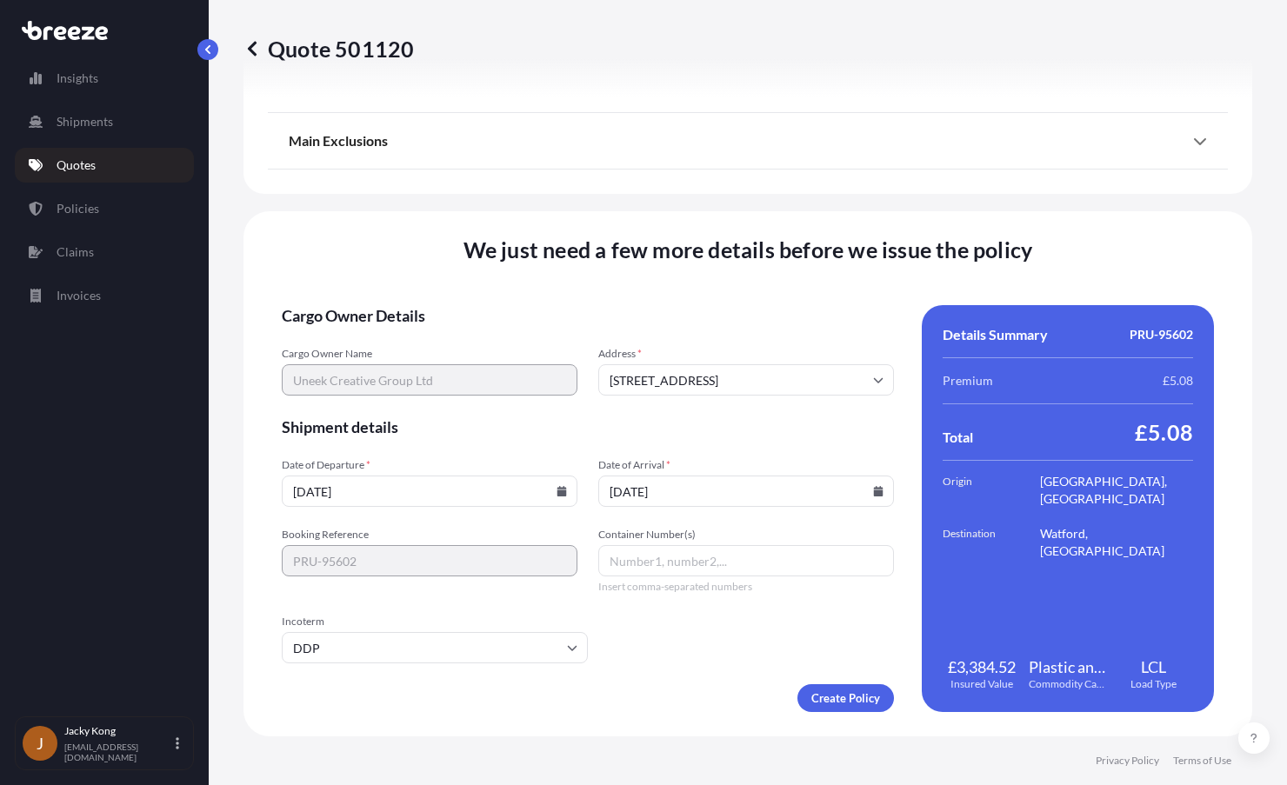
click at [736, 640] on form "Cargo Owner Details Cargo Owner Name Uneek Creative Group Ltd Address * [GEOGRA…" at bounding box center [588, 508] width 612 height 407
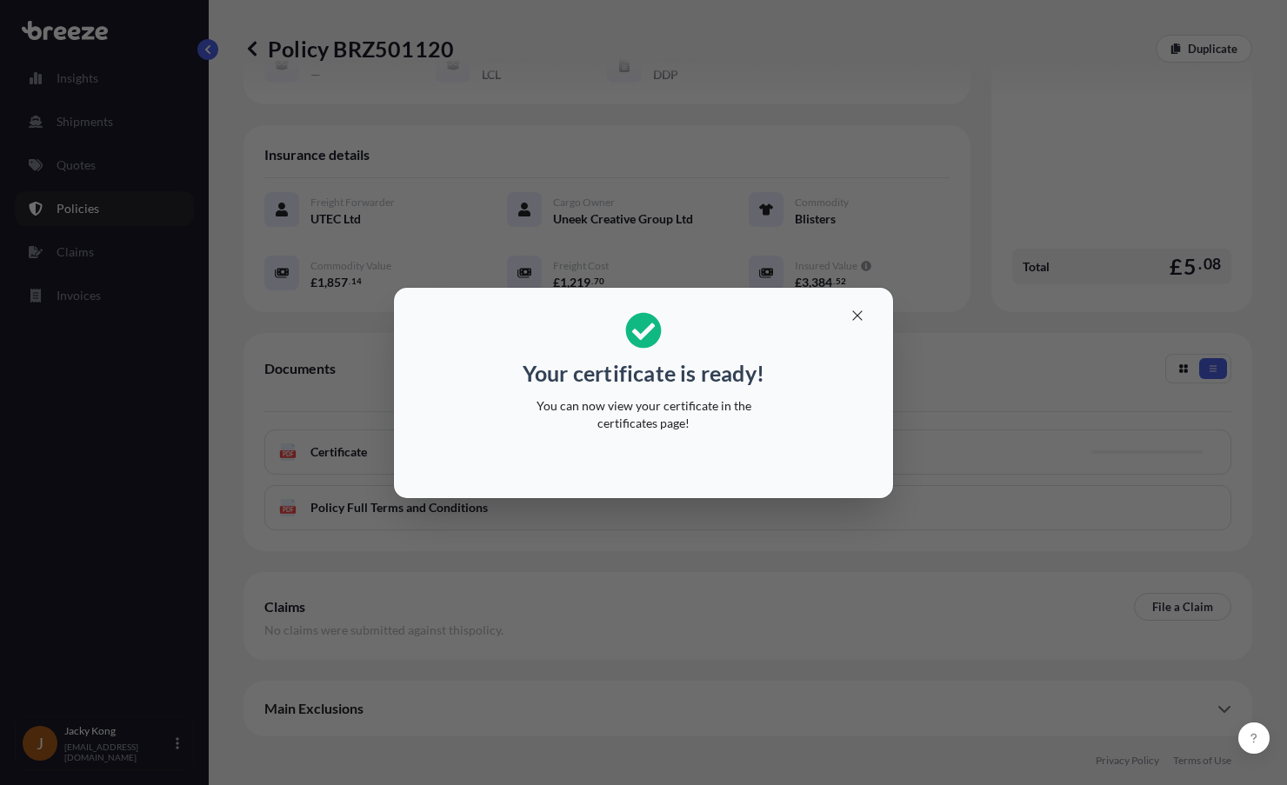
scroll to position [184, 0]
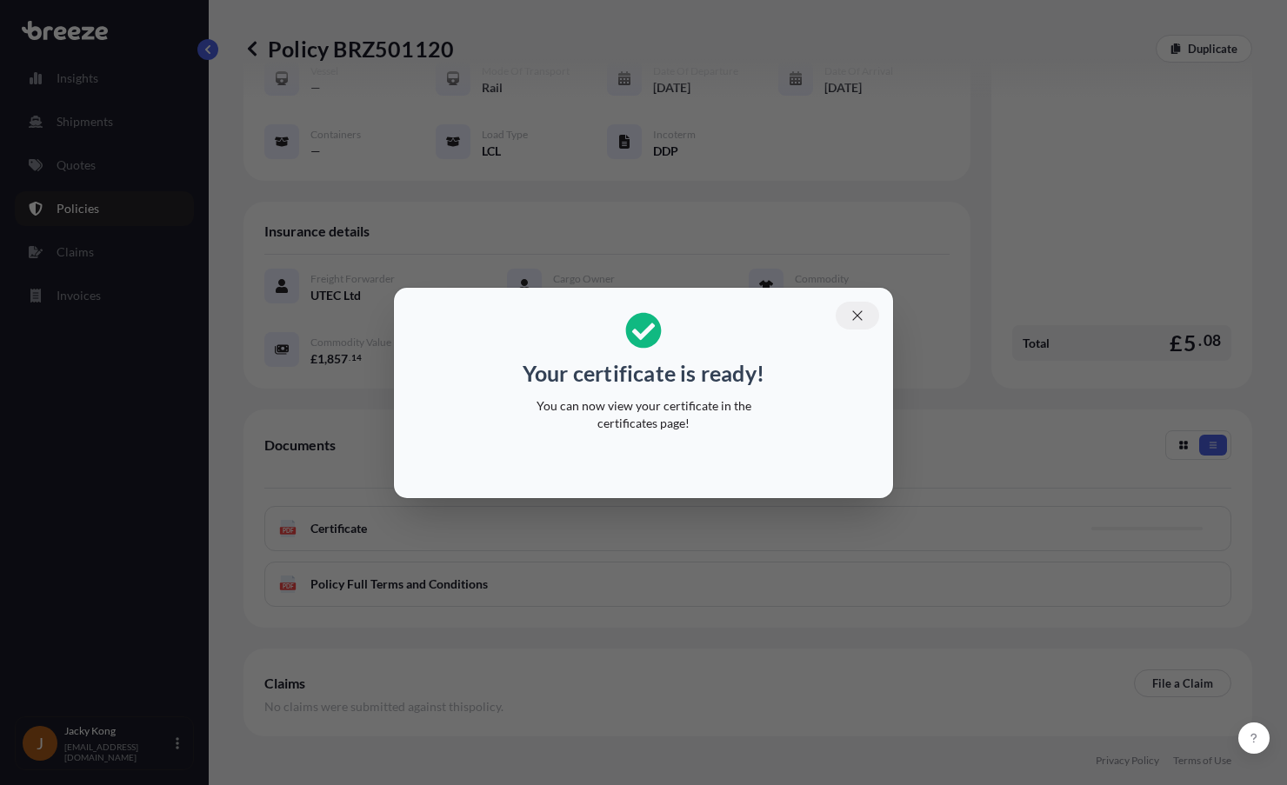
click at [859, 317] on icon "button" at bounding box center [858, 316] width 16 height 16
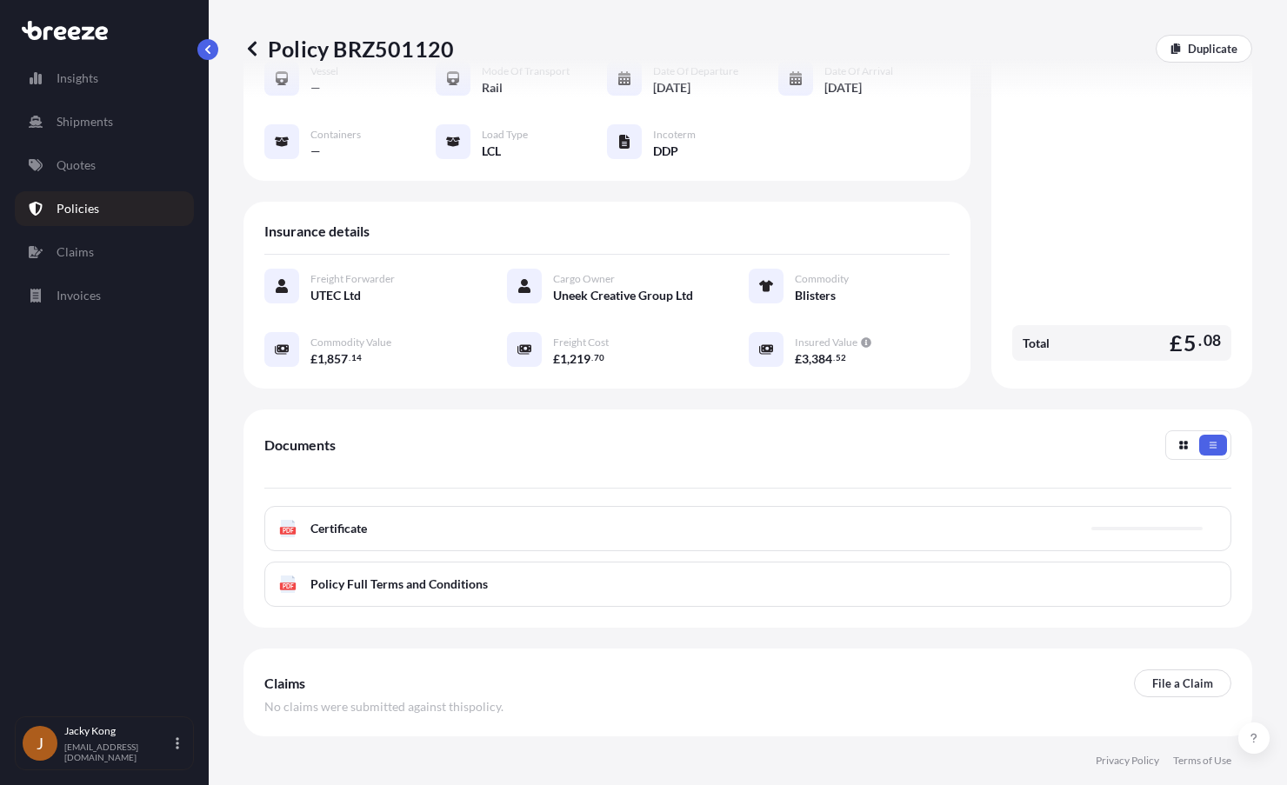
click at [417, 37] on p "Policy BRZ501120" at bounding box center [348, 49] width 210 height 28
copy p "BRZ501120"
click at [637, 213] on div "Insurance details Freight Forwarder UTEC Ltd Cargo Owner Uneek Creative Group L…" at bounding box center [606, 295] width 727 height 187
click at [72, 217] on link "Policies" at bounding box center [104, 208] width 179 height 35
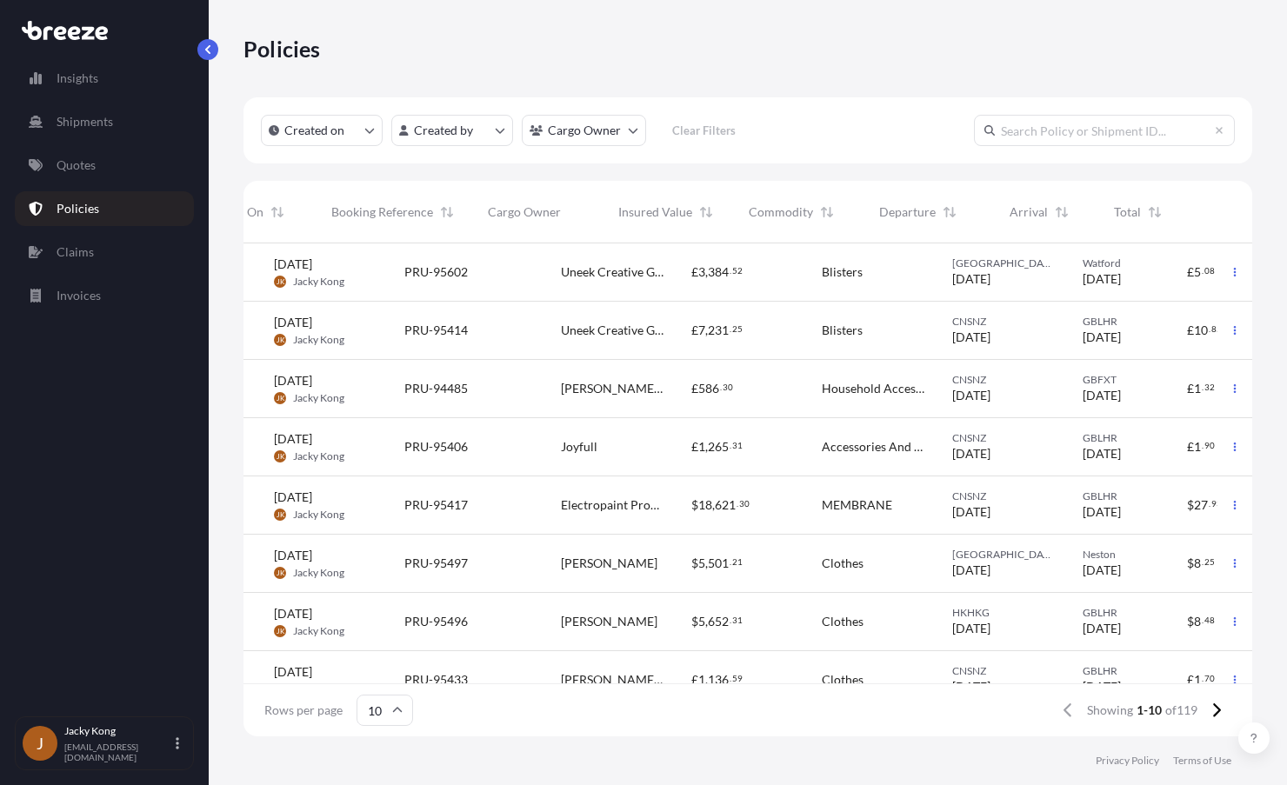
scroll to position [0, 187]
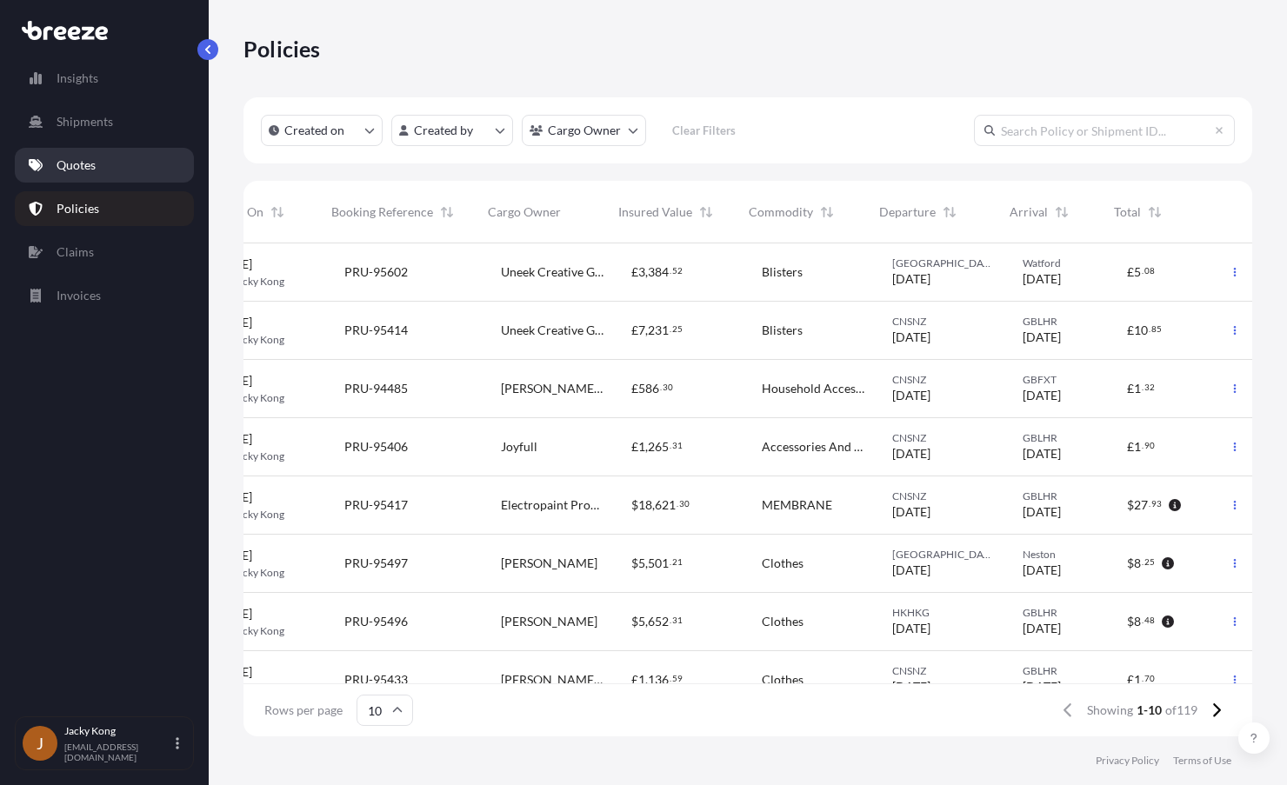
click at [76, 167] on p "Quotes" at bounding box center [76, 165] width 39 height 17
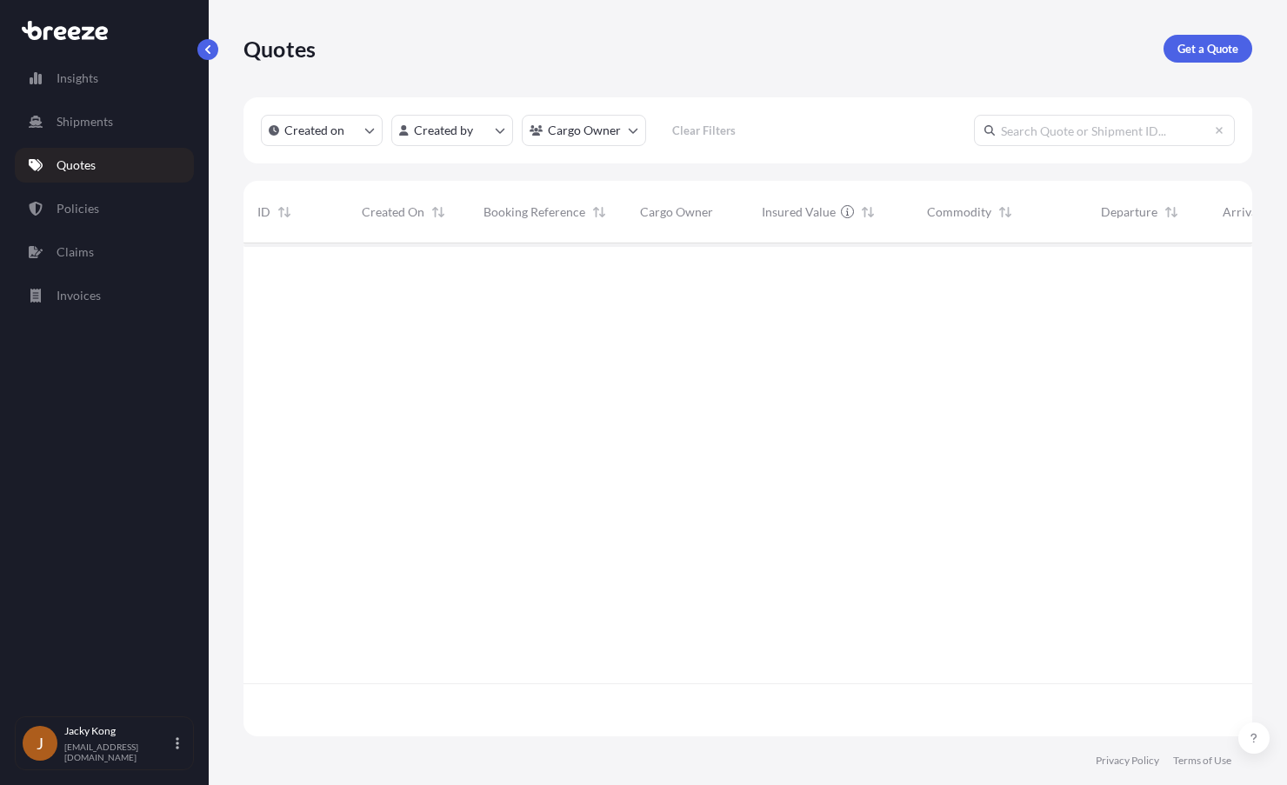
scroll to position [490, 996]
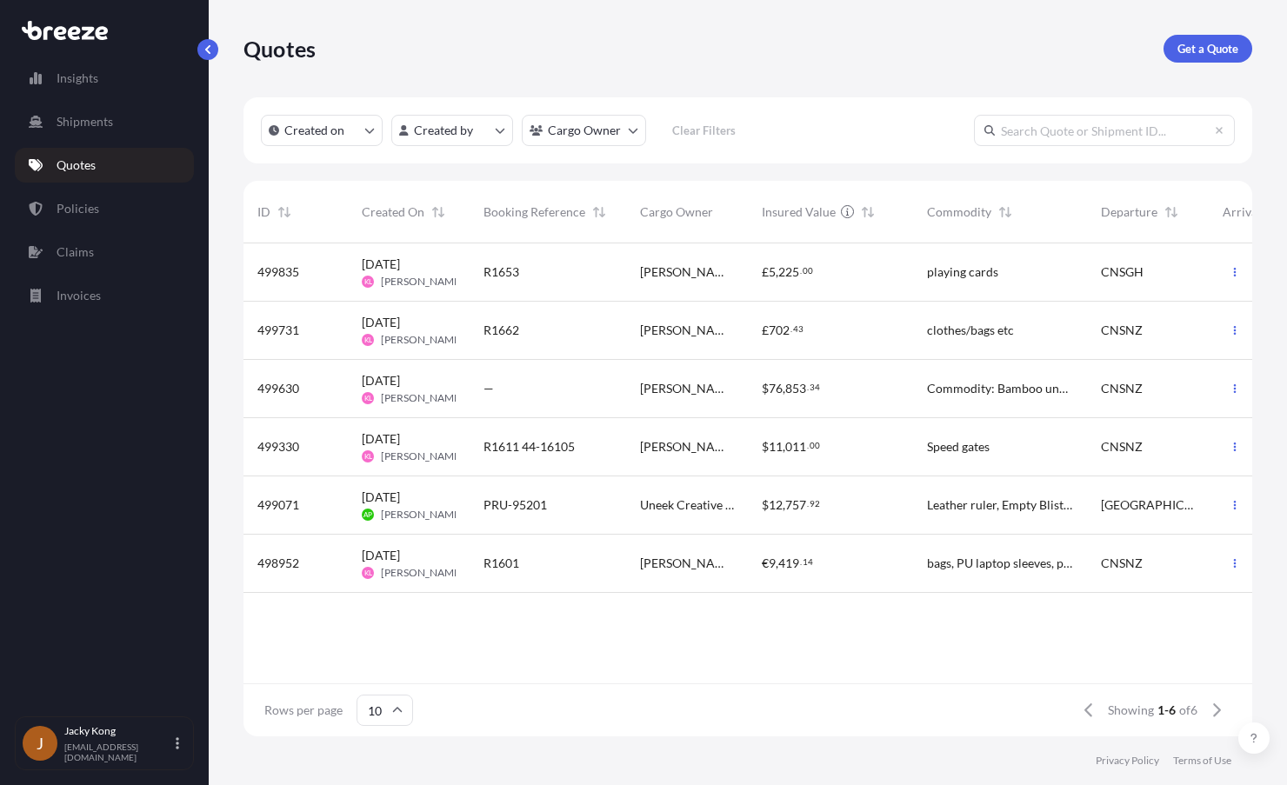
click at [736, 68] on div "Quotes Get a Quote" at bounding box center [747, 48] width 1009 height 97
click at [1217, 50] on p "Get a Quote" at bounding box center [1207, 48] width 61 height 17
select select "Sea"
select select "1"
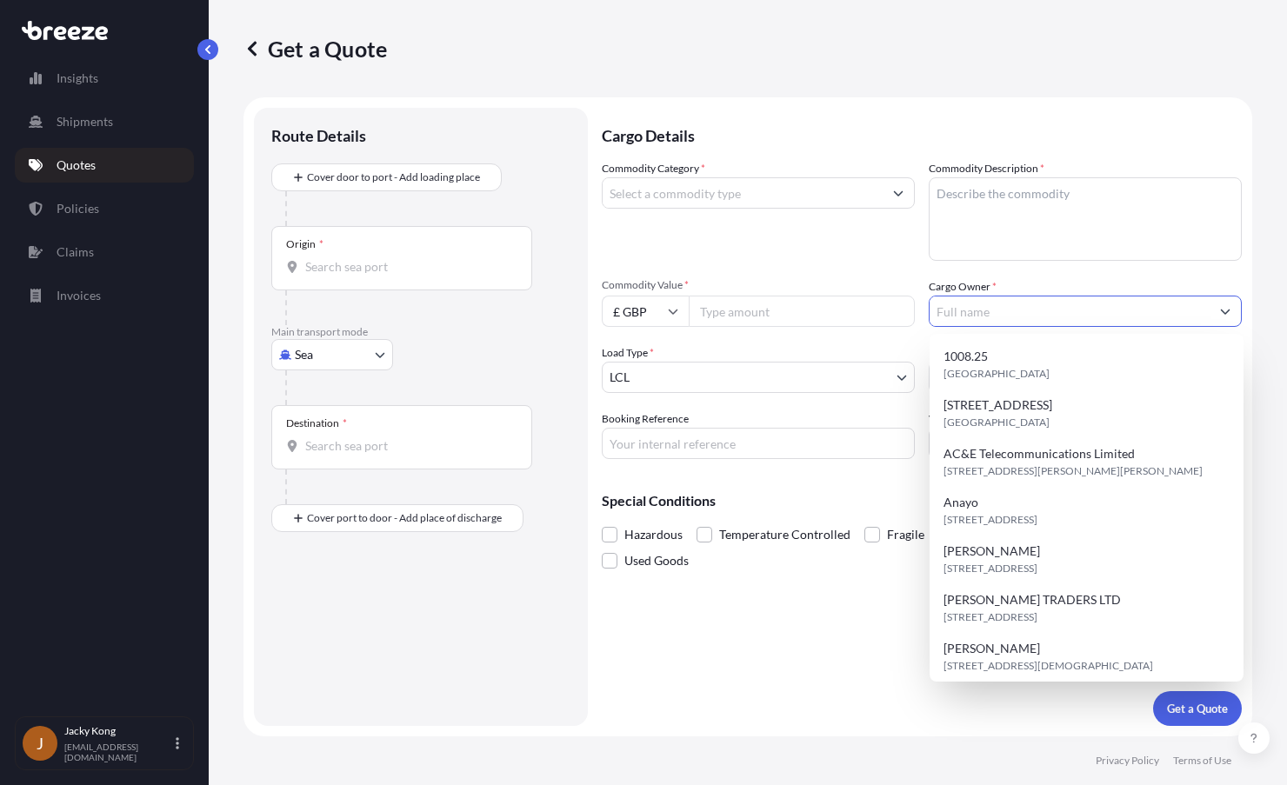
click at [1004, 305] on input "Cargo Owner *" at bounding box center [1070, 311] width 280 height 31
paste input "[PERSON_NAME] Manjappulan"
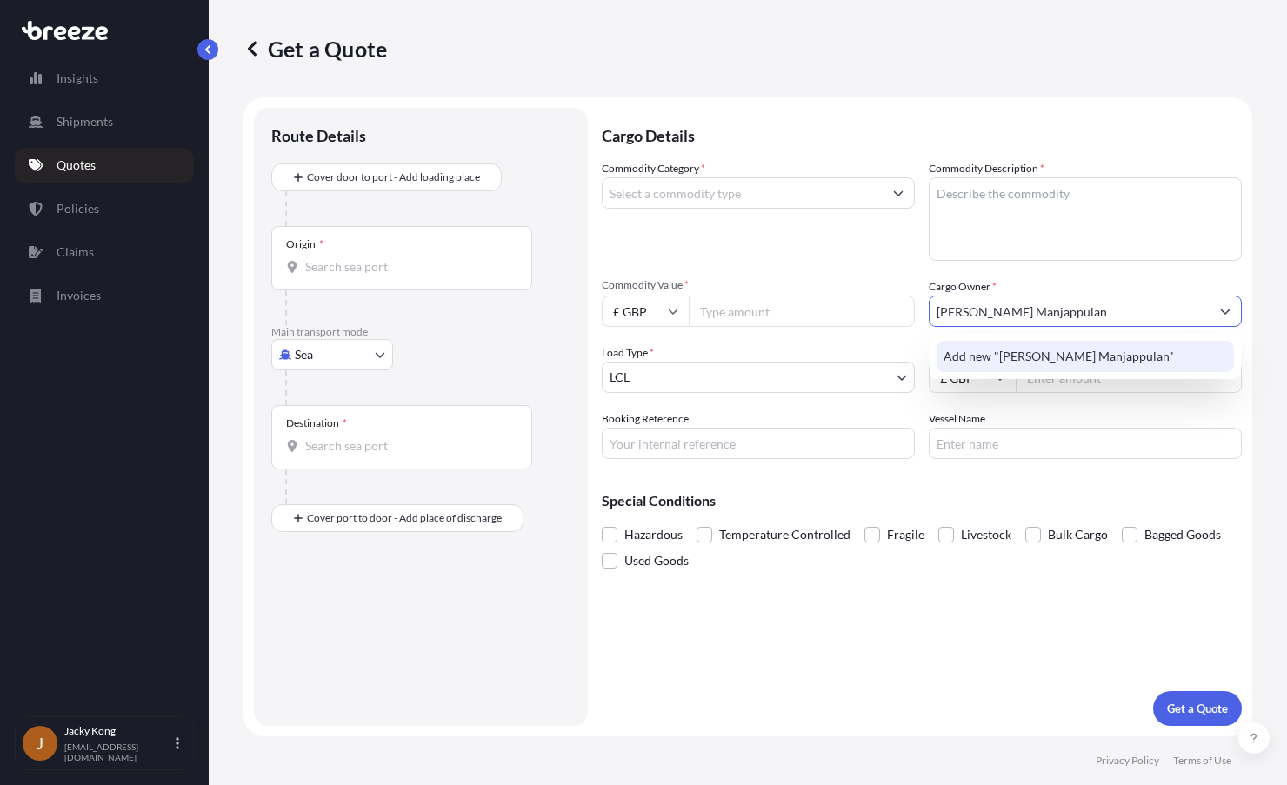
drag, startPoint x: 1021, startPoint y: 318, endPoint x: 1247, endPoint y: 316, distance: 226.1
click at [1247, 316] on form "Route Details Cover door to port - Add loading place Place of loading Road Road…" at bounding box center [747, 416] width 1009 height 639
type input "M"
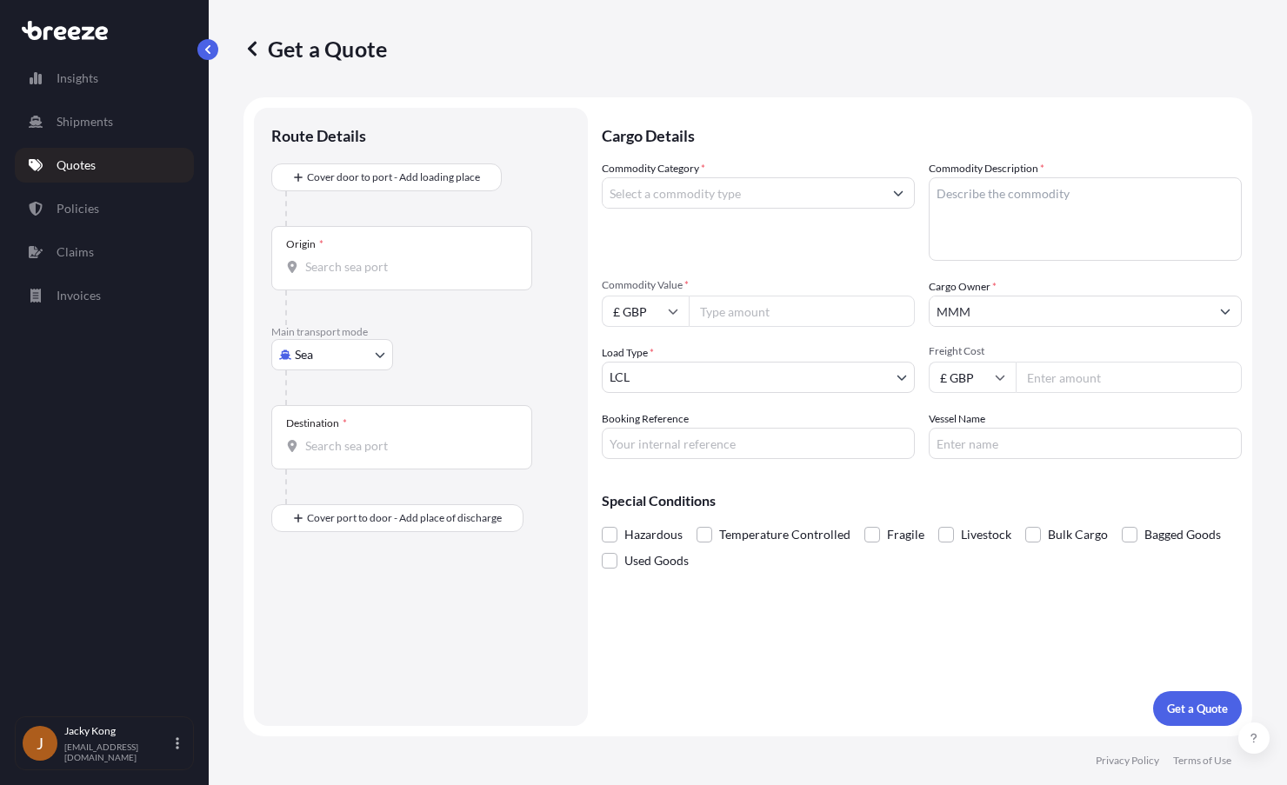
click at [697, 252] on div "Commodity Category *" at bounding box center [758, 210] width 313 height 101
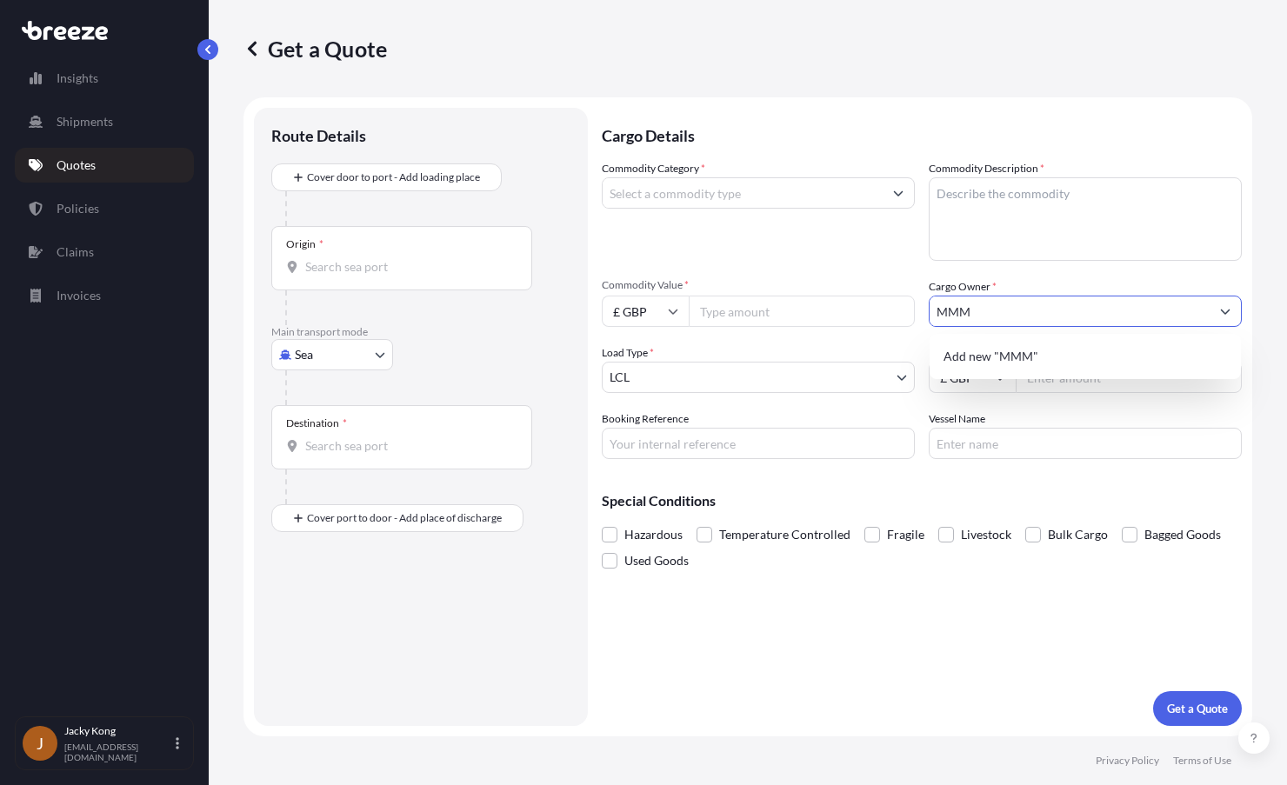
drag, startPoint x: 1039, startPoint y: 311, endPoint x: 820, endPoint y: 296, distance: 219.7
click at [820, 296] on div "Commodity Category * Commodity Description * Commodity Value * £ GBP Cargo Owne…" at bounding box center [922, 309] width 640 height 299
paste input "[PERSON_NAME]"
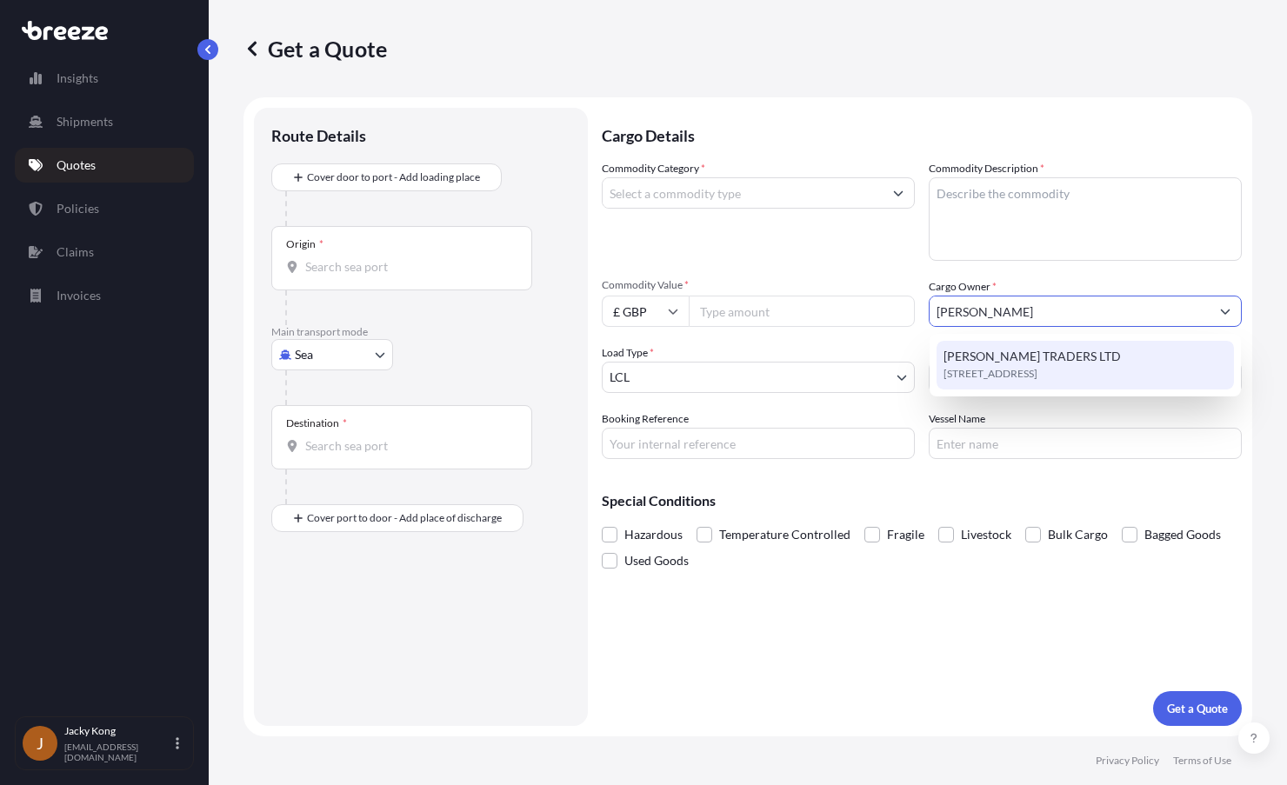
click at [1054, 363] on span "[PERSON_NAME] TRADERS LTD" at bounding box center [1032, 356] width 177 height 17
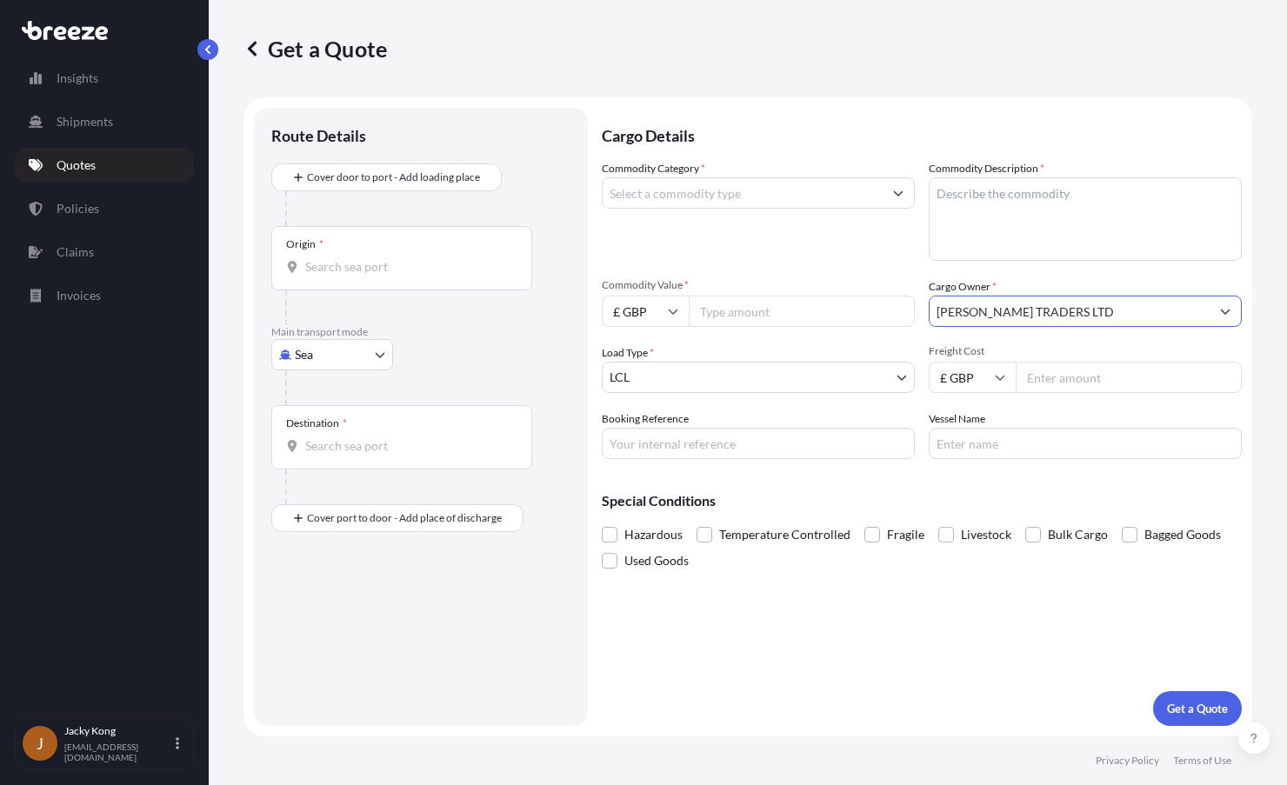
type input "[PERSON_NAME] TRADERS LTD"
click at [370, 356] on body "Insights Shipments Quotes Policies Claims Invoices J Jacky Kong [EMAIL_ADDRESS]…" at bounding box center [643, 392] width 1287 height 785
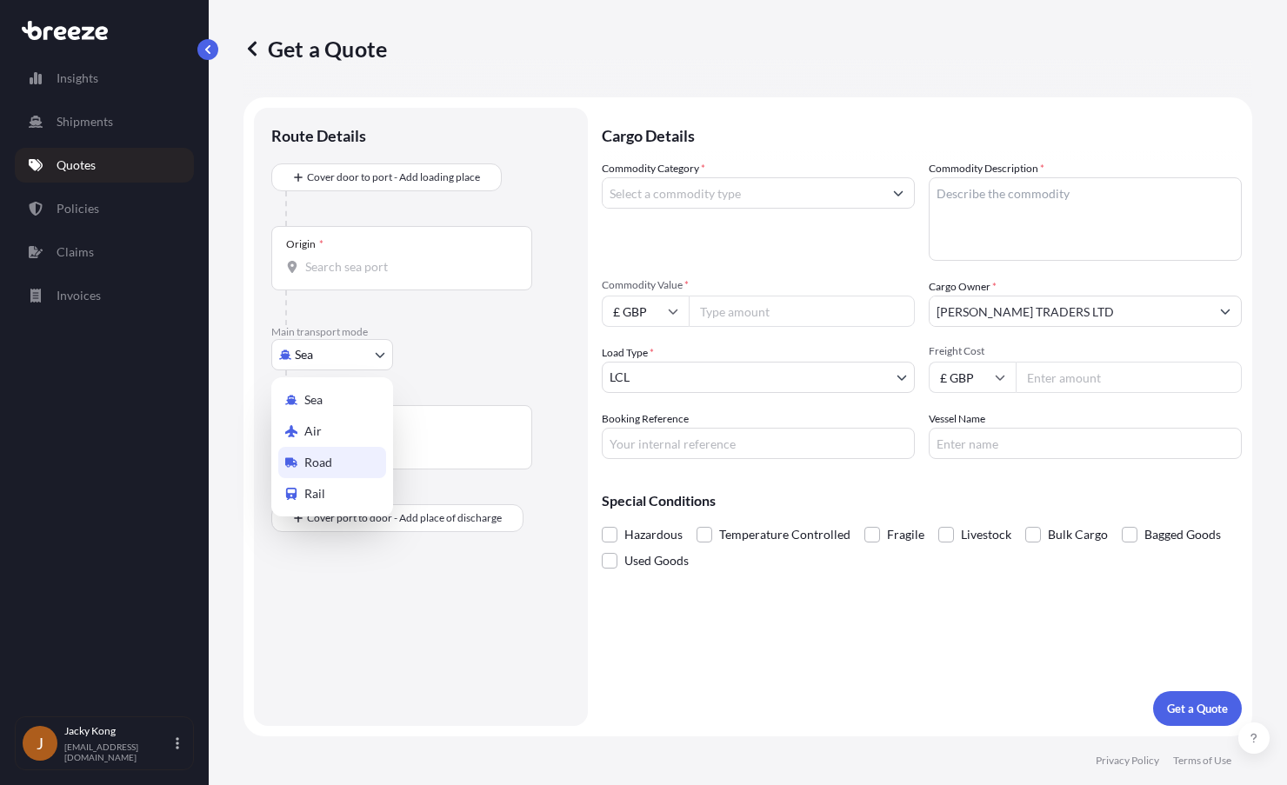
click at [326, 469] on span "Road" at bounding box center [318, 462] width 28 height 17
select select "Road"
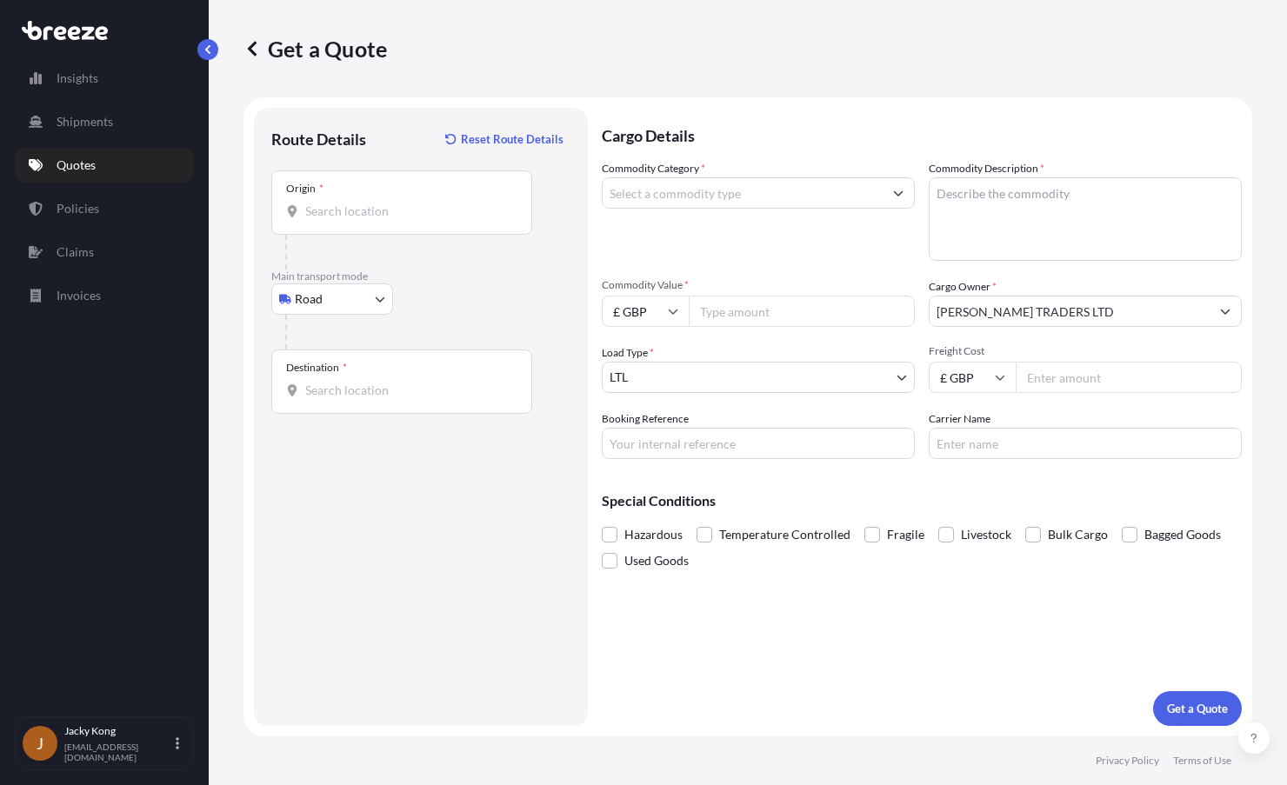
click at [382, 378] on div "Destination *" at bounding box center [401, 382] width 261 height 64
click at [382, 382] on input "Destination *" at bounding box center [407, 390] width 205 height 17
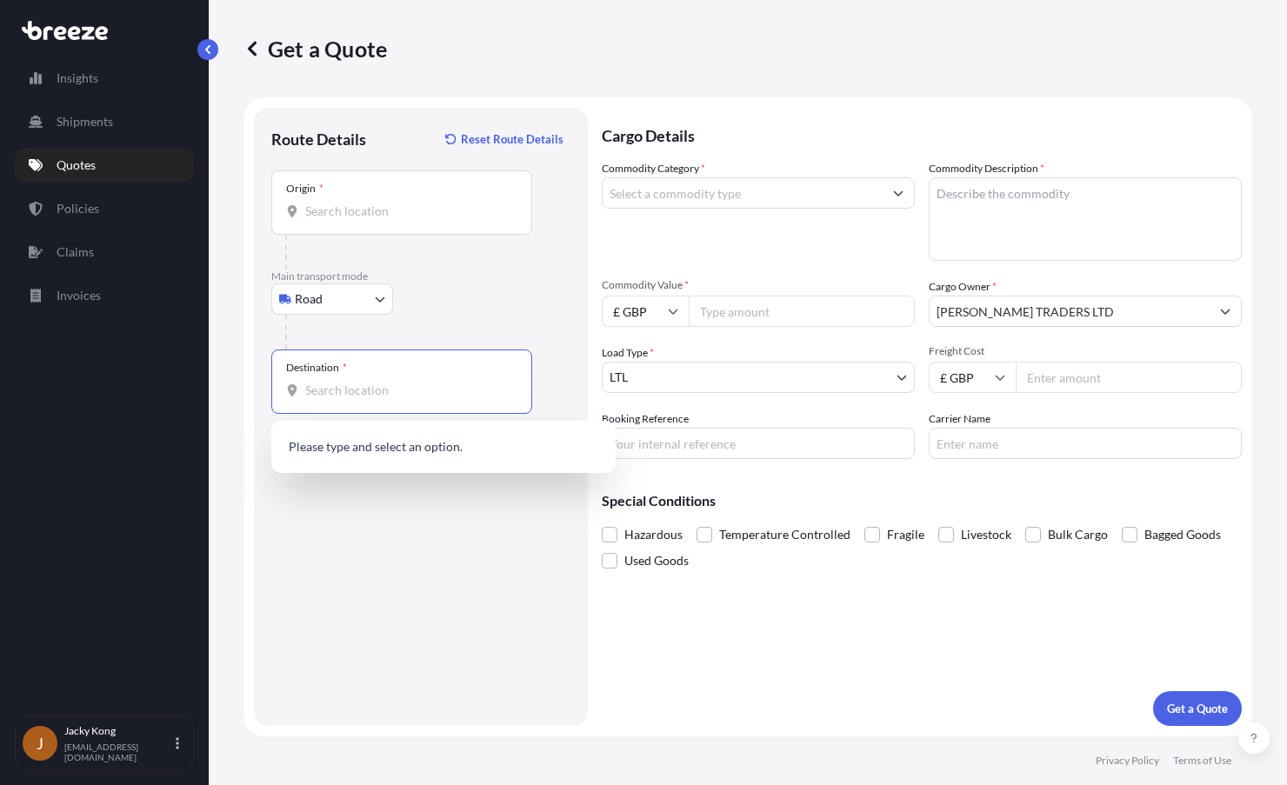
paste input "TS6 9FG"
click at [380, 208] on input "Origin *" at bounding box center [407, 211] width 205 height 17
drag, startPoint x: 374, startPoint y: 396, endPoint x: 215, endPoint y: 369, distance: 161.4
click at [215, 369] on div "Get a Quote Route Details Reset Route Details Place of loading Road Road Rail O…" at bounding box center [748, 368] width 1078 height 737
paste input "Middlesbrough TS6 9FG, [GEOGRAPHIC_DATA]"
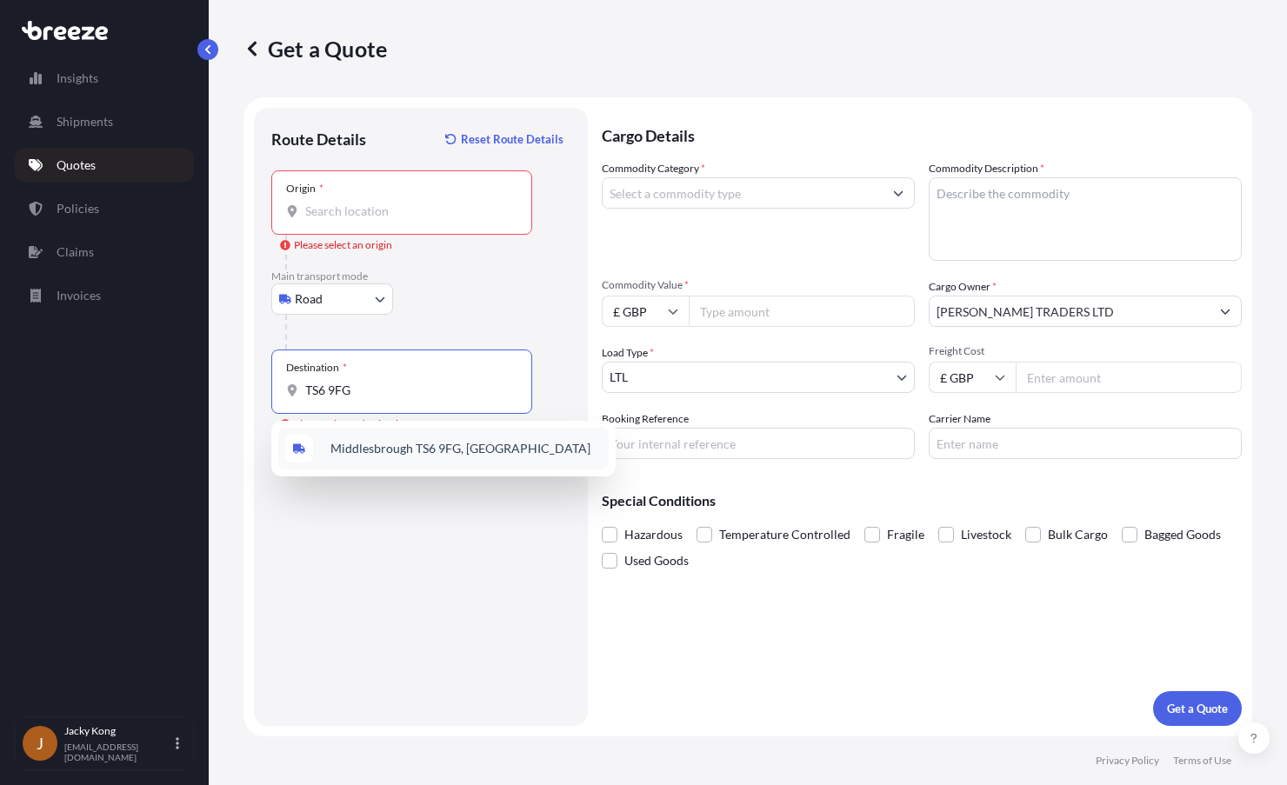
click at [371, 438] on div "Middlesbrough TS6 9FG, [GEOGRAPHIC_DATA]" at bounding box center [443, 449] width 330 height 42
type input "Middlesbrough TS6 9FG, [GEOGRAPHIC_DATA]"
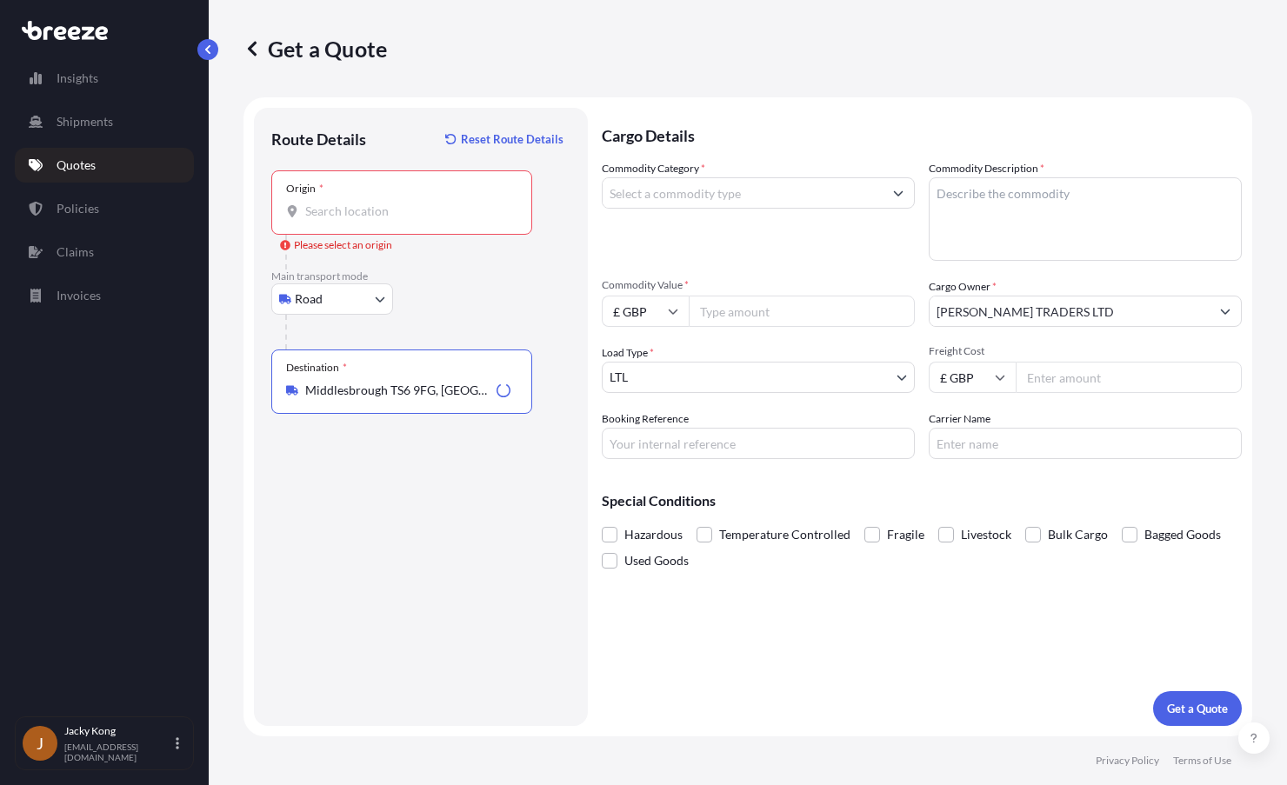
click at [377, 191] on div "Origin *" at bounding box center [401, 202] width 261 height 64
click at [377, 203] on input "Origin * Please select an origin" at bounding box center [407, 211] width 205 height 17
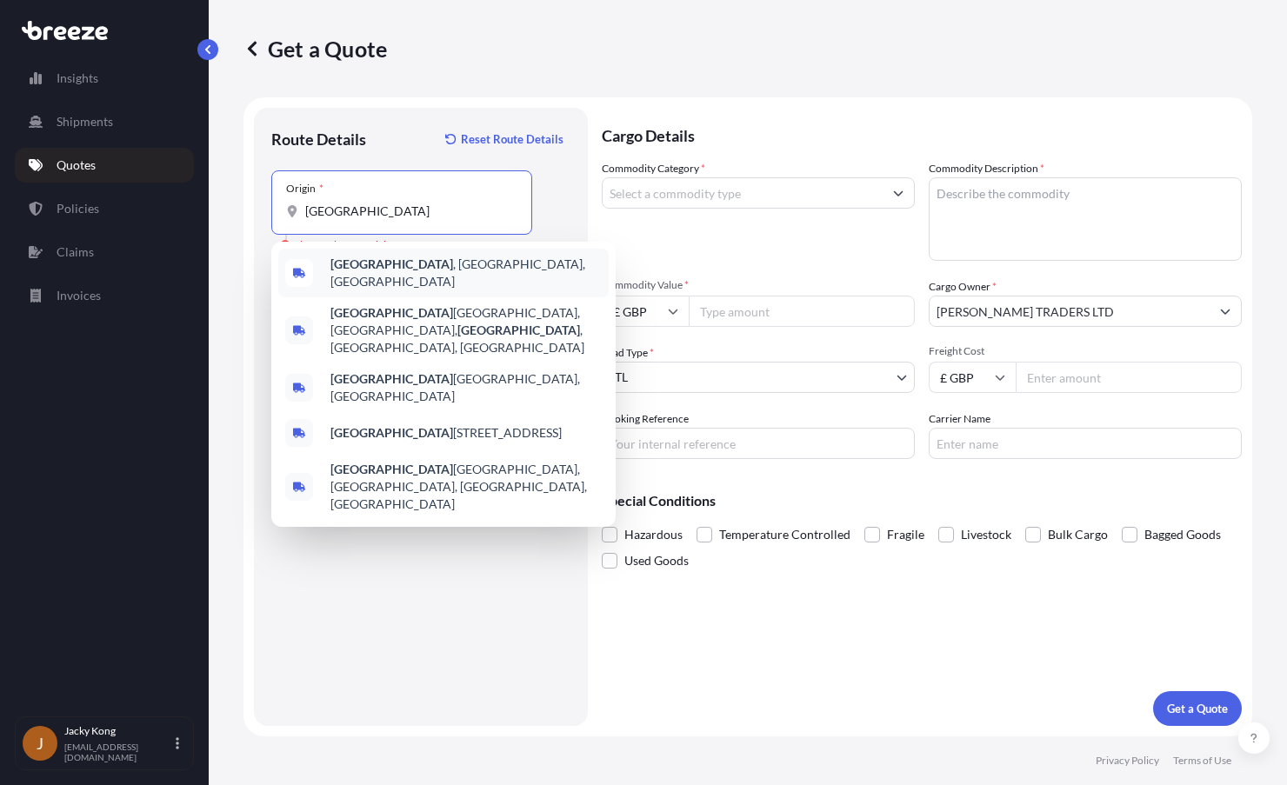
click at [424, 268] on span "[GEOGRAPHIC_DATA] , [GEOGRAPHIC_DATA], [GEOGRAPHIC_DATA]" at bounding box center [465, 273] width 271 height 35
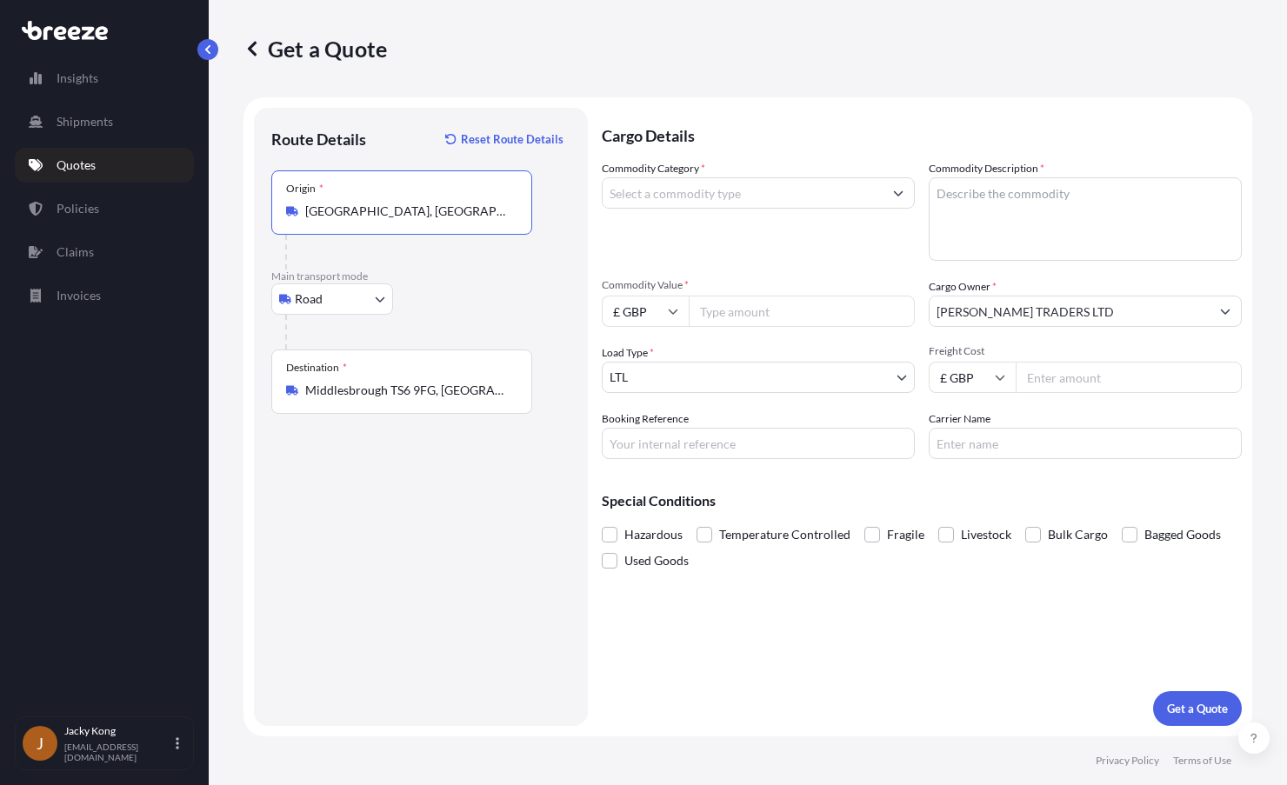
type input "[GEOGRAPHIC_DATA], [GEOGRAPHIC_DATA], [GEOGRAPHIC_DATA]"
click at [660, 201] on input "Commodity Category *" at bounding box center [743, 192] width 280 height 31
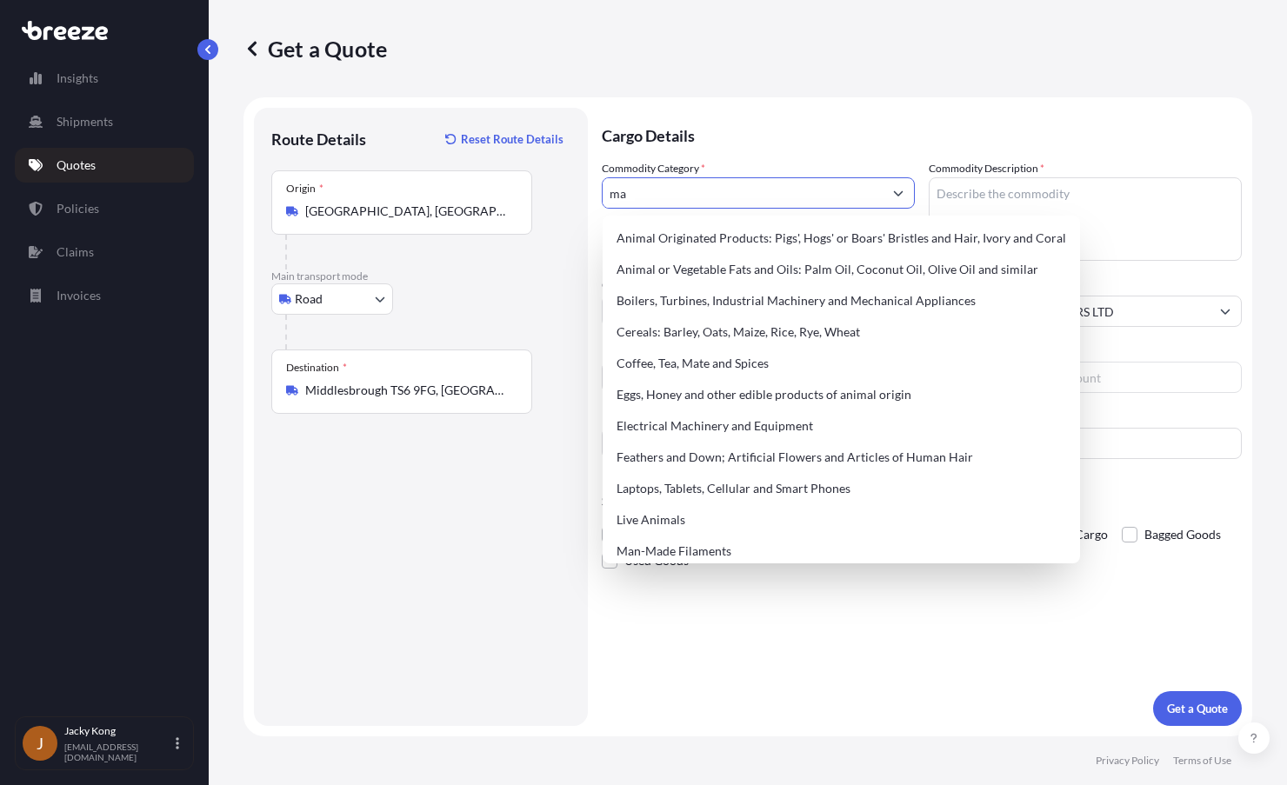
type input "m"
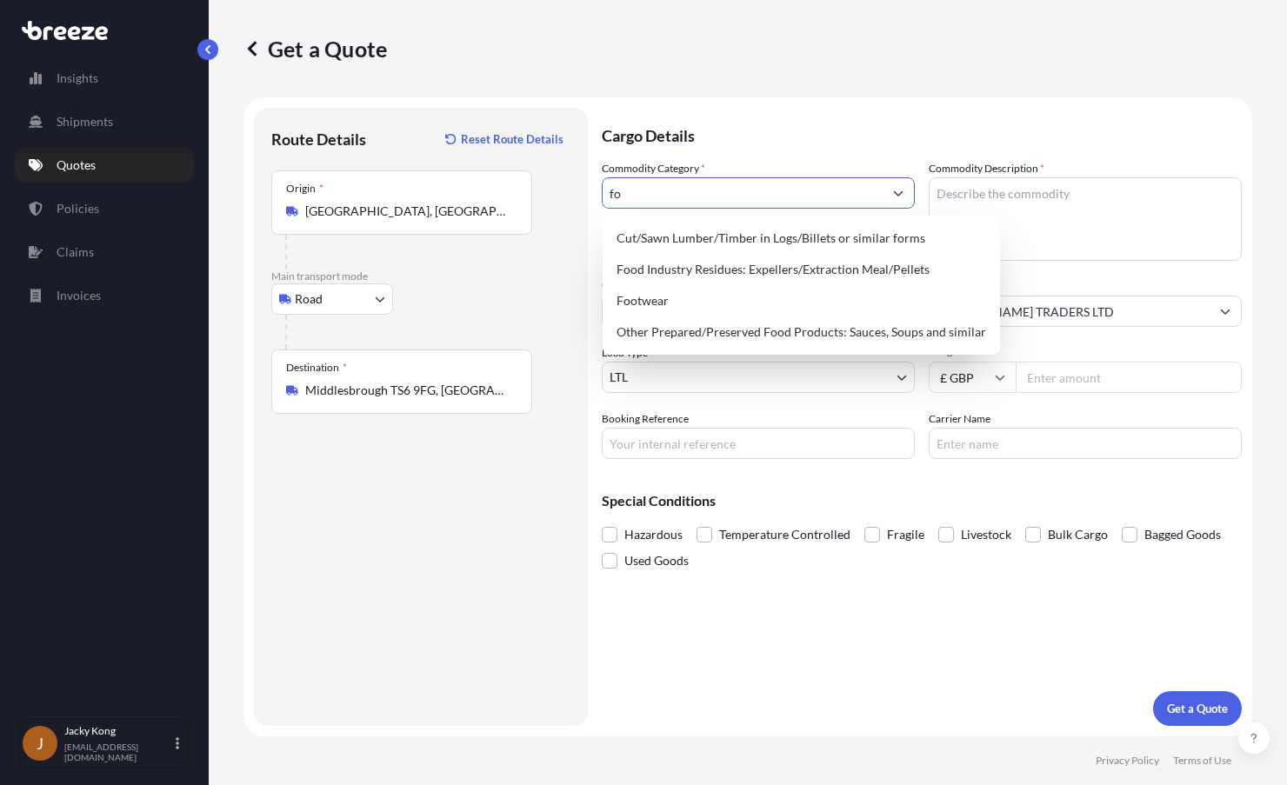
type input "f"
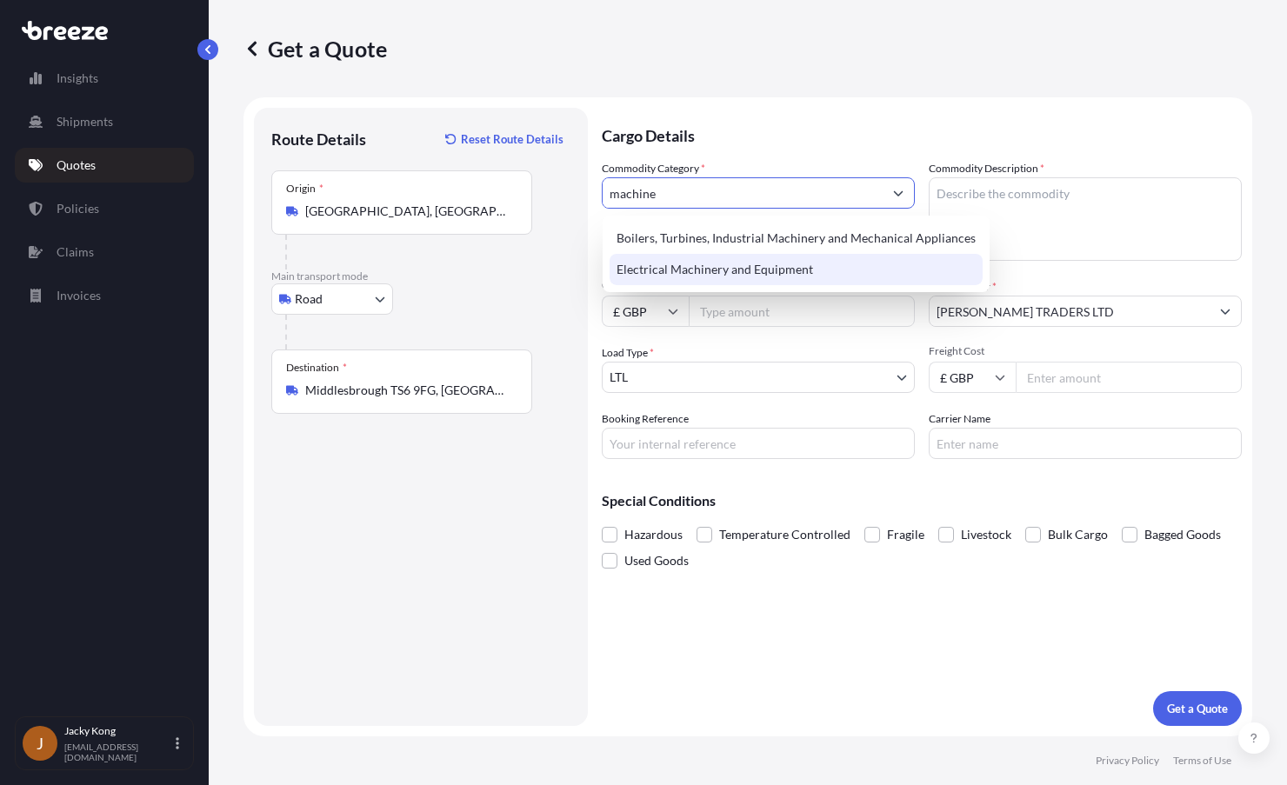
click at [854, 266] on div "Electrical Machinery and Equipment" at bounding box center [796, 269] width 373 height 31
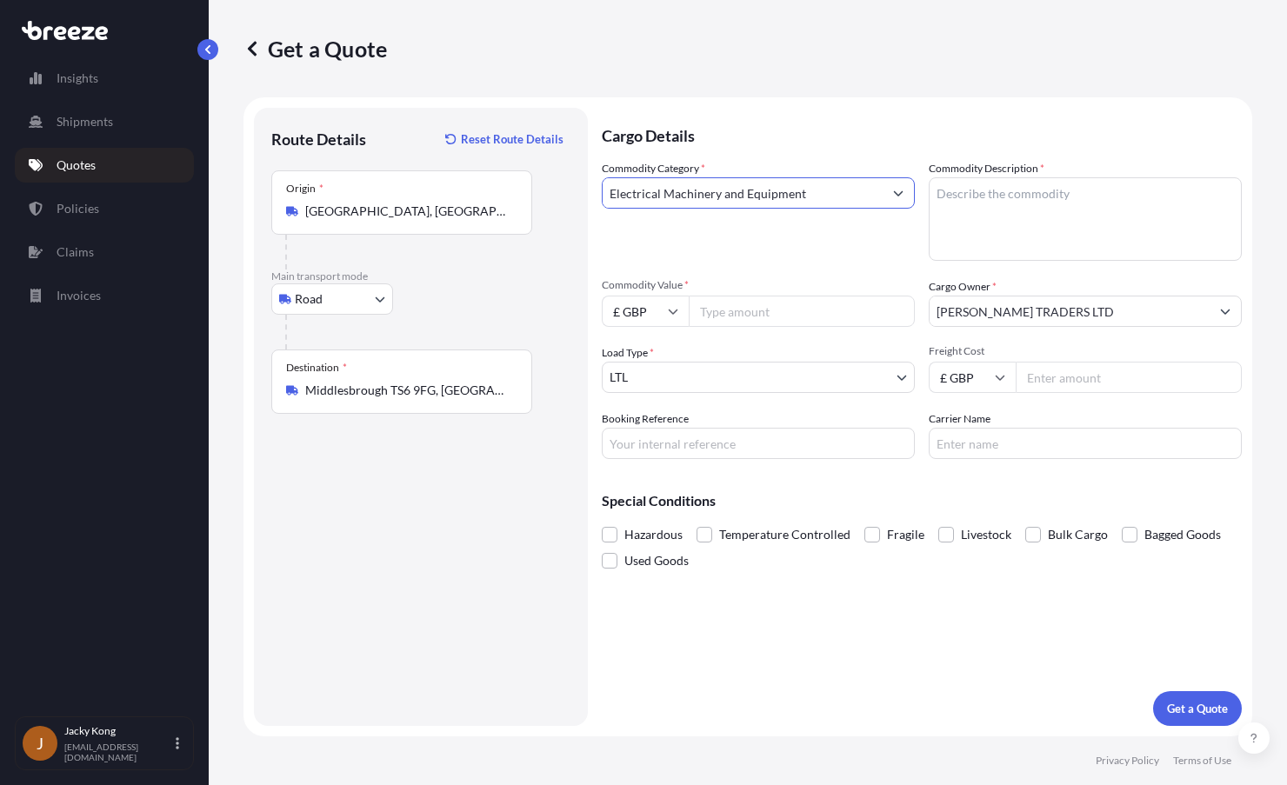
type input "Electrical Machinery and Equipment"
click at [1024, 197] on textarea "Commodity Description *" at bounding box center [1085, 218] width 313 height 83
paste textarea "pasta maker"
type textarea "pasta maker"
click at [674, 319] on input "£ GBP" at bounding box center [645, 311] width 87 height 31
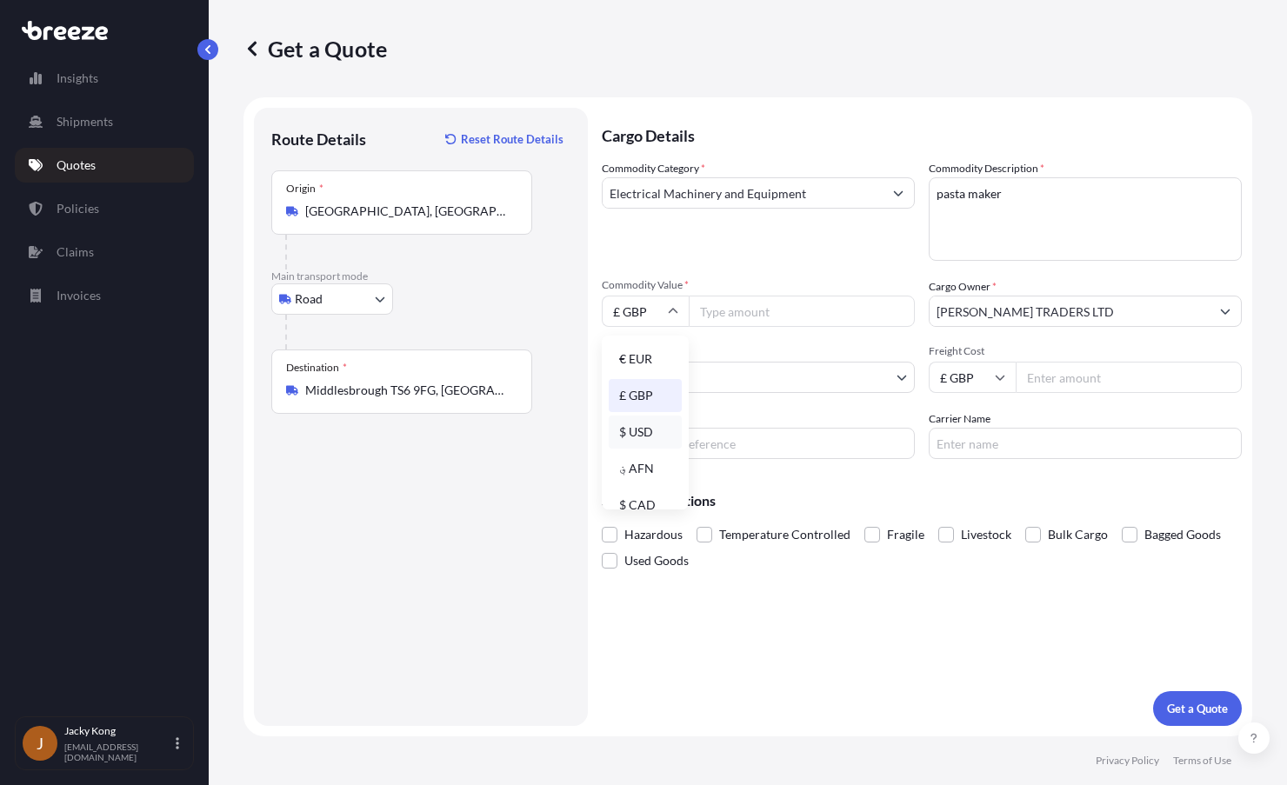
click at [650, 437] on div "$ USD" at bounding box center [645, 432] width 73 height 33
type input "$ USD"
click at [754, 307] on input "Commodity Value *" at bounding box center [802, 311] width 226 height 31
type input "1500"
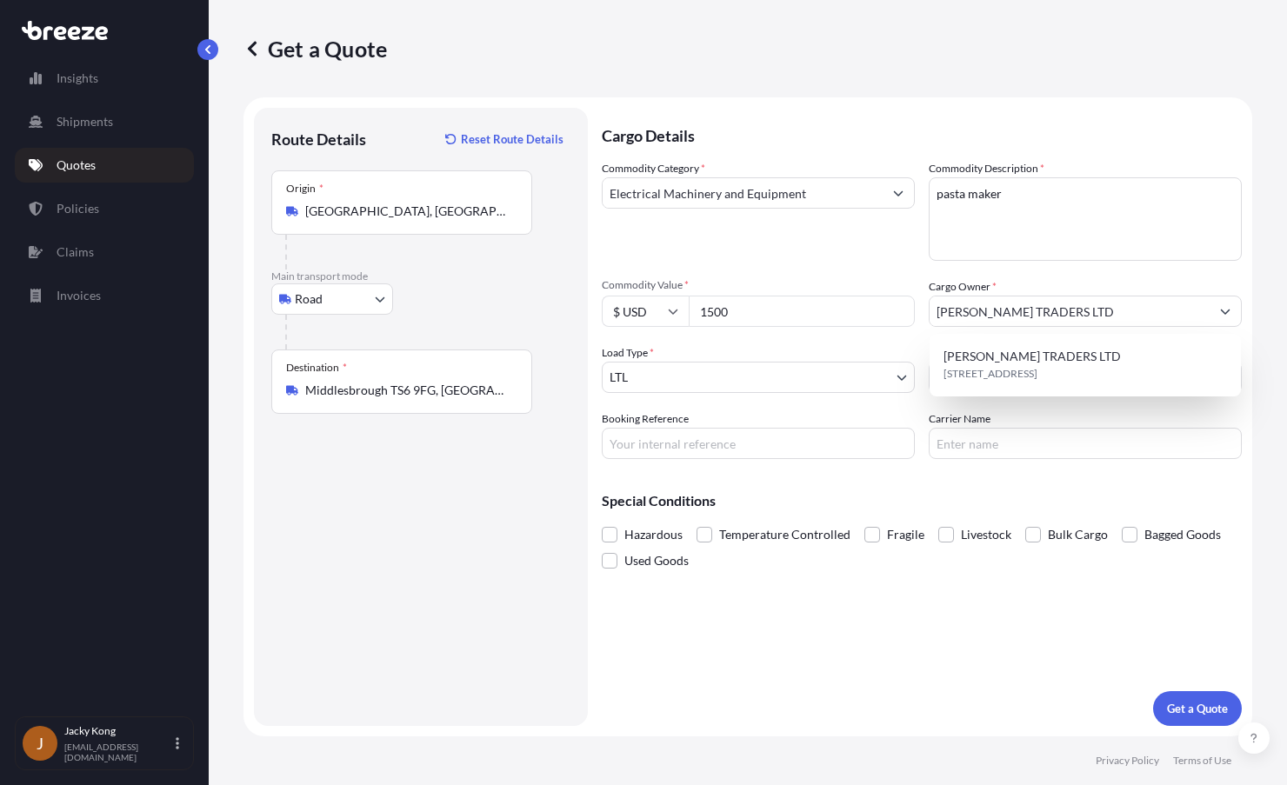
click at [1155, 545] on span "Bagged Goods" at bounding box center [1182, 535] width 77 height 26
click at [1122, 522] on input "Bagged Goods" at bounding box center [1122, 522] width 0 height 0
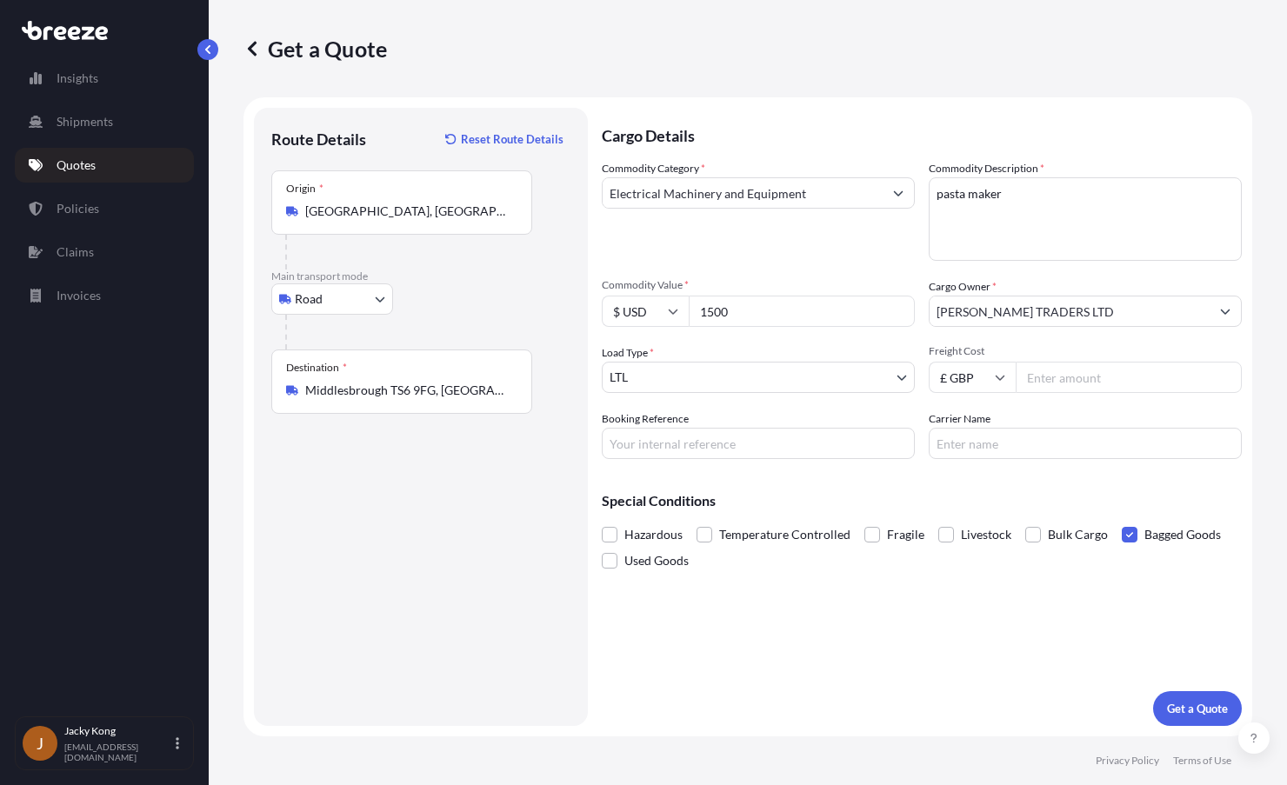
drag, startPoint x: 718, startPoint y: 654, endPoint x: 952, endPoint y: 504, distance: 277.7
click at [726, 650] on div "Cargo Details Commodity Category * Electrical Machinery and Equipment Commodity…" at bounding box center [922, 417] width 640 height 618
click at [1091, 382] on input "Freight Cost" at bounding box center [1129, 377] width 226 height 31
paste input "389.40"
type input "389.40"
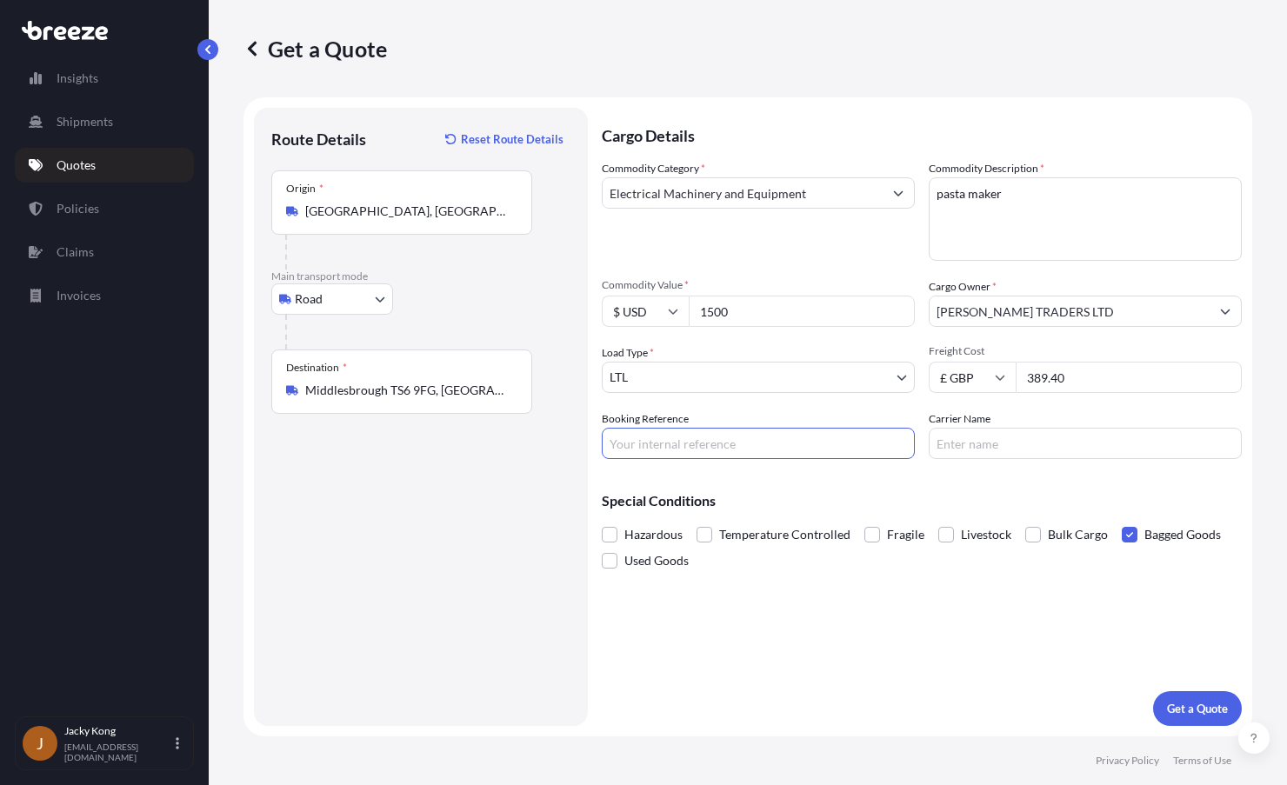
drag, startPoint x: 810, startPoint y: 444, endPoint x: 828, endPoint y: 447, distance: 17.7
click at [810, 444] on input "Booking Reference" at bounding box center [758, 443] width 313 height 31
click at [716, 443] on input "Booking Reference" at bounding box center [758, 443] width 313 height 31
paste input "PRU-95588"
type input "PRU-95588"
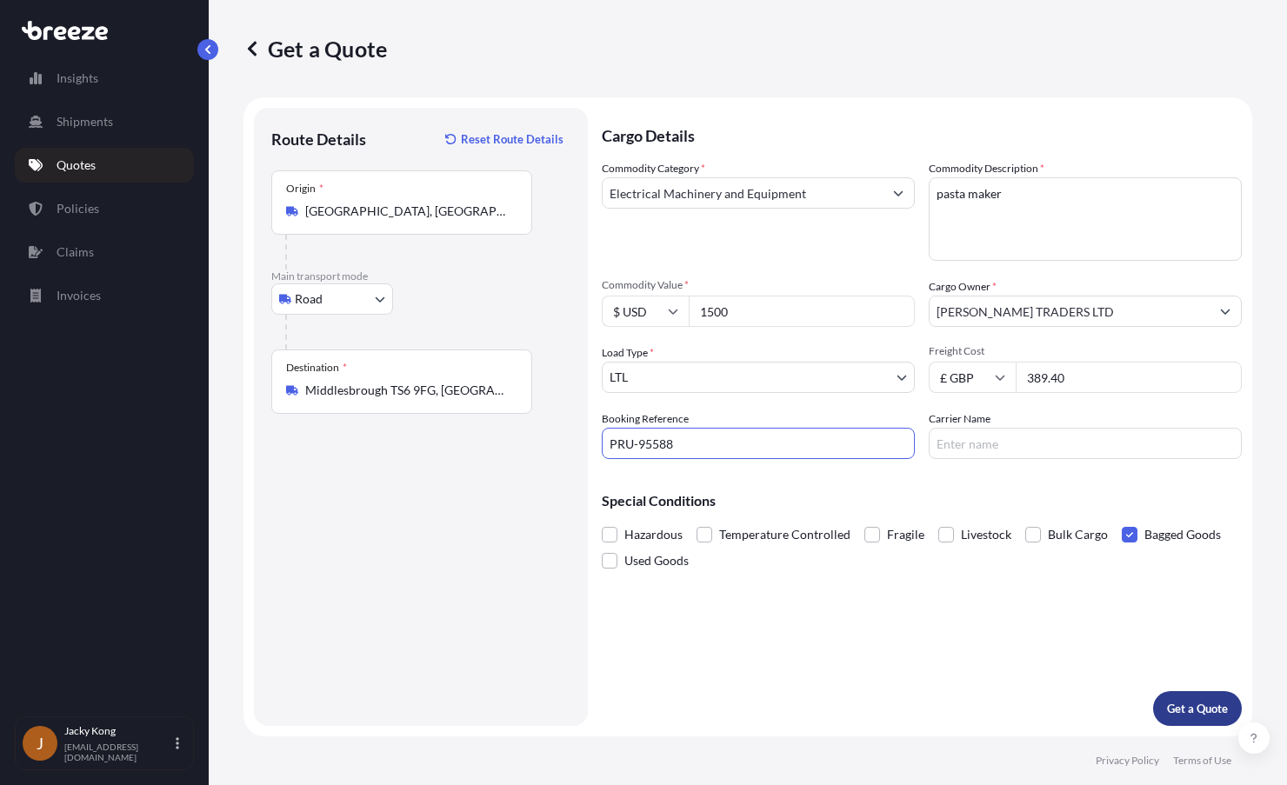
click at [1187, 697] on button "Get a Quote" at bounding box center [1197, 708] width 89 height 35
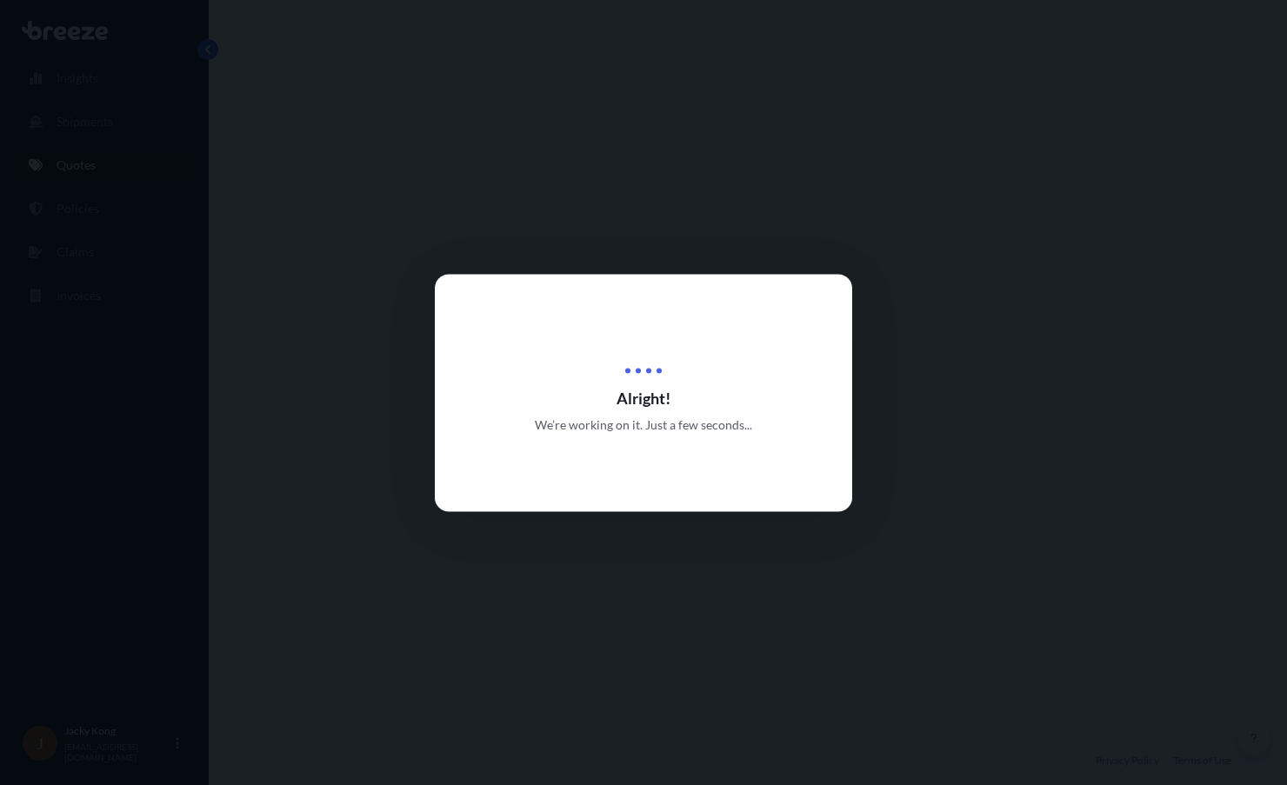
select select "Road"
select select "1"
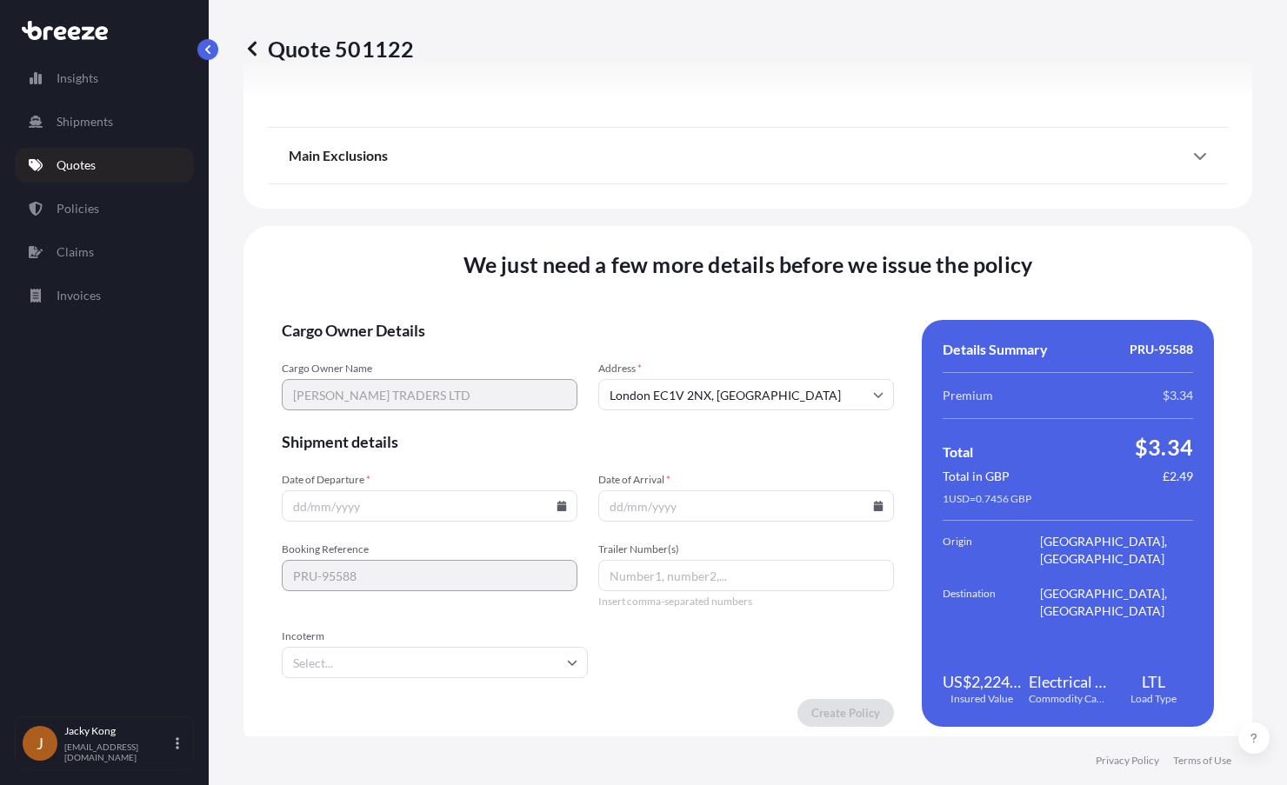
scroll to position [2126, 0]
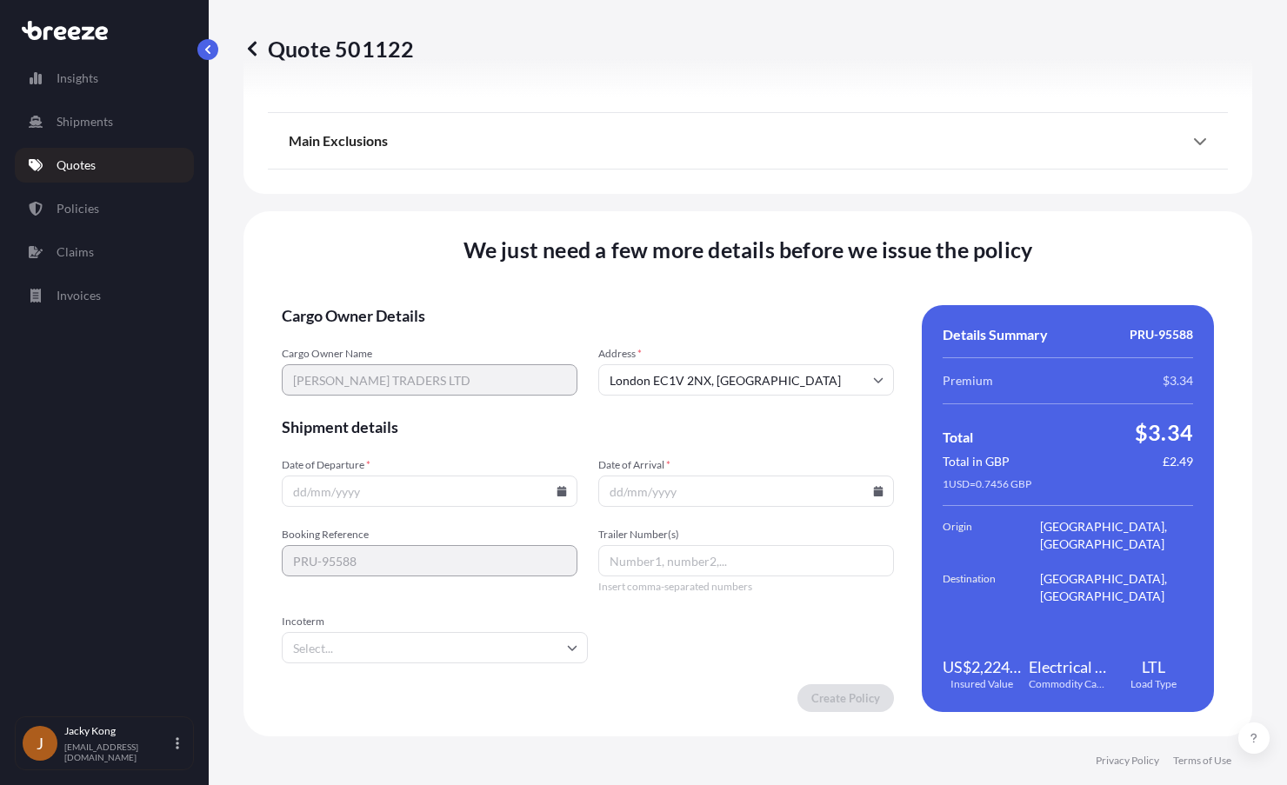
click at [557, 491] on icon at bounding box center [562, 491] width 10 height 10
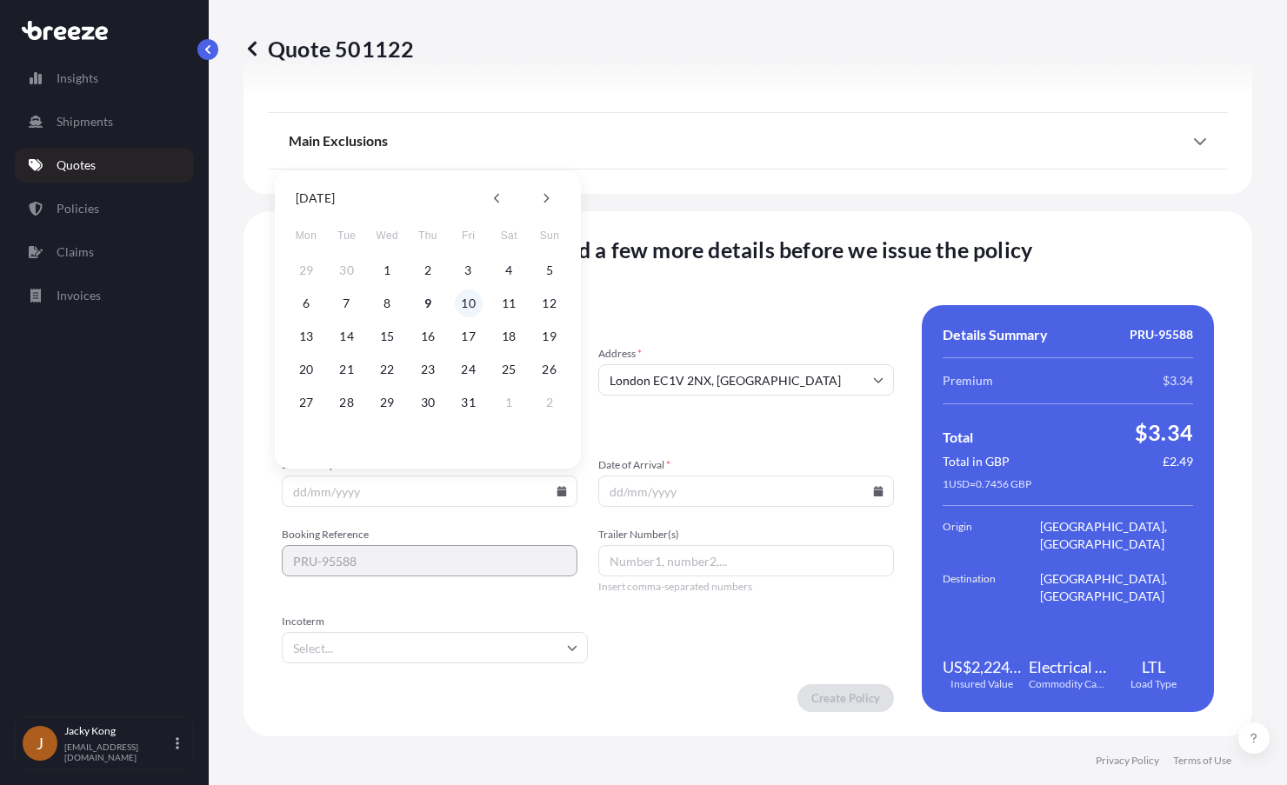
click at [463, 304] on button "10" at bounding box center [469, 304] width 28 height 28
type input "[DATE]"
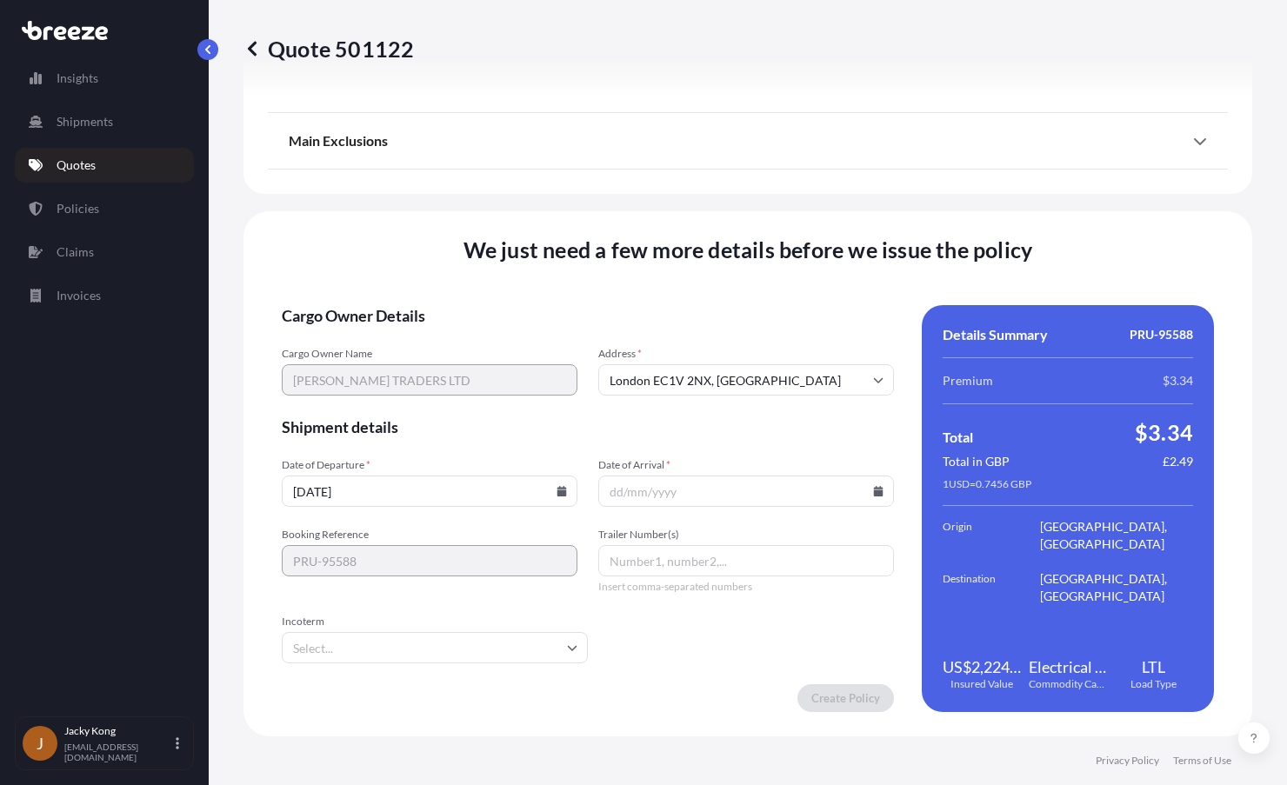
click at [868, 485] on input "Date of Arrival *" at bounding box center [746, 491] width 296 height 31
click at [860, 490] on input "Date of Arrival *" at bounding box center [746, 491] width 296 height 31
click at [869, 485] on input "Date of Arrival *" at bounding box center [746, 491] width 296 height 31
click at [857, 498] on input "Date of Arrival *" at bounding box center [746, 491] width 296 height 31
click at [874, 494] on icon at bounding box center [879, 491] width 10 height 10
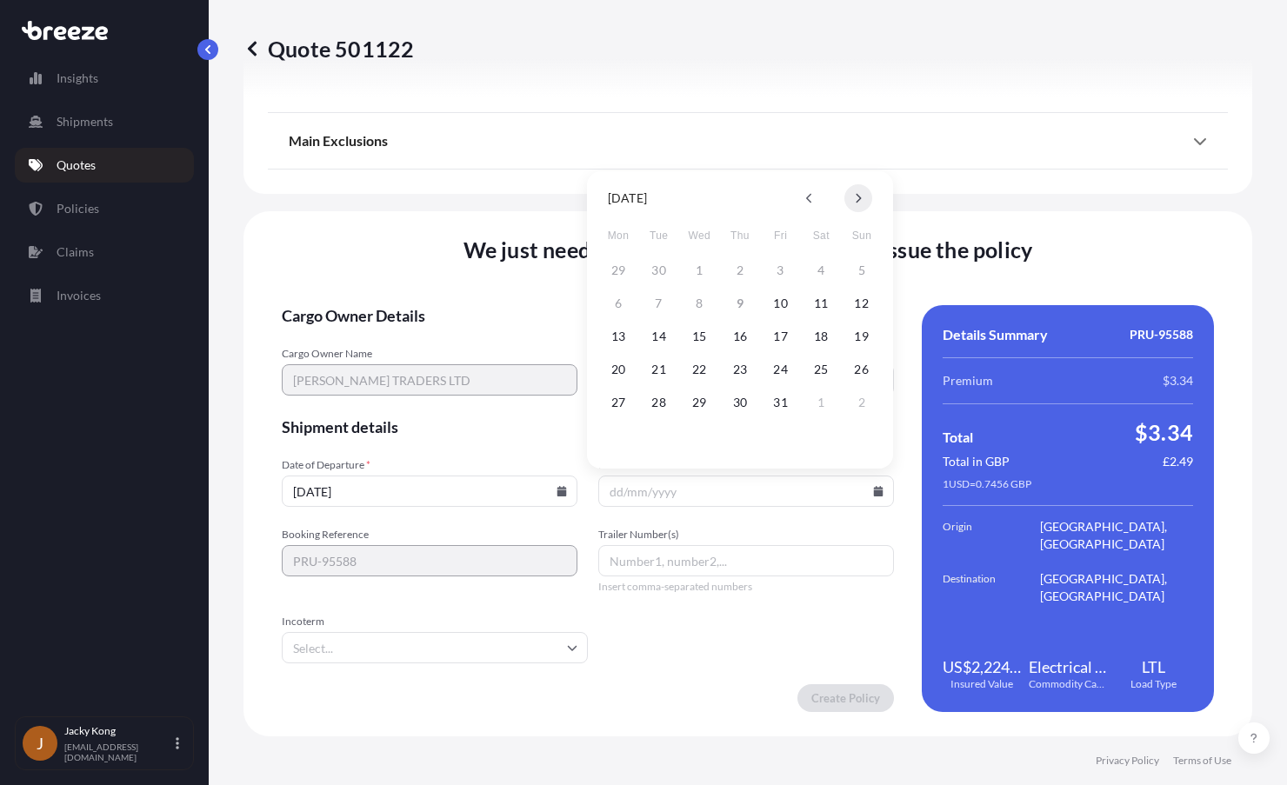
click at [858, 202] on icon at bounding box center [859, 199] width 5 height 10
click at [741, 366] on button "20" at bounding box center [740, 370] width 28 height 28
type input "[DATE]"
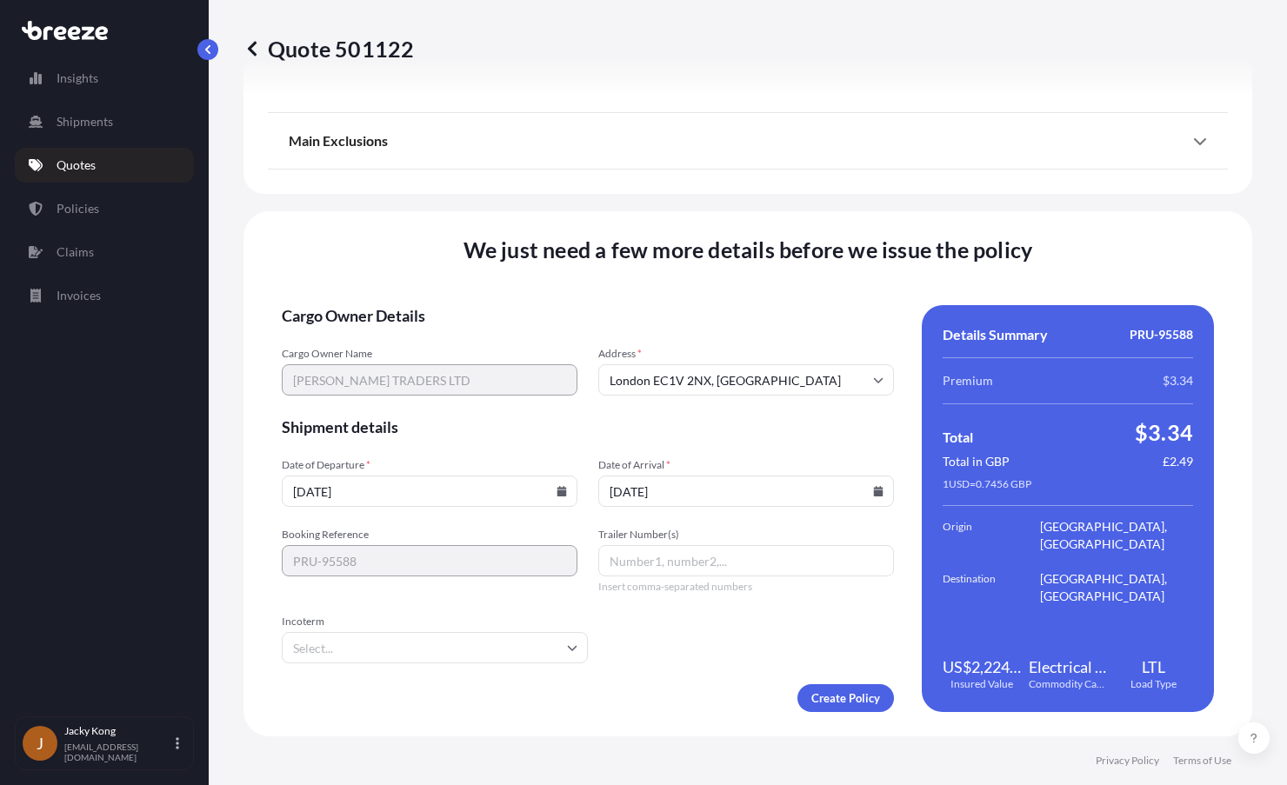
click at [458, 644] on input "Incoterm" at bounding box center [435, 647] width 306 height 31
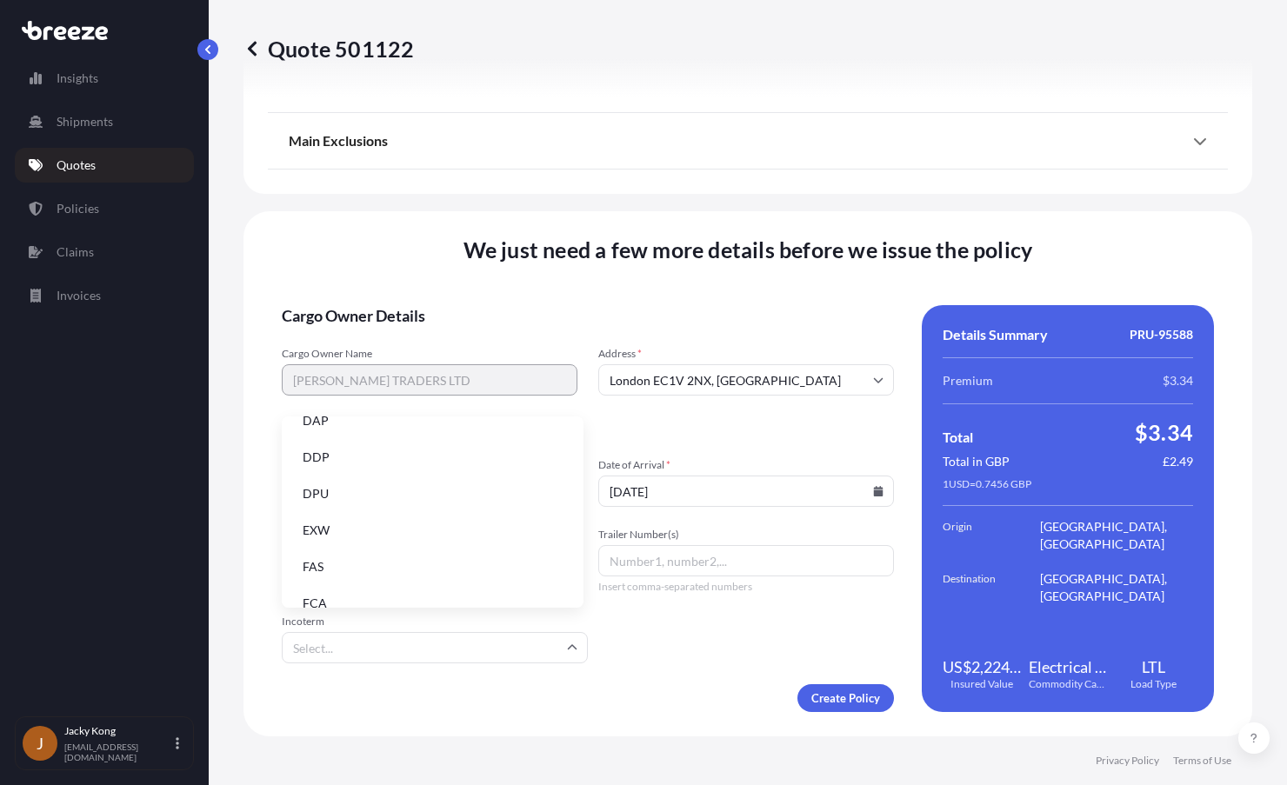
scroll to position [134, 0]
click at [425, 492] on li "DDP" at bounding box center [433, 488] width 288 height 33
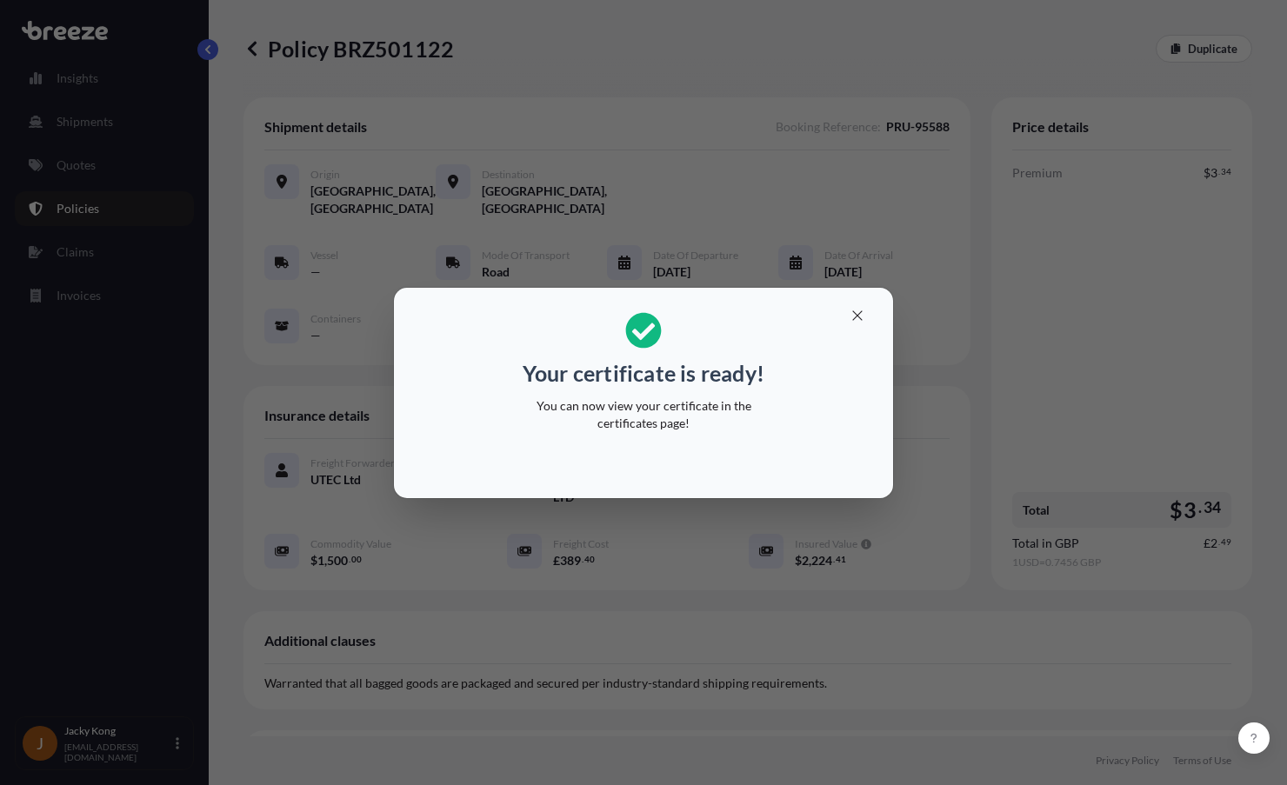
click at [591, 86] on div "Your certificate is ready! You can now view your certificate in the certificate…" at bounding box center [643, 392] width 1287 height 785
click at [444, 53] on p "Policy BRZ501122" at bounding box center [348, 49] width 210 height 28
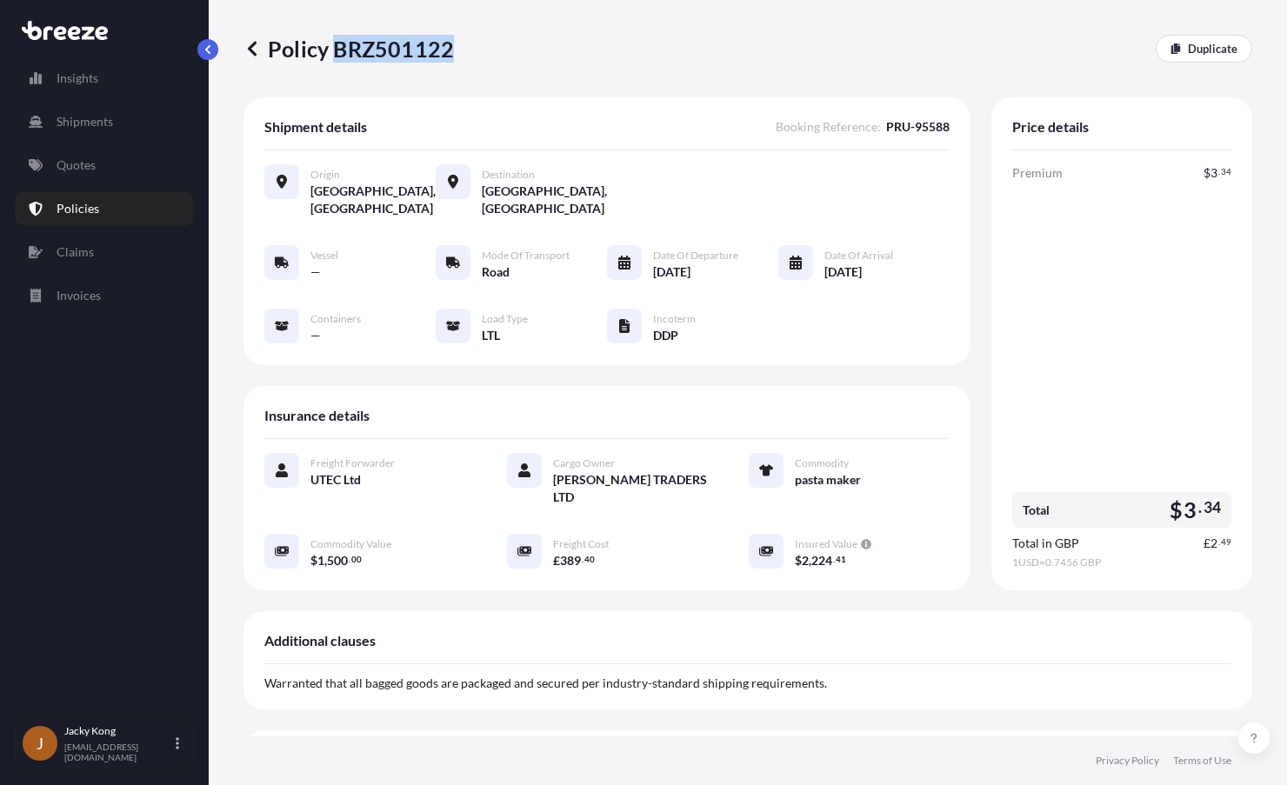
click at [444, 53] on p "Policy BRZ501122" at bounding box center [348, 49] width 210 height 28
copy p "BRZ501122"
drag, startPoint x: 634, startPoint y: 71, endPoint x: 813, endPoint y: 16, distance: 187.6
click at [635, 70] on div "Policy BRZ501122 Duplicate" at bounding box center [747, 48] width 1009 height 97
